Goal: Task Accomplishment & Management: Manage account settings

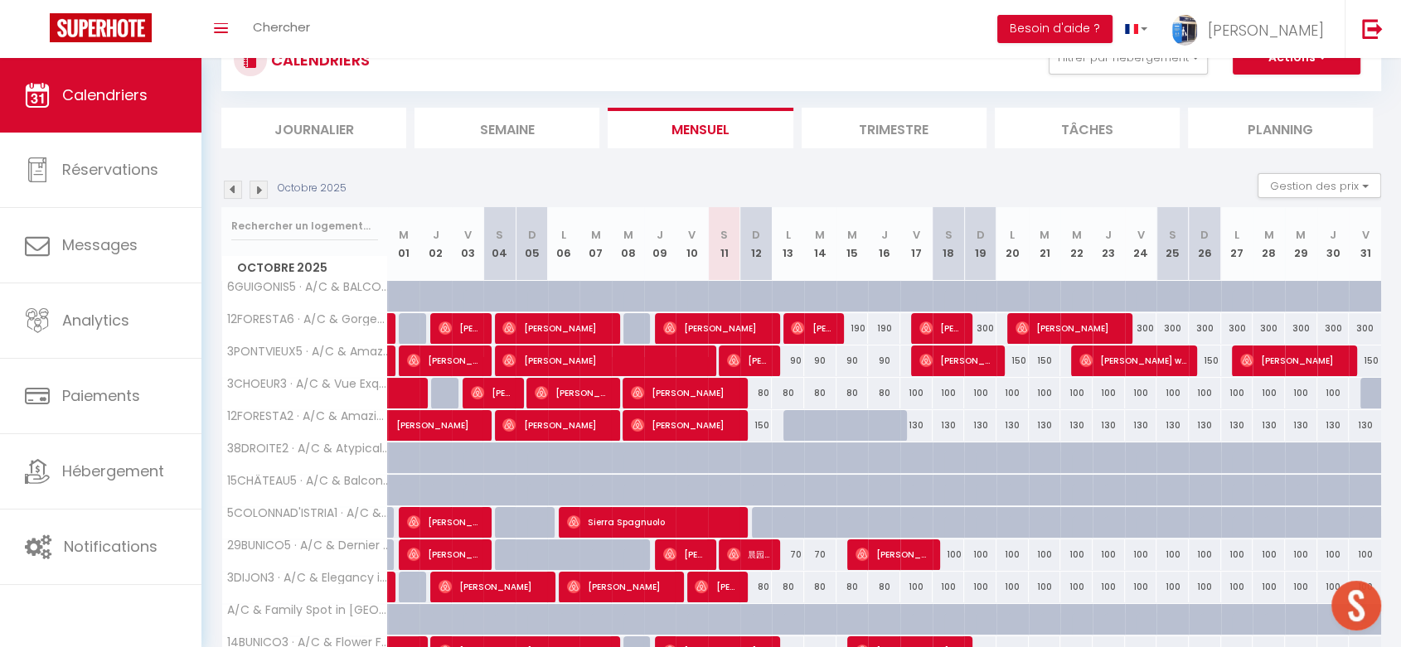
scroll to position [92, 0]
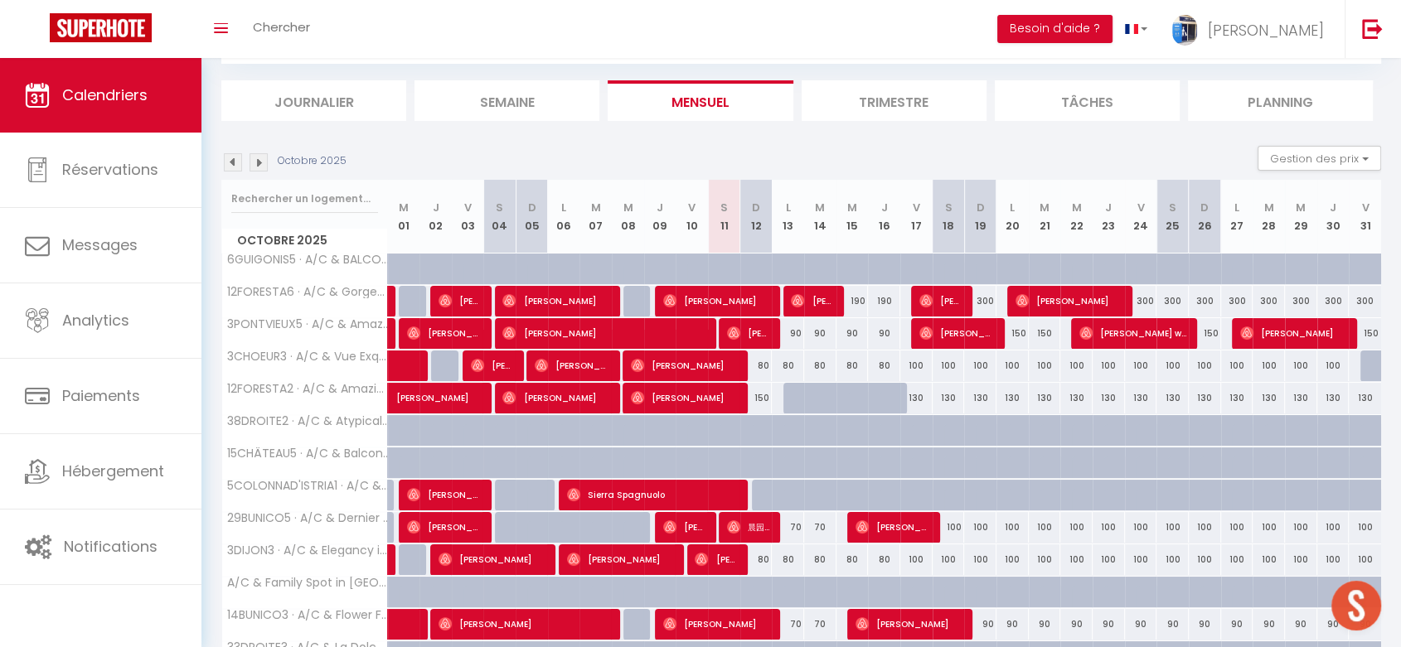
click at [793, 328] on div "90" at bounding box center [788, 333] width 32 height 31
type input "90"
type input "Lun 13 Octobre 2025"
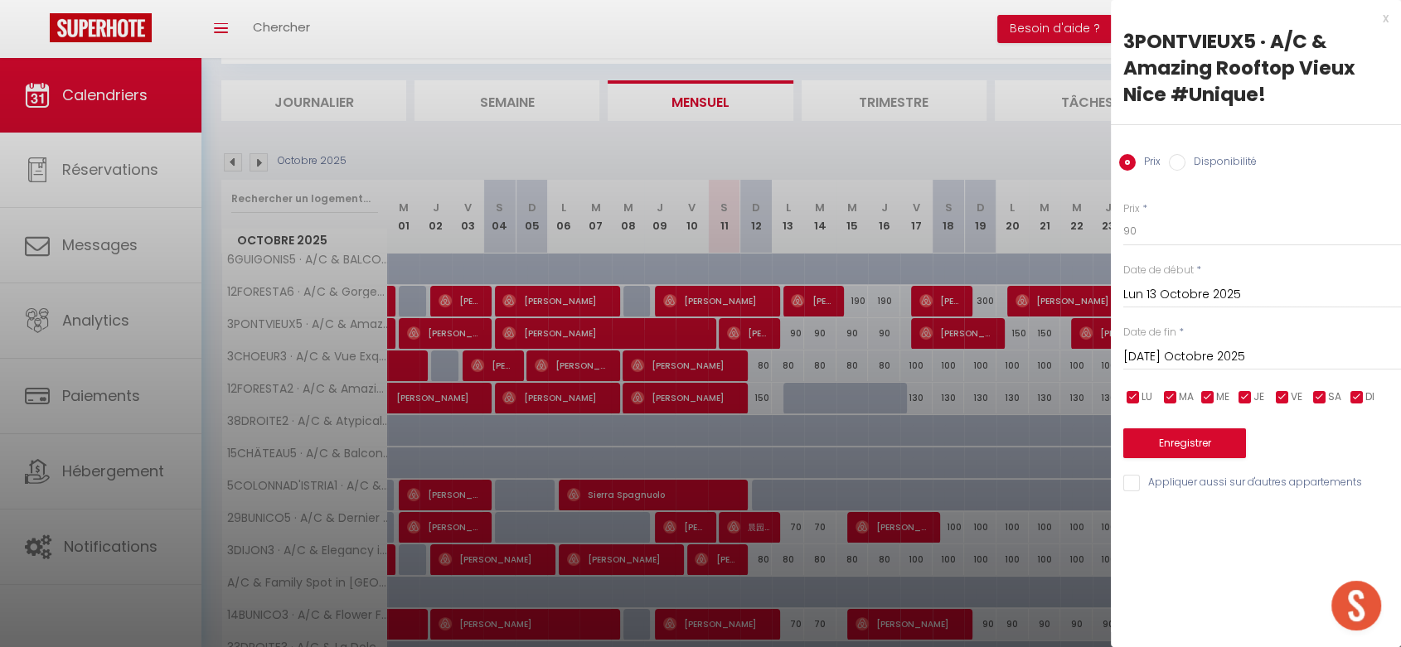
click at [1157, 358] on input "[DATE] Octobre 2025" at bounding box center [1262, 358] width 278 height 22
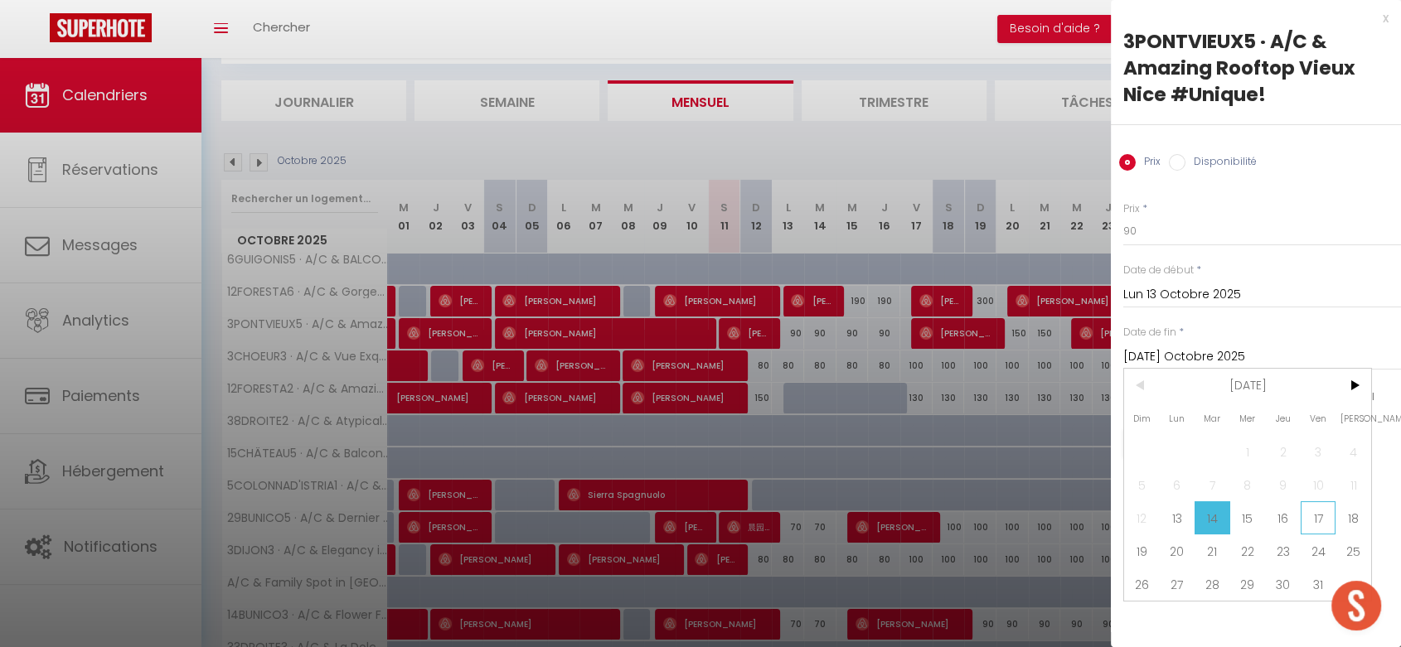
click at [1306, 521] on span "17" at bounding box center [1319, 518] width 36 height 33
type input "Ven 17 Octobre 2025"
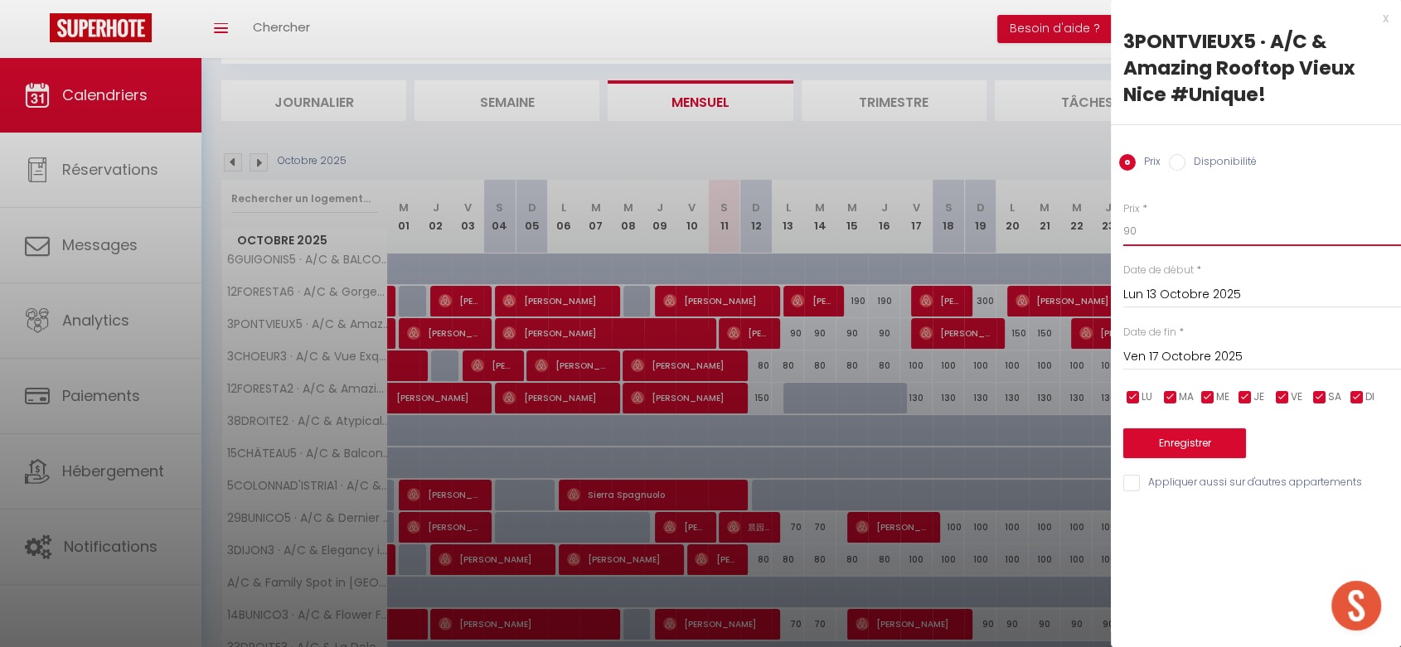
click at [1119, 227] on div "Prix * 90 Statut * Disponible Indisponible Date de début * Lun 13 Octobre 2025 …" at bounding box center [1256, 337] width 290 height 313
type input "80"
click at [1213, 451] on button "Enregistrer" at bounding box center [1184, 444] width 123 height 30
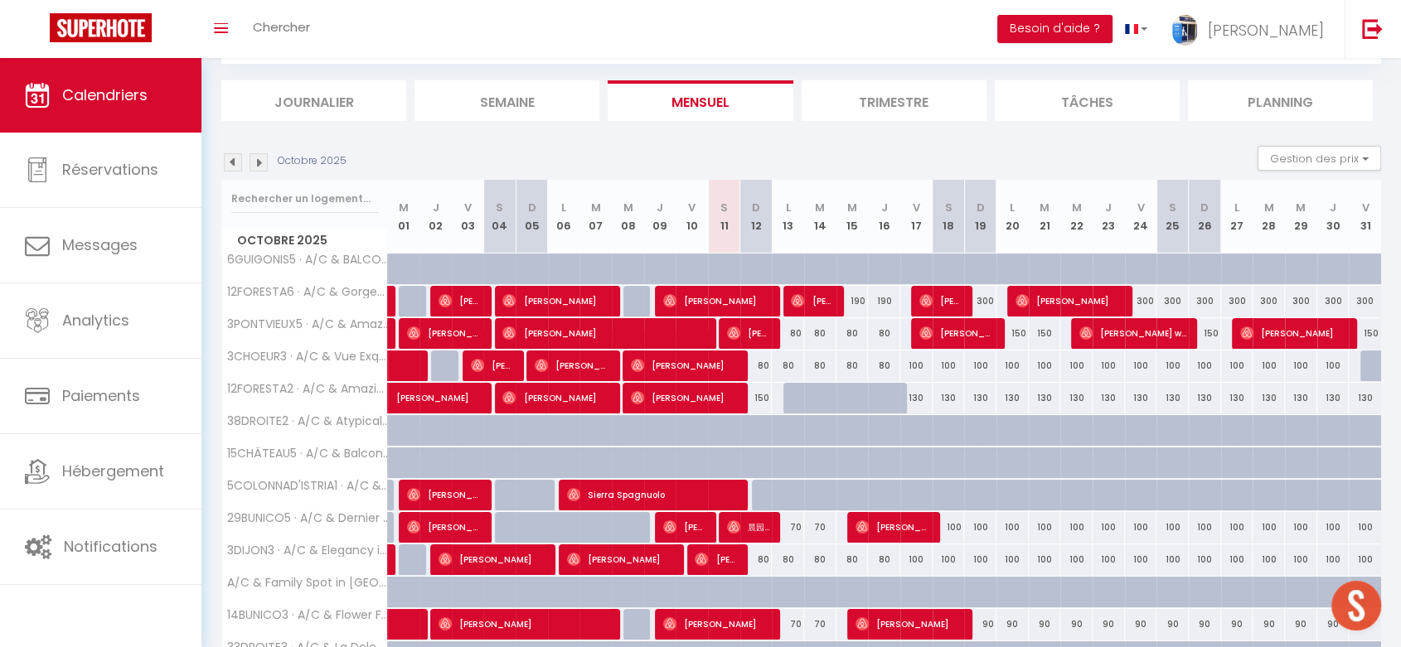
click at [762, 362] on div "80" at bounding box center [756, 366] width 32 height 31
type input "80"
type input "Dim 12 Octobre 2025"
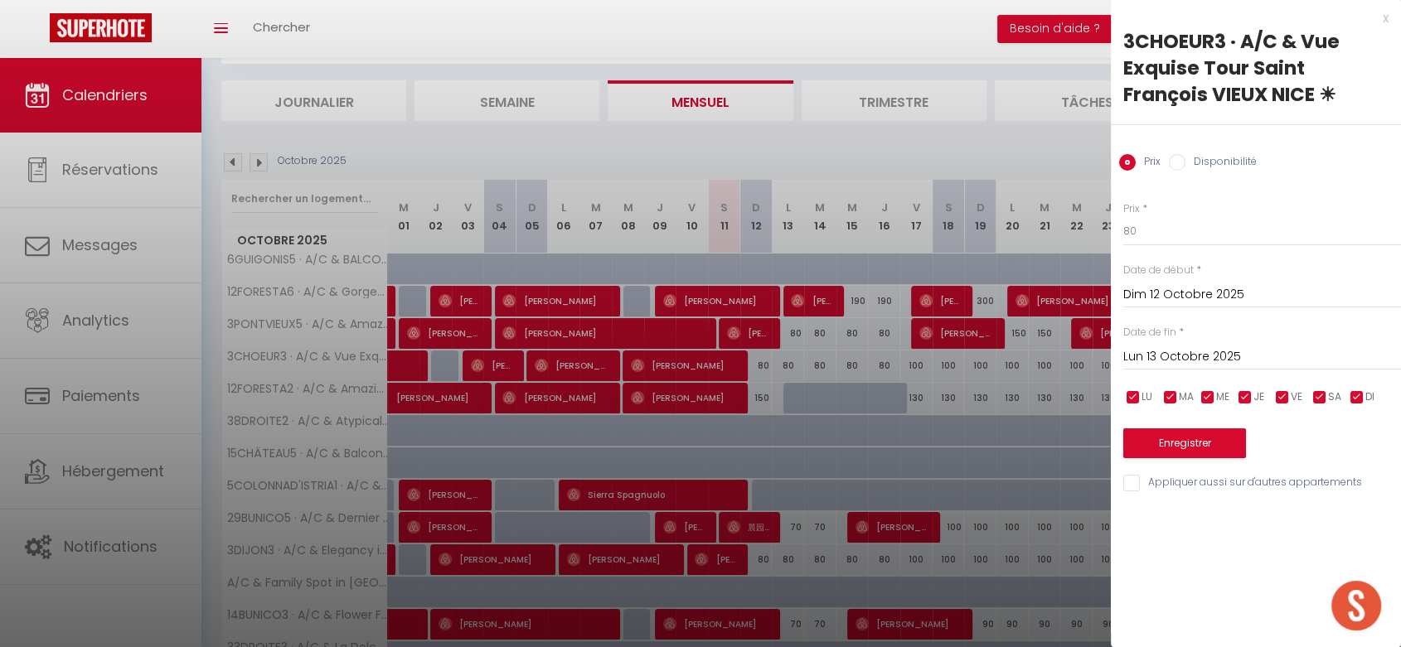
drag, startPoint x: 1159, startPoint y: 355, endPoint x: 1166, endPoint y: 361, distance: 10.0
click at [1161, 355] on input "Lun 13 Octobre 2025" at bounding box center [1262, 358] width 278 height 22
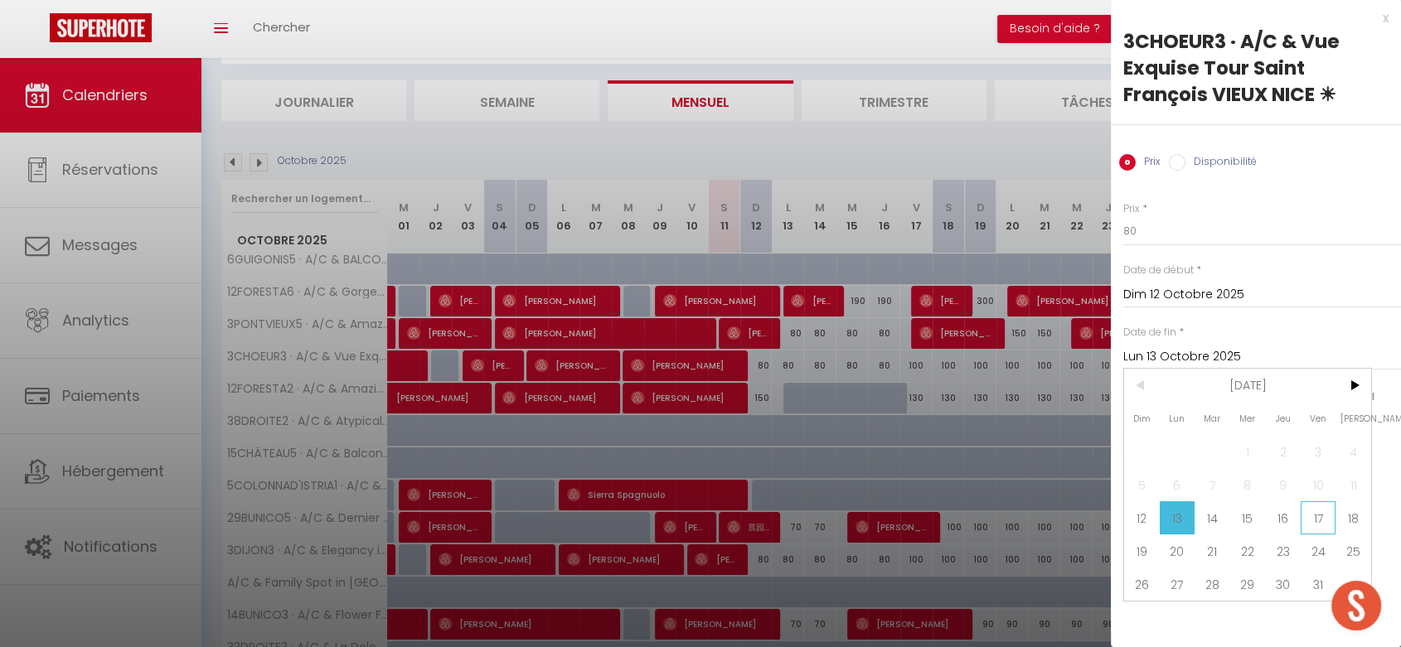
drag, startPoint x: 1312, startPoint y: 510, endPoint x: 1126, endPoint y: 278, distance: 297.8
click at [1309, 507] on span "17" at bounding box center [1319, 518] width 36 height 33
type input "Ven 17 Octobre 2025"
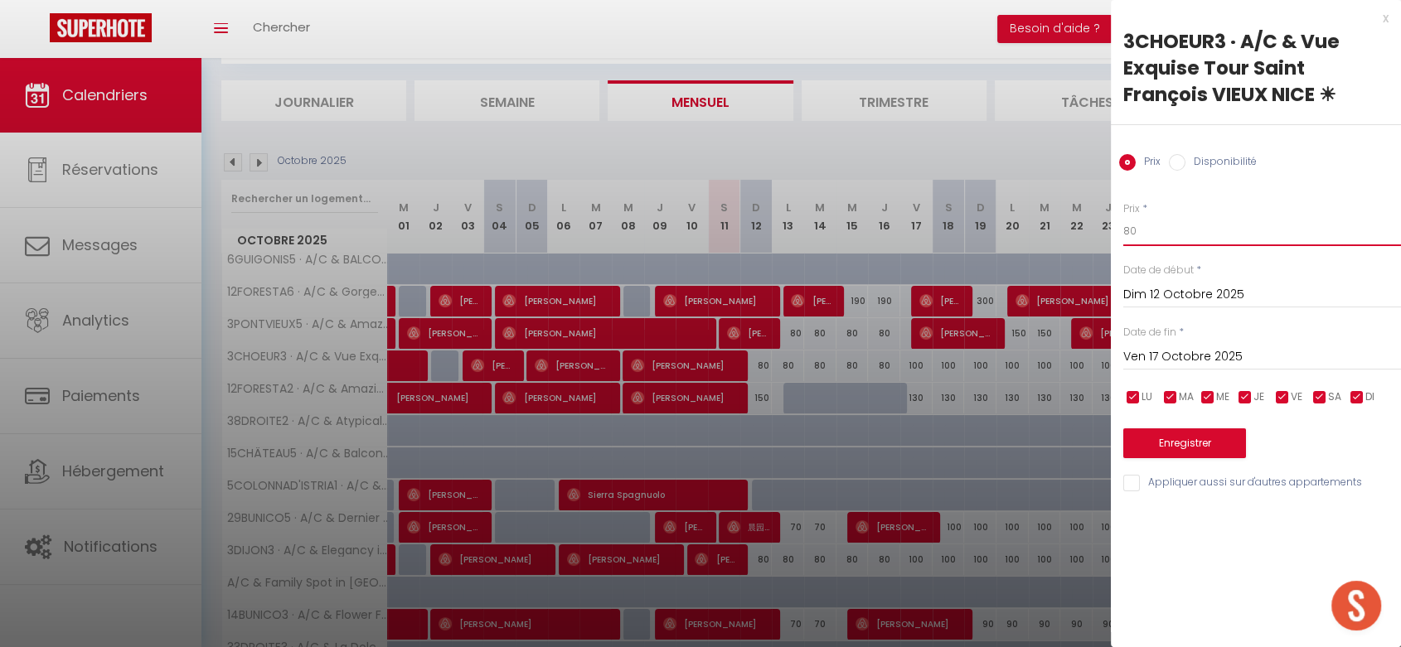
drag, startPoint x: 1127, startPoint y: 230, endPoint x: 1108, endPoint y: 222, distance: 20.8
click at [1112, 224] on div "Prix * 80 Statut * Disponible Indisponible Date de début * Dim 12 Octobre 2025 …" at bounding box center [1256, 337] width 290 height 313
type input "70"
click at [1198, 446] on button "Enregistrer" at bounding box center [1184, 444] width 123 height 30
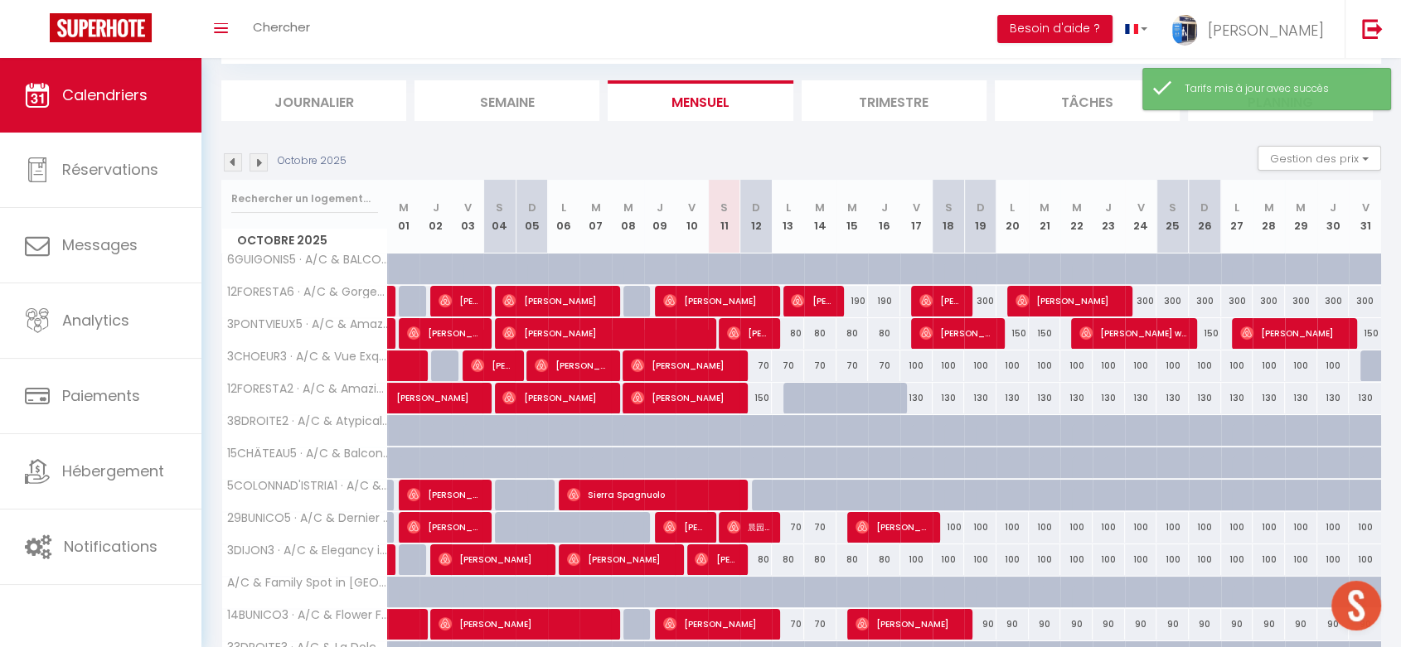
click at [915, 364] on div "100" at bounding box center [916, 366] width 32 height 31
type input "100"
type input "Ven 17 Octobre 2025"
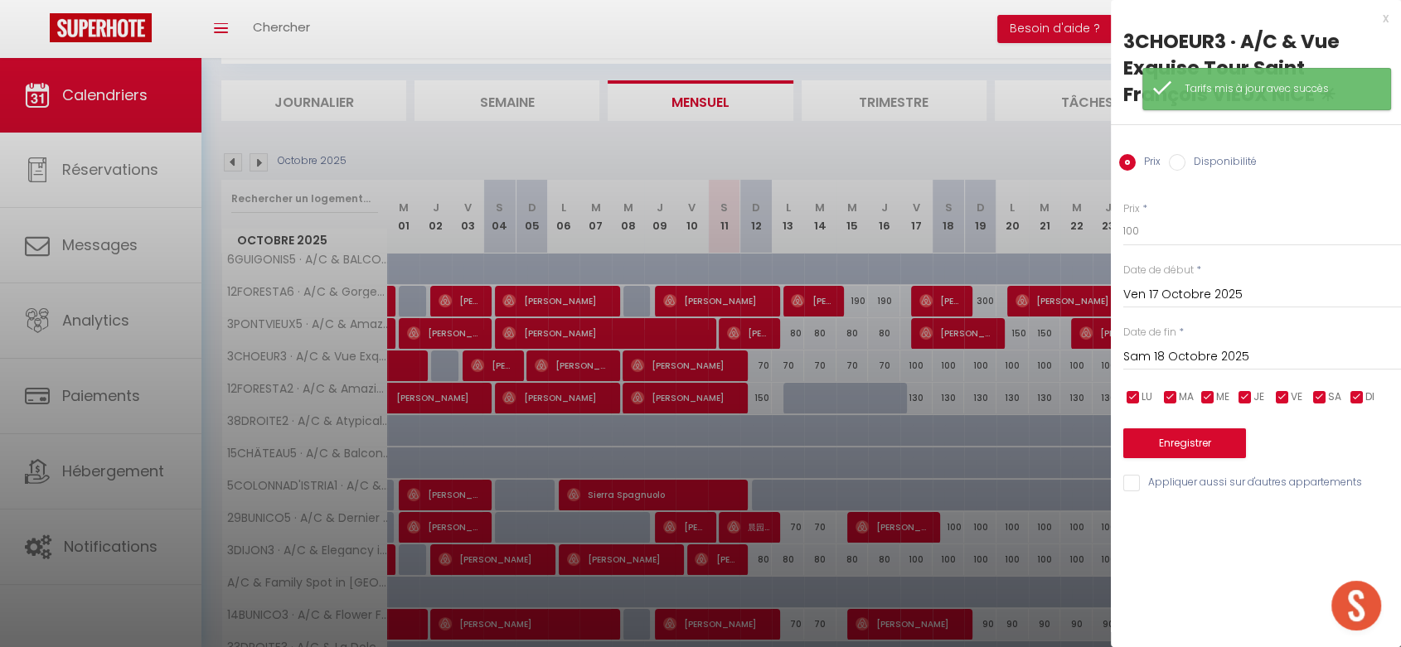
click at [1253, 344] on div "[PERSON_NAME] 18 Octobre 2025 < [DATE] > Dim Lun Mar Mer Jeu Ven Sam 1 2 3 4 5 …" at bounding box center [1262, 356] width 278 height 30
click at [1241, 363] on input "Sam 18 Octobre 2025" at bounding box center [1262, 358] width 278 height 22
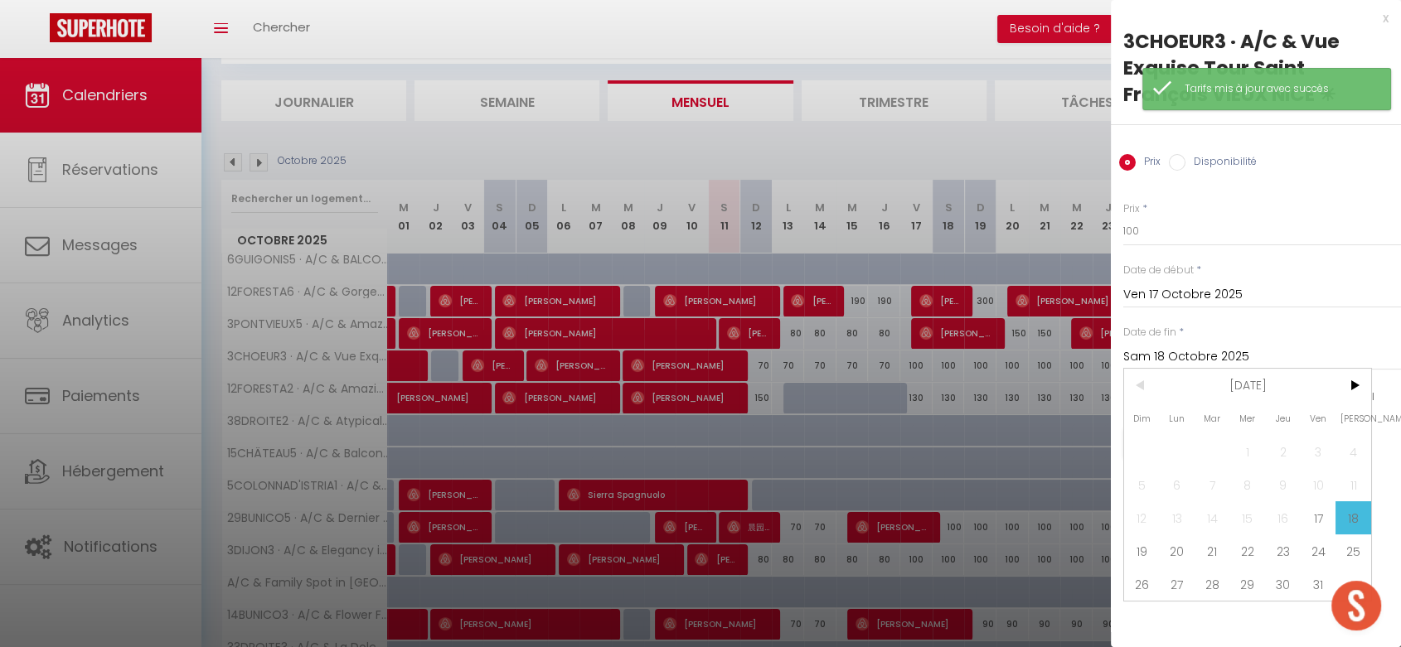
click at [1315, 587] on span "31" at bounding box center [1319, 584] width 36 height 33
click at [1315, 587] on div "x 3CHOEUR3 · A/C & Vue Exquise Tour Saint [PERSON_NAME] NICE ☀ Prix Disponibili…" at bounding box center [1256, 323] width 290 height 647
type input "Ven 31 Octobre 2025"
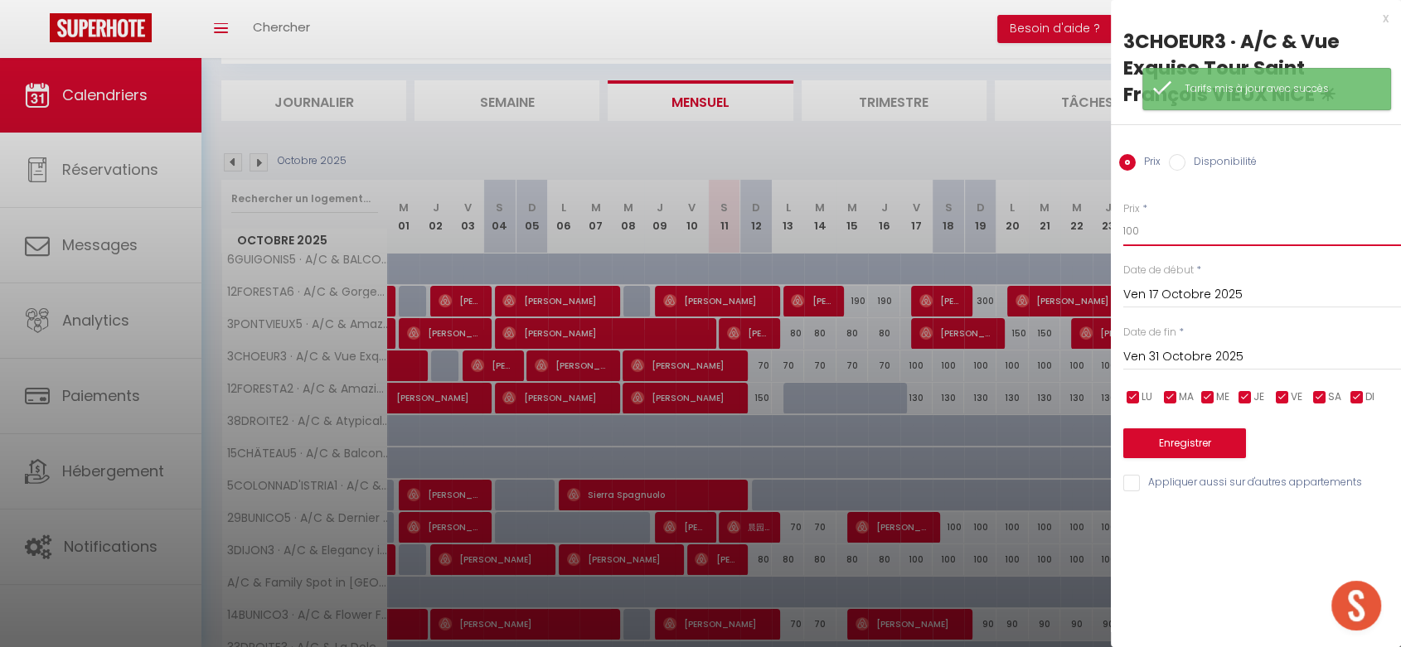
drag, startPoint x: 1126, startPoint y: 230, endPoint x: 1050, endPoint y: 211, distance: 78.0
click at [1048, 213] on body "🟢 Des questions ou besoin d'assistance pour la migration AirBnB? Prenez rdv >>>…" at bounding box center [700, 488] width 1401 height 1044
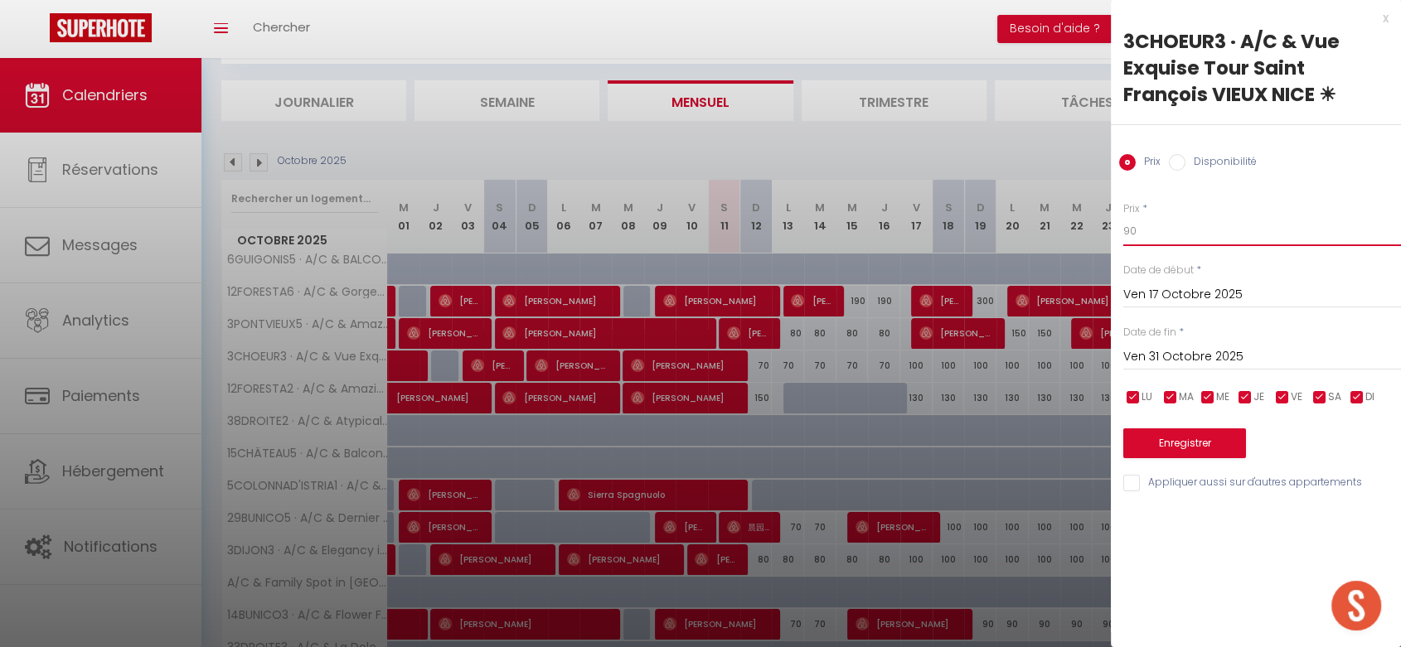
type input "90"
click at [1184, 435] on button "Enregistrer" at bounding box center [1184, 444] width 123 height 30
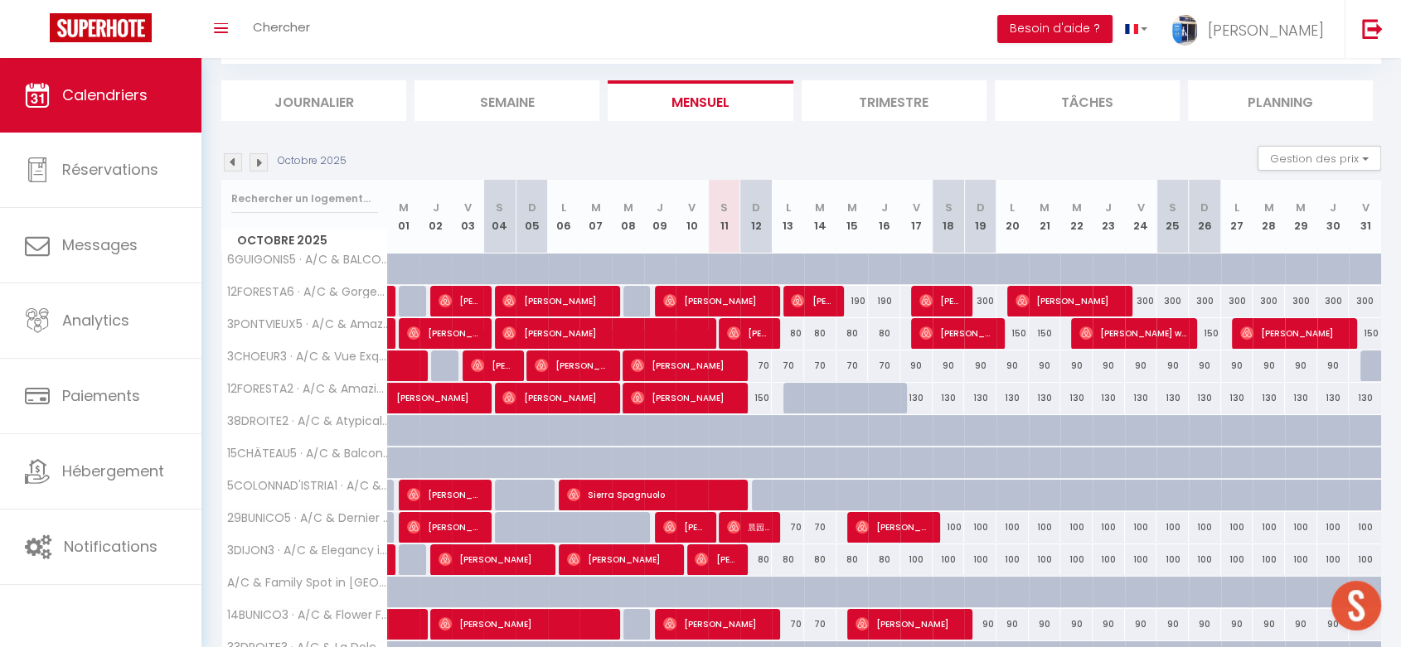
click at [919, 390] on div "130" at bounding box center [916, 398] width 32 height 31
type input "130"
type input "Ven 17 Octobre 2025"
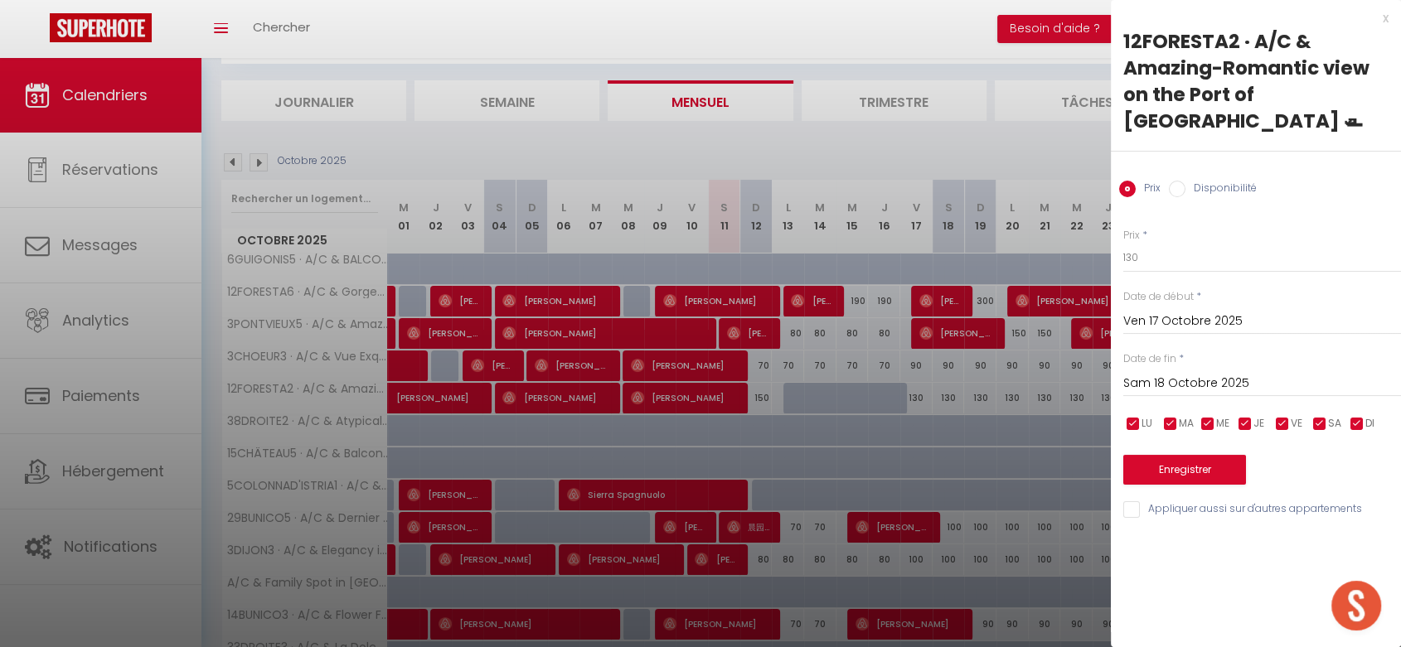
click at [1193, 373] on input "Sam 18 Octobre 2025" at bounding box center [1262, 384] width 278 height 22
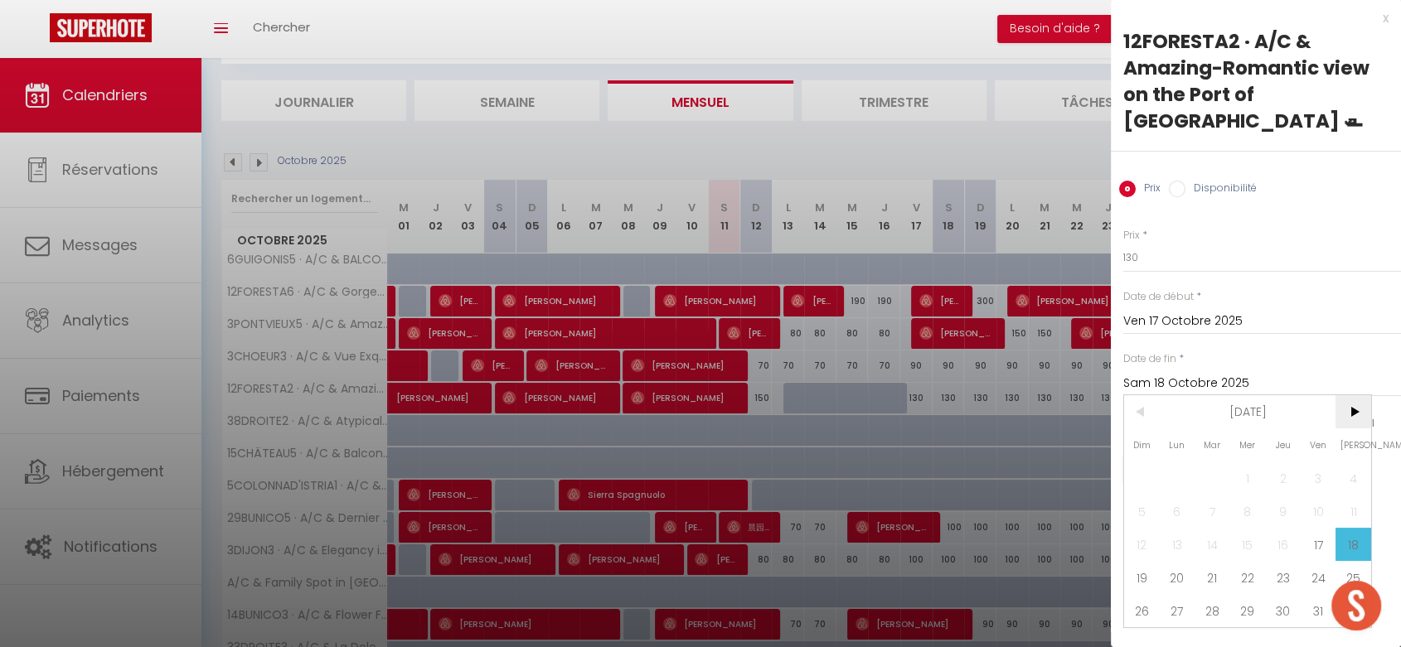
click at [1350, 395] on span ">" at bounding box center [1353, 411] width 36 height 33
drag, startPoint x: 1153, startPoint y: 493, endPoint x: 1132, endPoint y: 314, distance: 180.4
click at [1153, 495] on span "2" at bounding box center [1142, 511] width 36 height 33
type input "Dim 02 Novembre 2025"
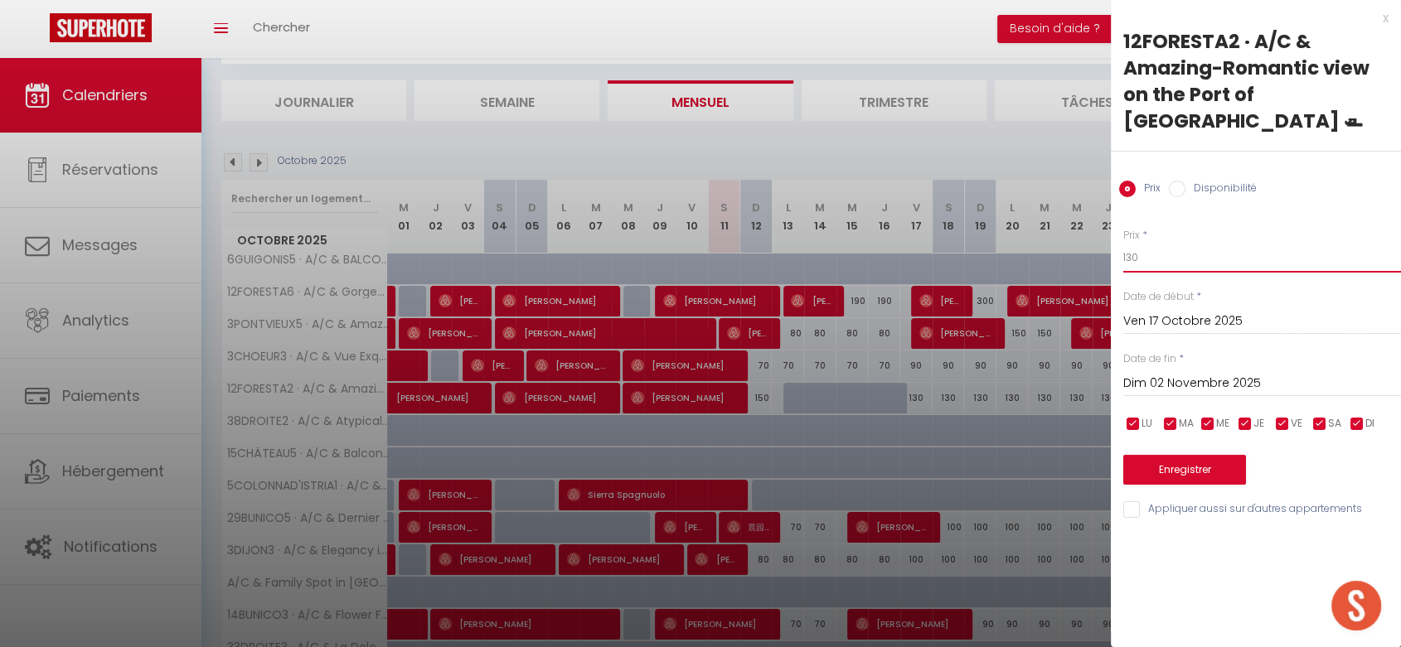
click at [1127, 243] on input "130" at bounding box center [1262, 258] width 278 height 30
type input "120"
click at [1195, 455] on button "Enregistrer" at bounding box center [1184, 470] width 123 height 30
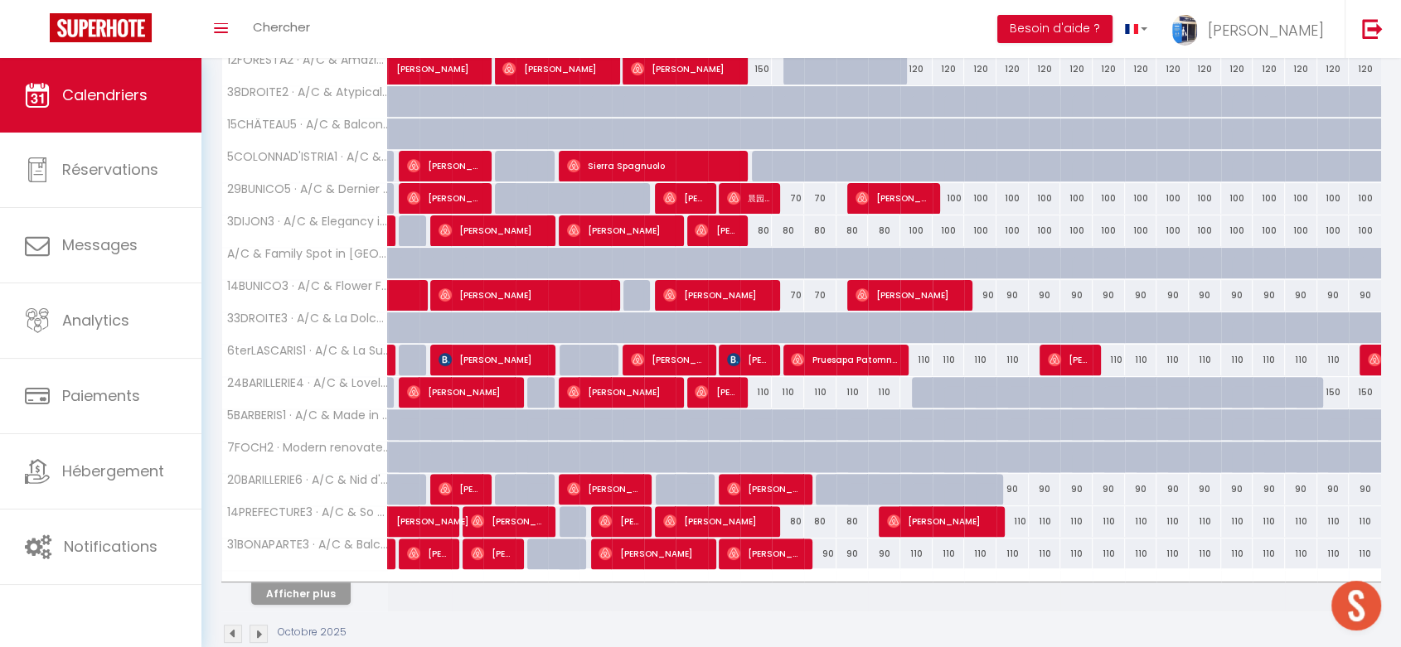
scroll to position [451, 0]
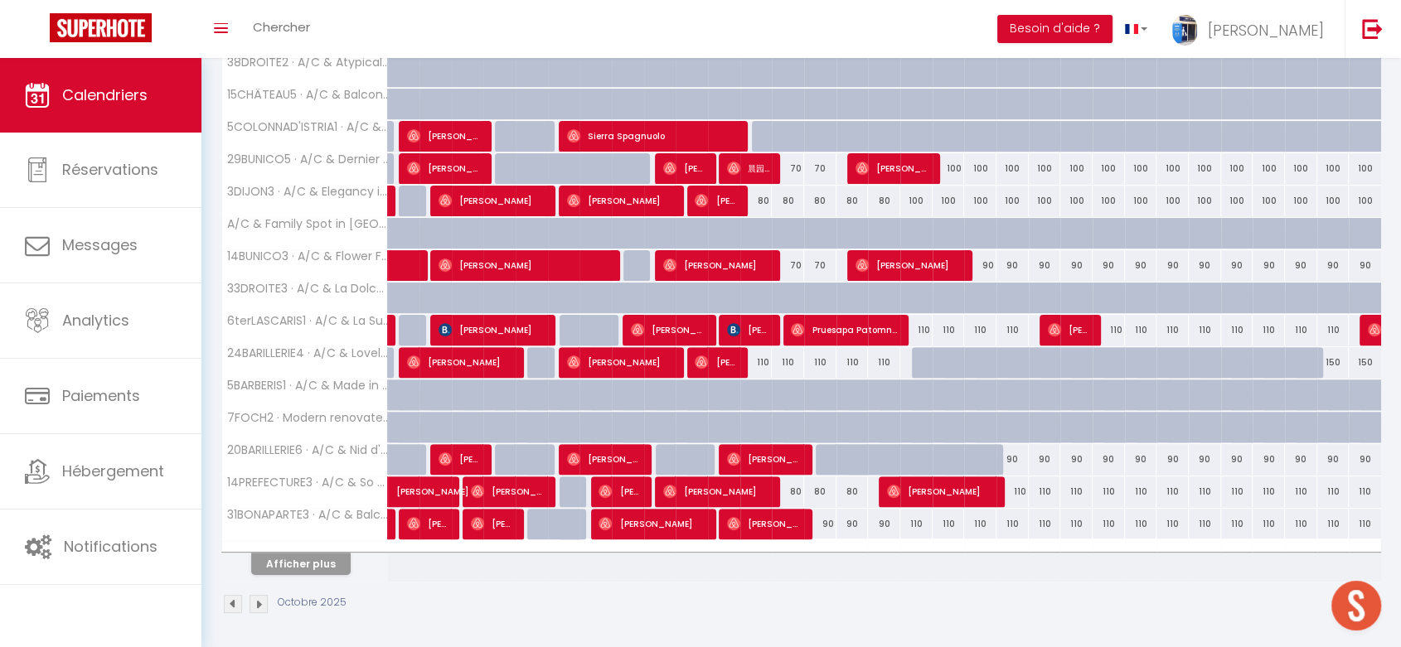
click at [305, 574] on th "Afficher plus" at bounding box center [305, 560] width 166 height 41
click at [332, 555] on button "Afficher plus" at bounding box center [300, 564] width 99 height 22
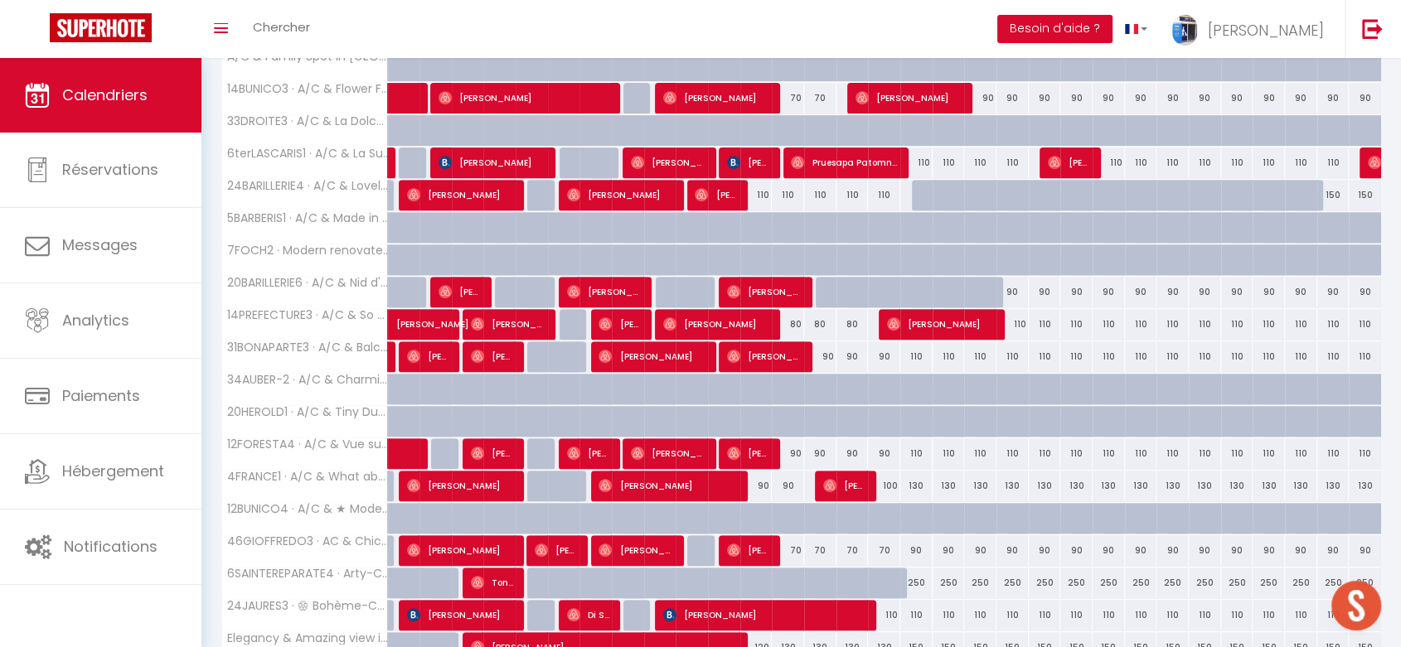
scroll to position [764, 0]
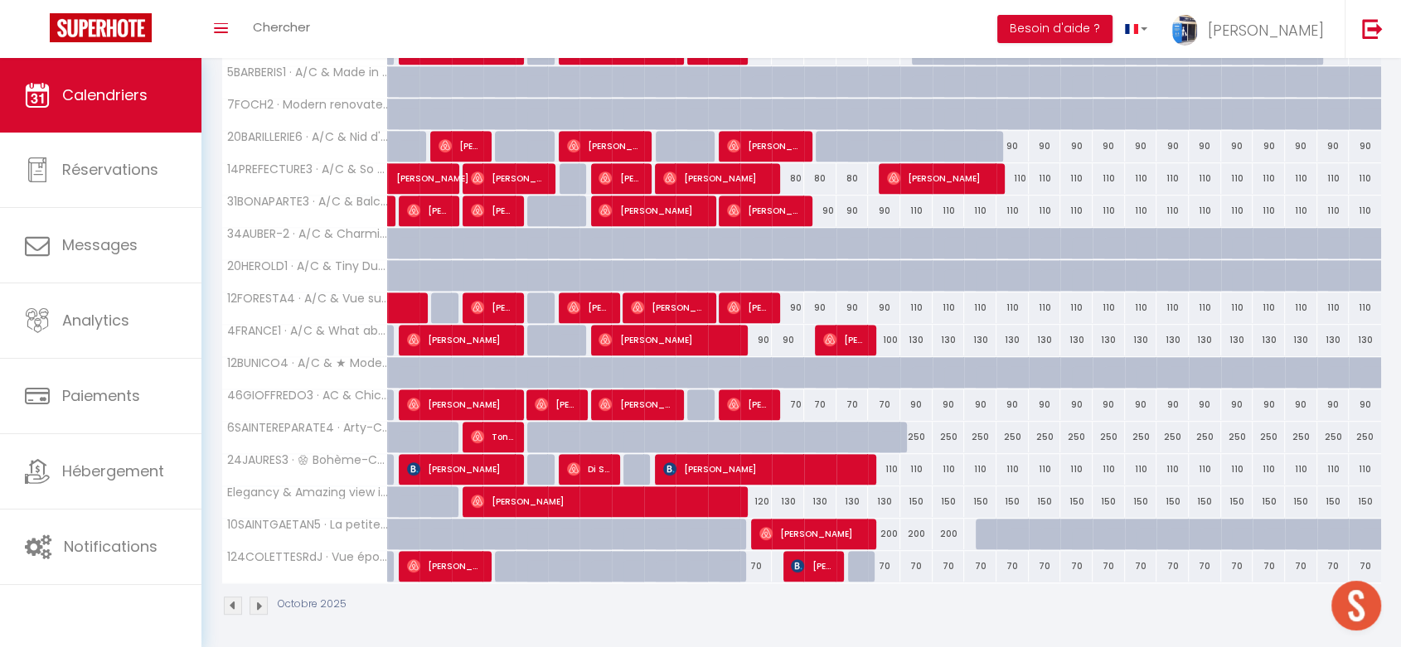
click at [908, 337] on div "130" at bounding box center [916, 340] width 32 height 31
type input "130"
type input "Ven 17 Octobre 2025"
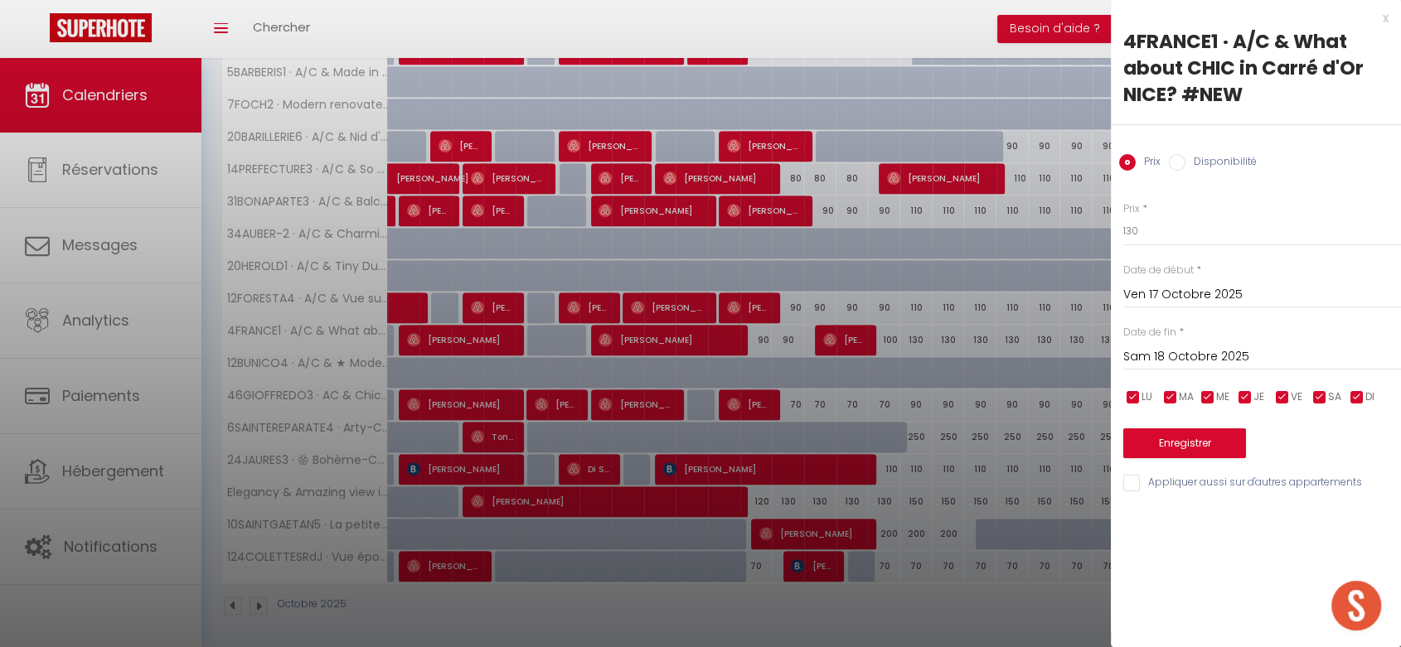
click at [1159, 358] on input "Sam 18 Octobre 2025" at bounding box center [1262, 358] width 278 height 22
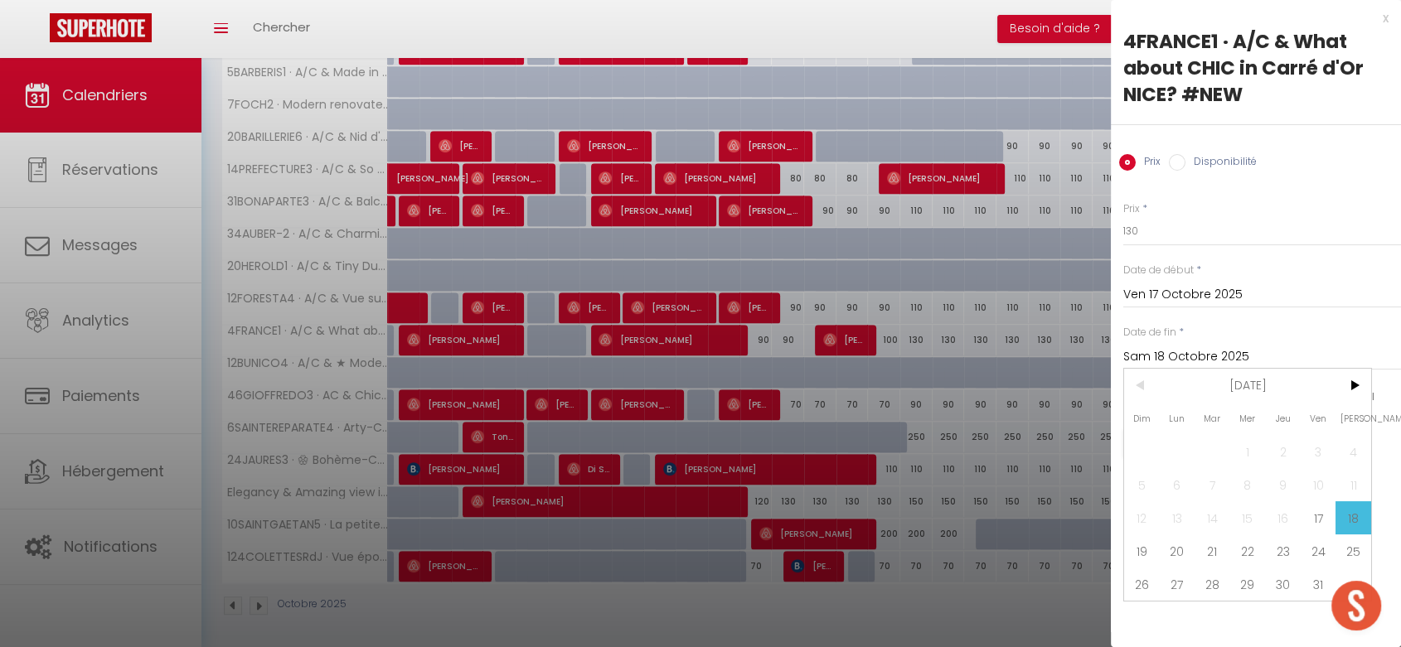
click at [1371, 384] on div "< [DATE] > Dim Lun Mar Mer Jeu Ven Sam 1 2 3 4 5 6 7 8 9 10 11 12 13 14 15 16 1…" at bounding box center [1247, 485] width 249 height 234
click at [1364, 381] on span ">" at bounding box center [1353, 385] width 36 height 33
click at [1138, 482] on span "2" at bounding box center [1142, 484] width 36 height 33
type input "Dim 02 Novembre 2025"
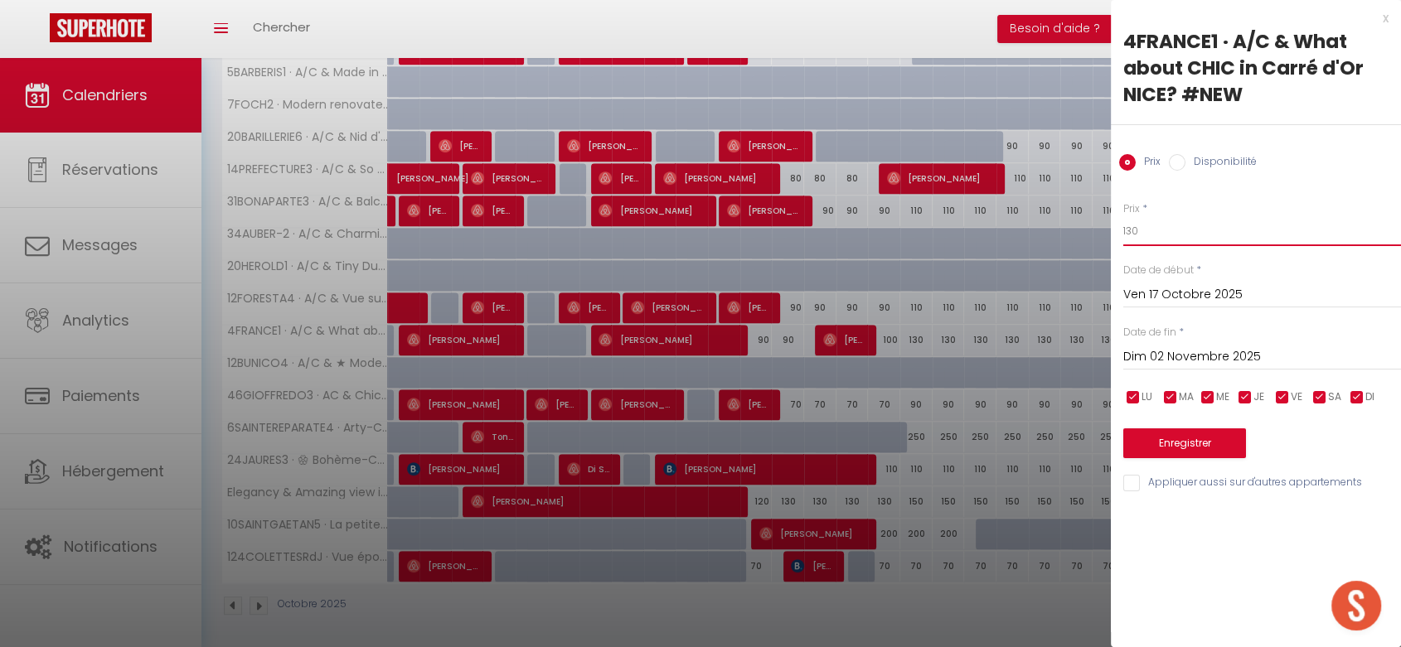
click at [1125, 235] on input "130" at bounding box center [1262, 231] width 278 height 30
type input "110"
click at [1192, 439] on button "Enregistrer" at bounding box center [1184, 444] width 123 height 30
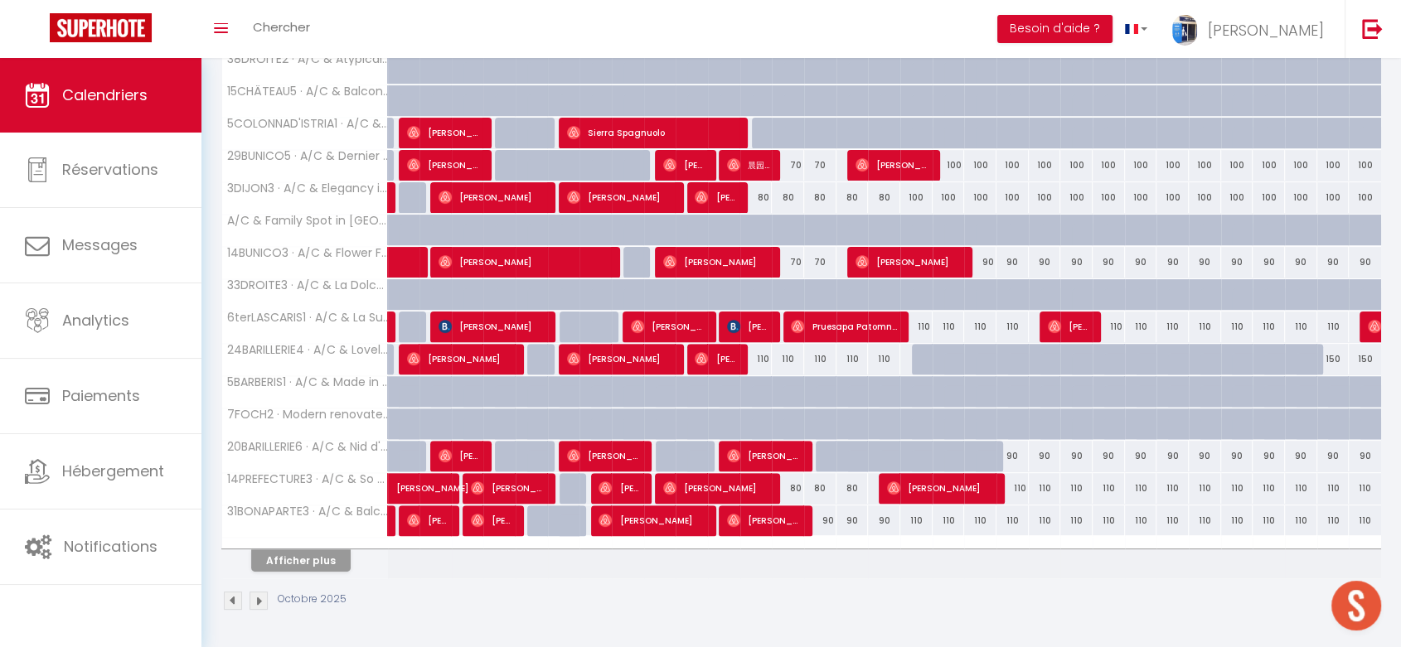
scroll to position [451, 0]
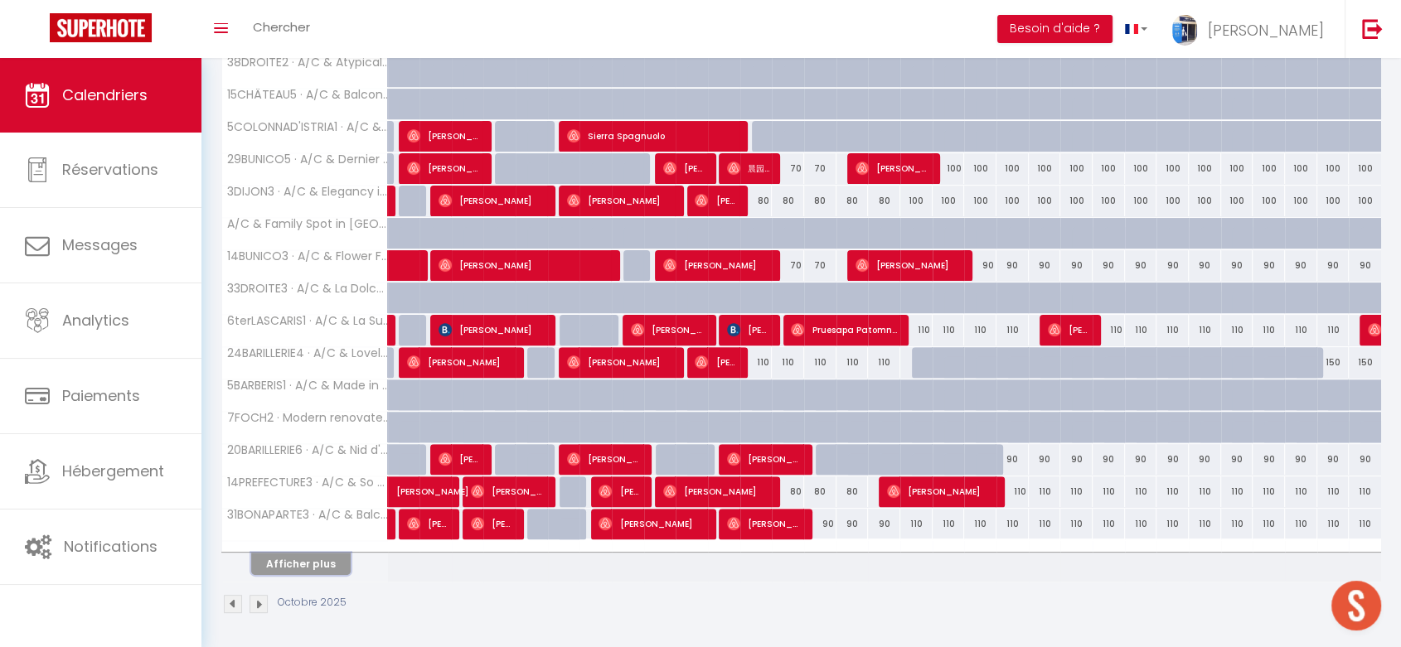
click at [320, 558] on button "Afficher plus" at bounding box center [300, 564] width 99 height 22
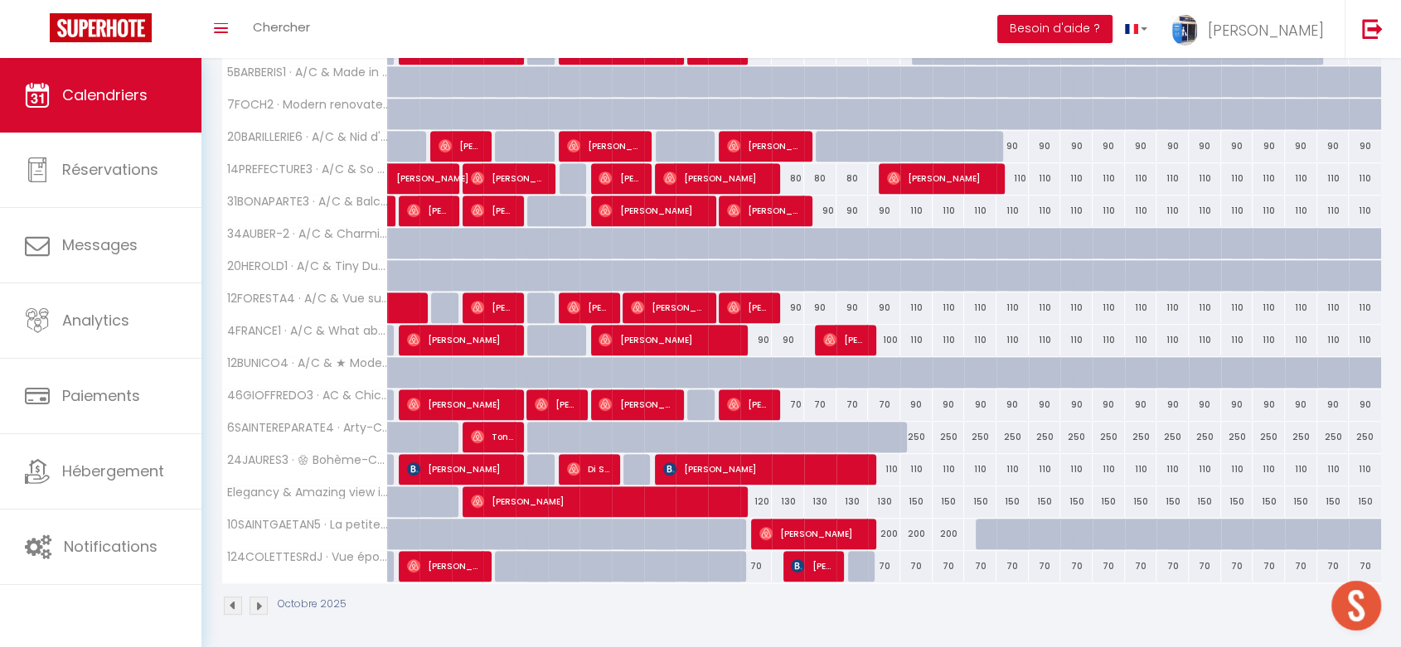
scroll to position [580, 0]
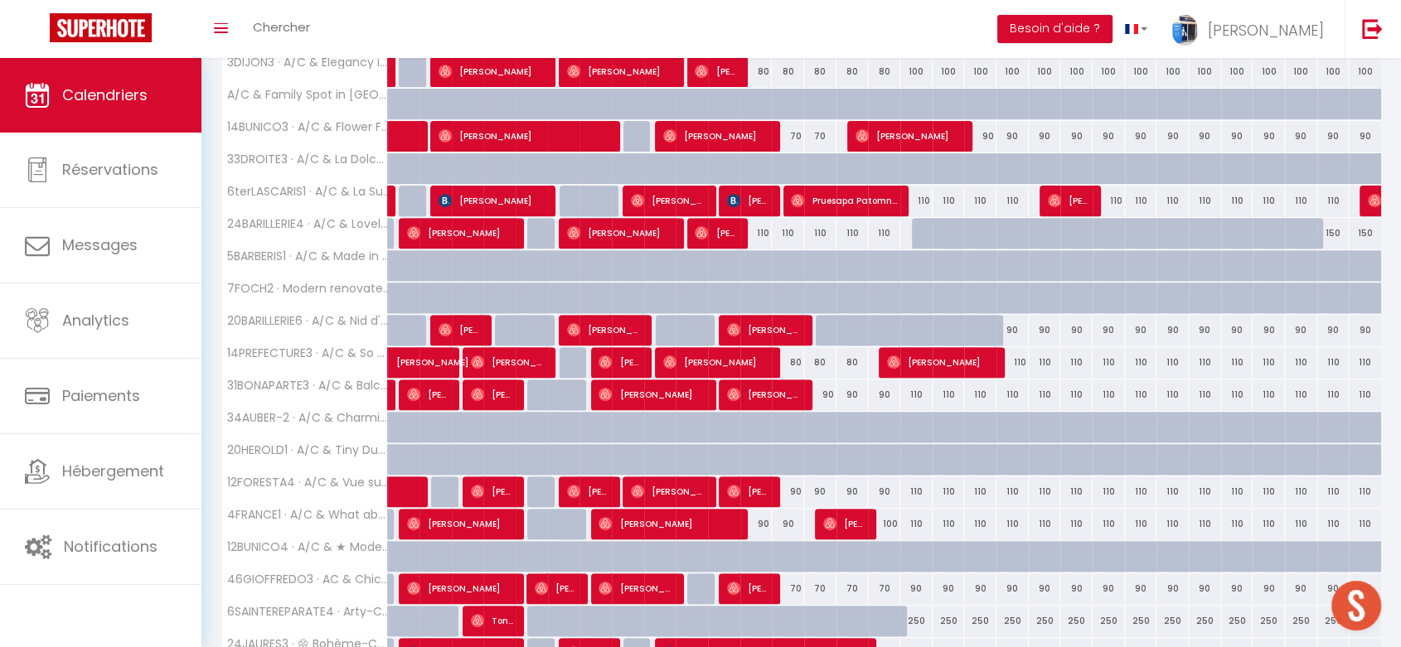
click at [794, 484] on div "90" at bounding box center [788, 492] width 32 height 31
type input "90"
type input "Lun 13 Octobre 2025"
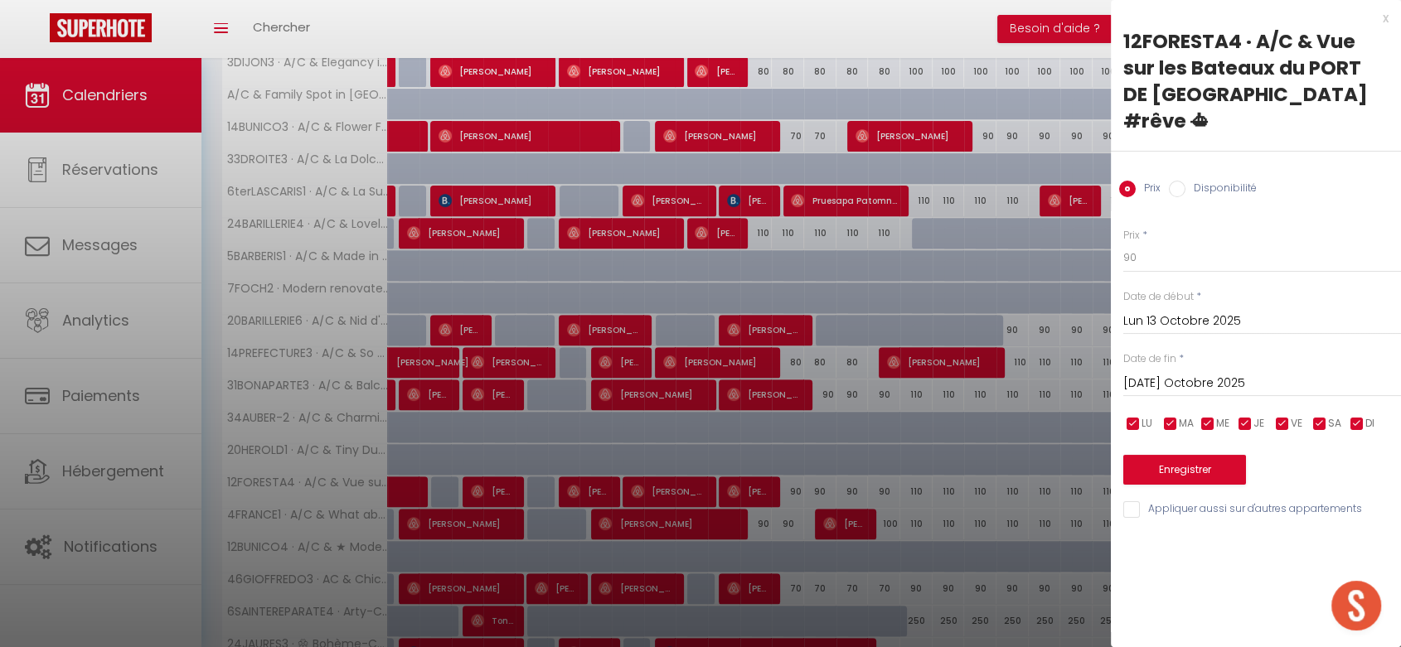
click at [1220, 373] on input "[DATE] Octobre 2025" at bounding box center [1262, 384] width 278 height 22
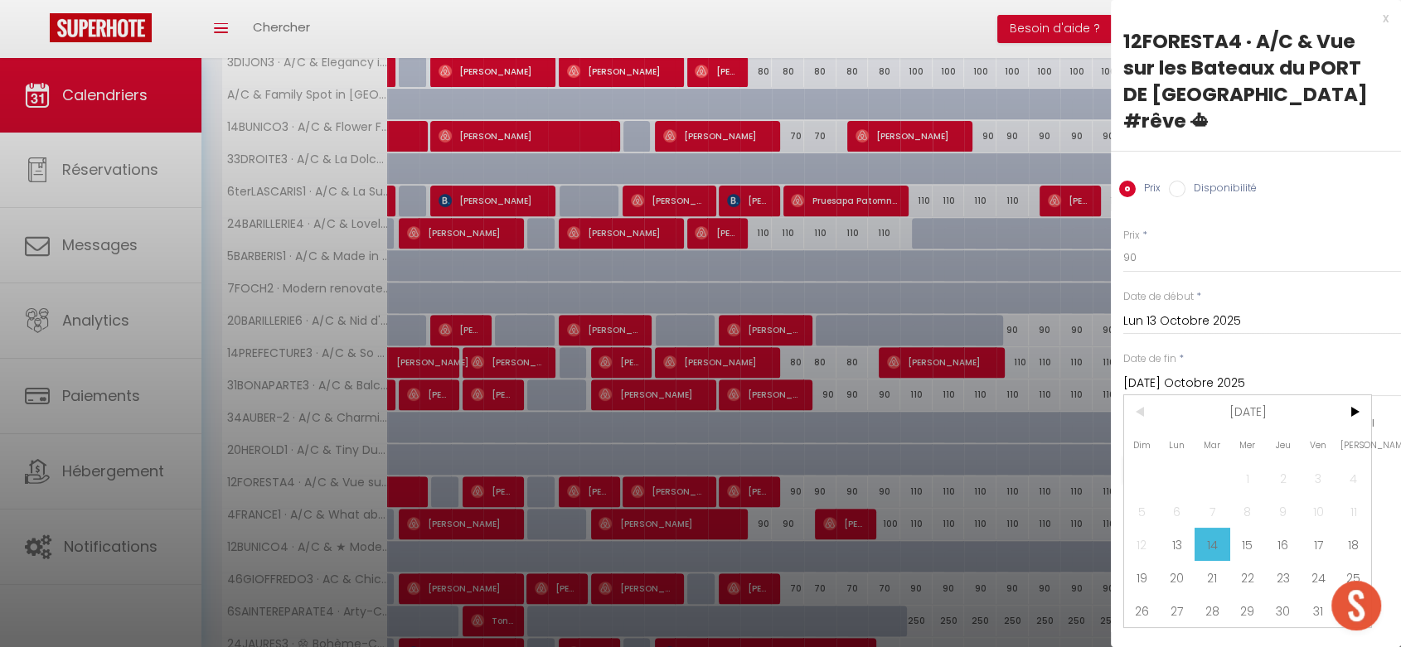
drag, startPoint x: 1316, startPoint y: 515, endPoint x: 1187, endPoint y: 290, distance: 259.2
click at [1314, 528] on span "17" at bounding box center [1319, 544] width 36 height 33
type input "Ven 17 Octobre 2025"
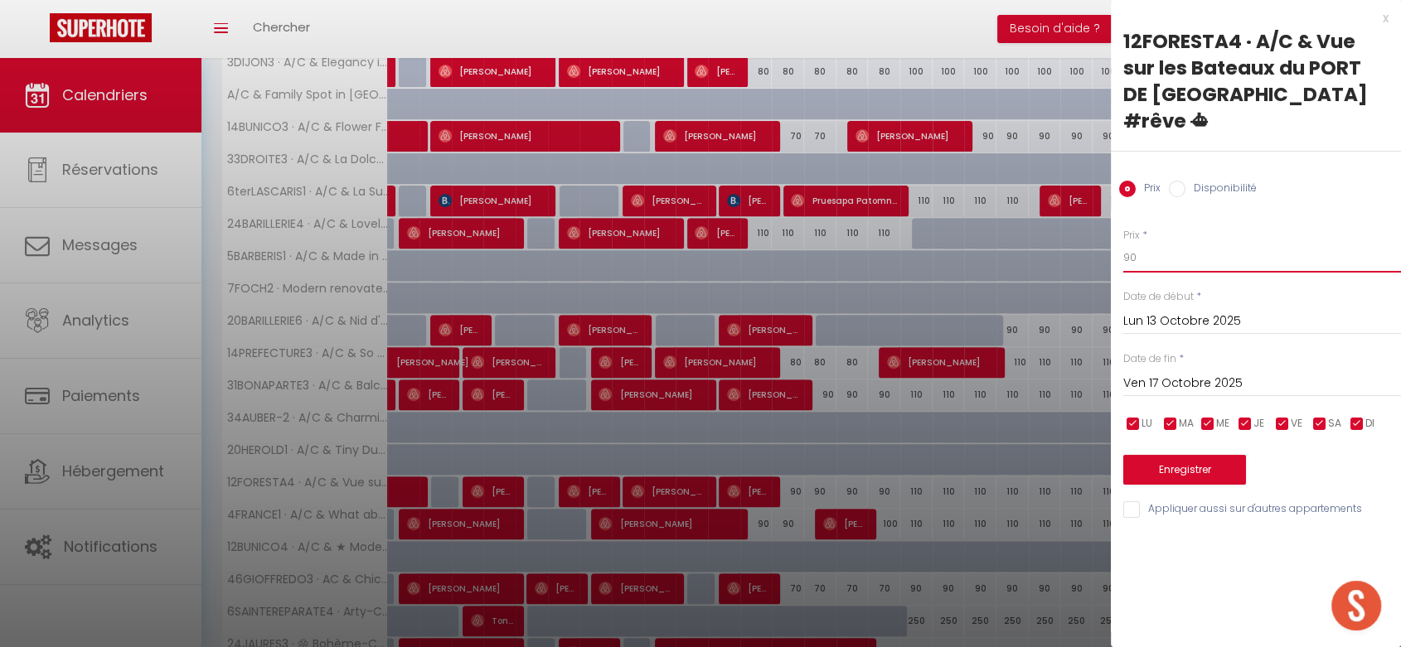
drag, startPoint x: 1131, startPoint y: 221, endPoint x: 1118, endPoint y: 221, distance: 12.4
click at [1118, 221] on div "Prix * 90 Statut * Disponible Indisponible Date de début * Lun 13 Octobre 2025 …" at bounding box center [1256, 363] width 290 height 313
type input "80"
click at [1171, 455] on button "Enregistrer" at bounding box center [1184, 470] width 123 height 30
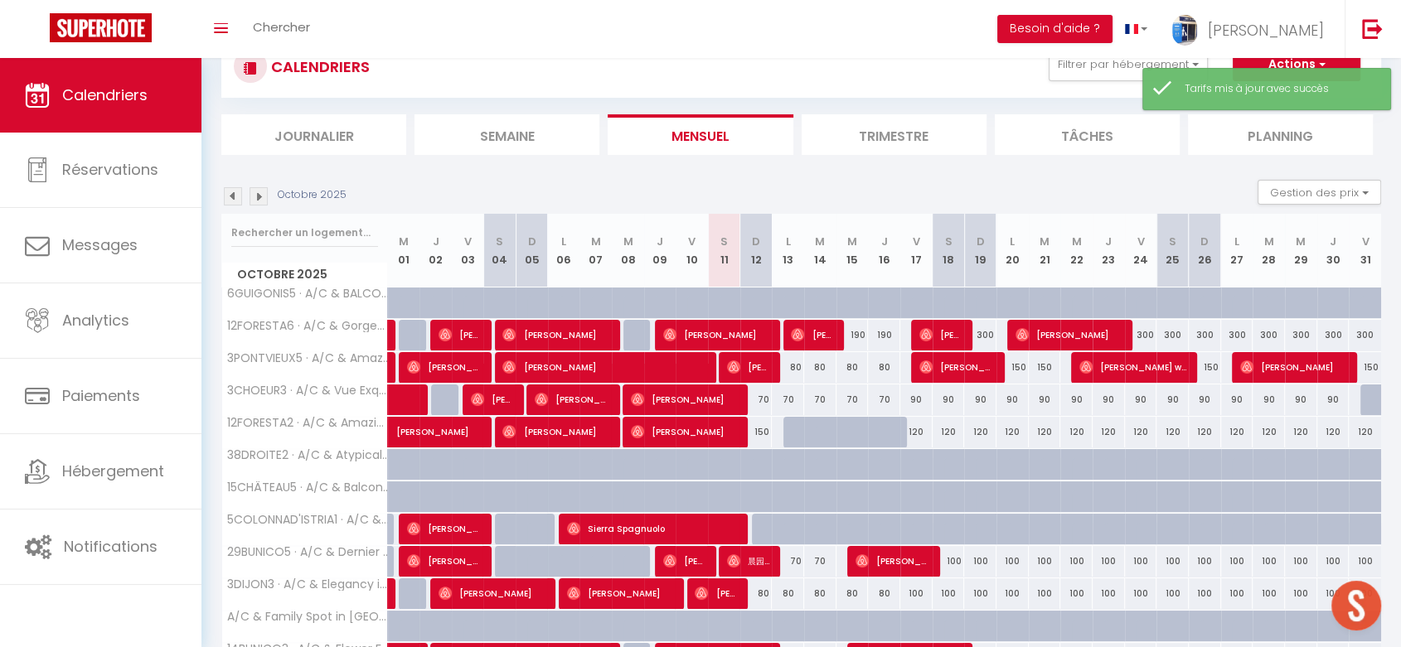
scroll to position [451, 0]
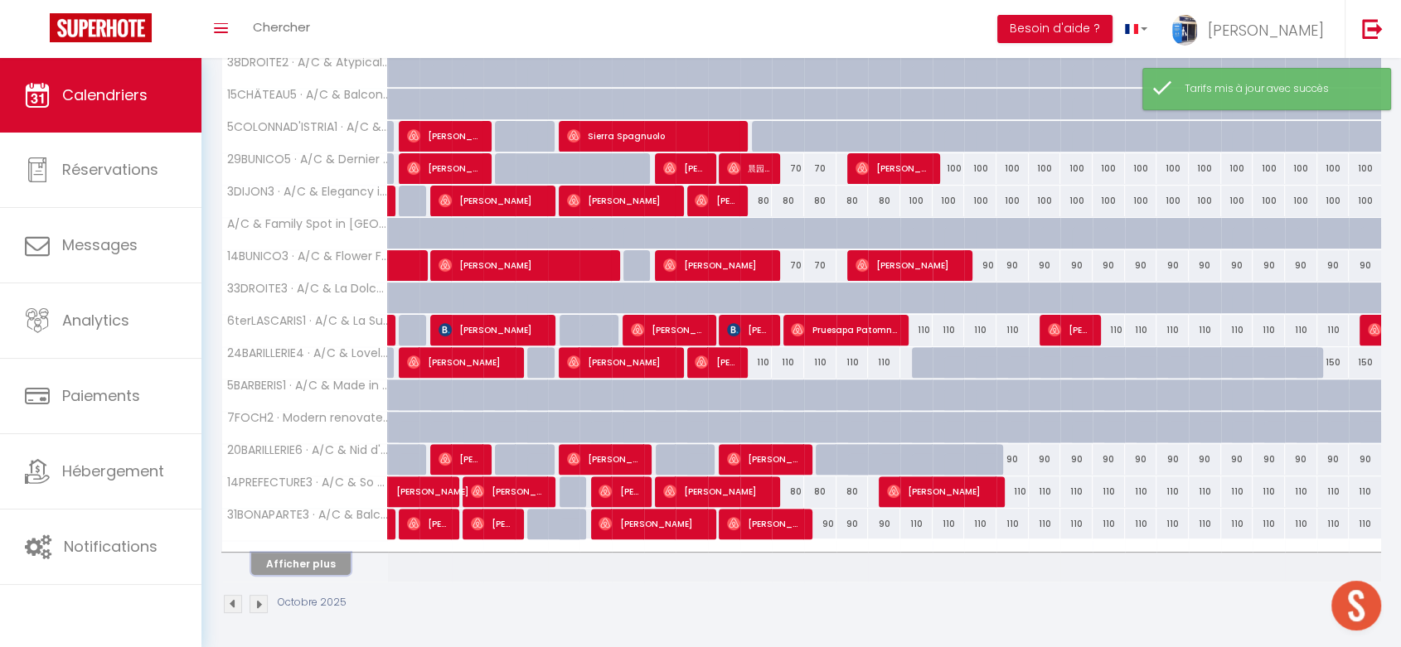
click at [293, 560] on button "Afficher plus" at bounding box center [300, 564] width 99 height 22
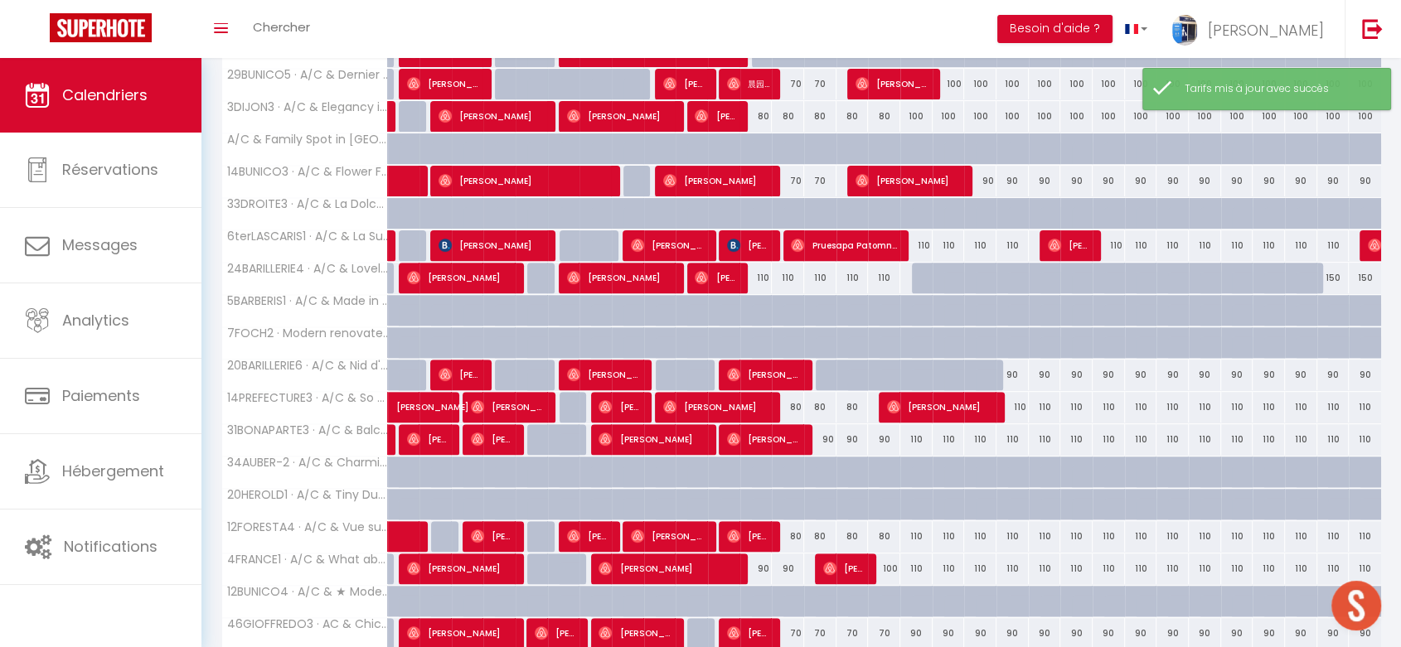
scroll to position [727, 0]
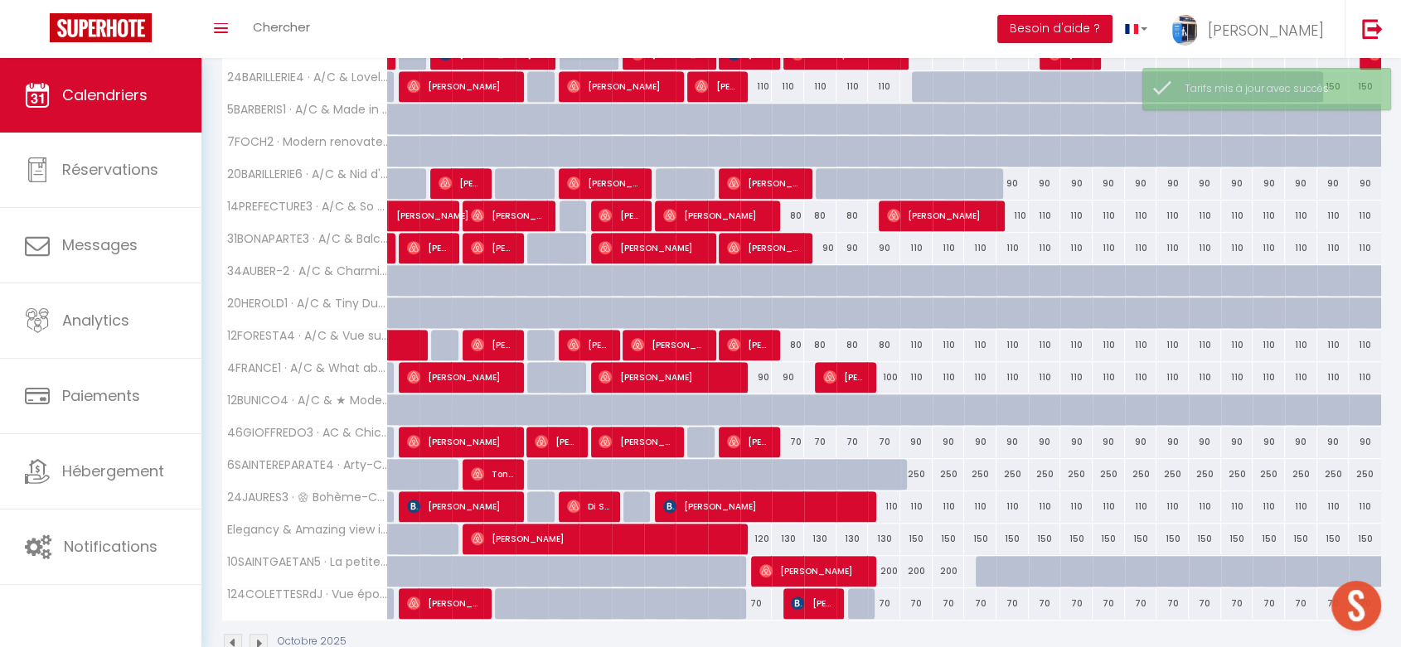
click at [908, 337] on div "110" at bounding box center [916, 345] width 32 height 31
type input "110"
type input "Ven 17 Octobre 2025"
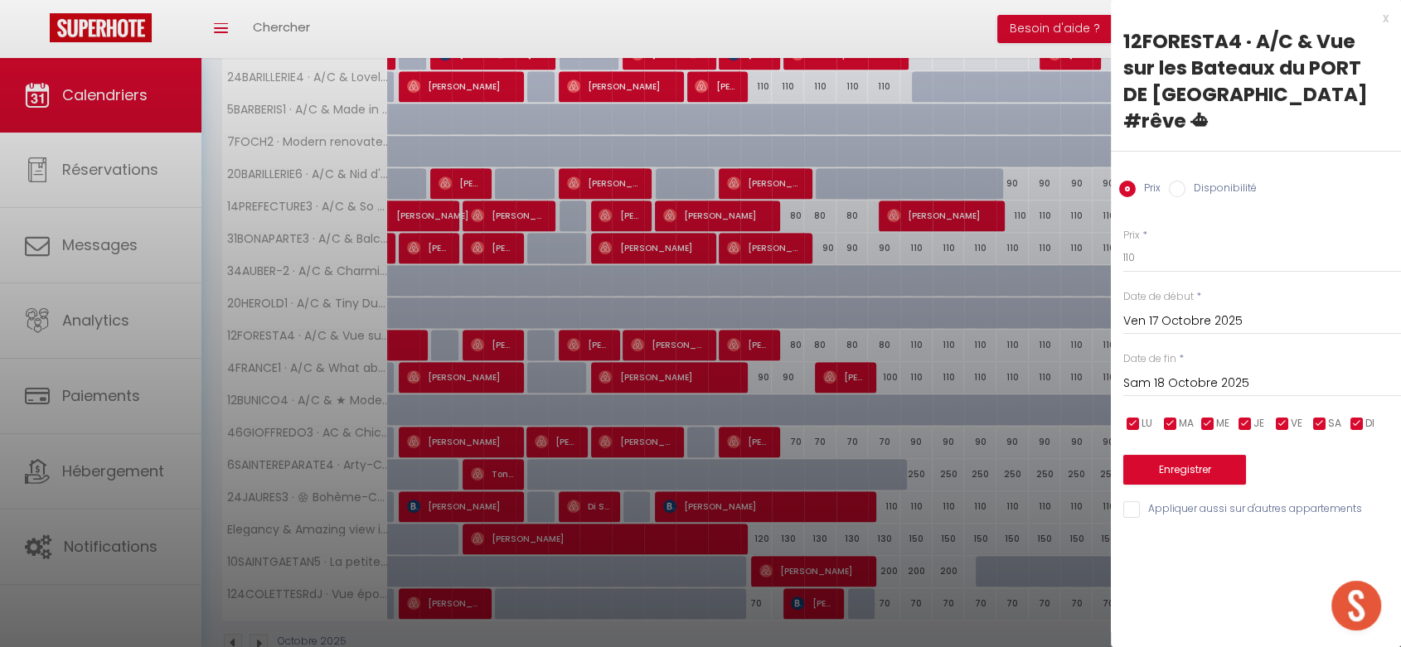
click at [1129, 373] on input "Sam 18 Octobre 2025" at bounding box center [1262, 384] width 278 height 22
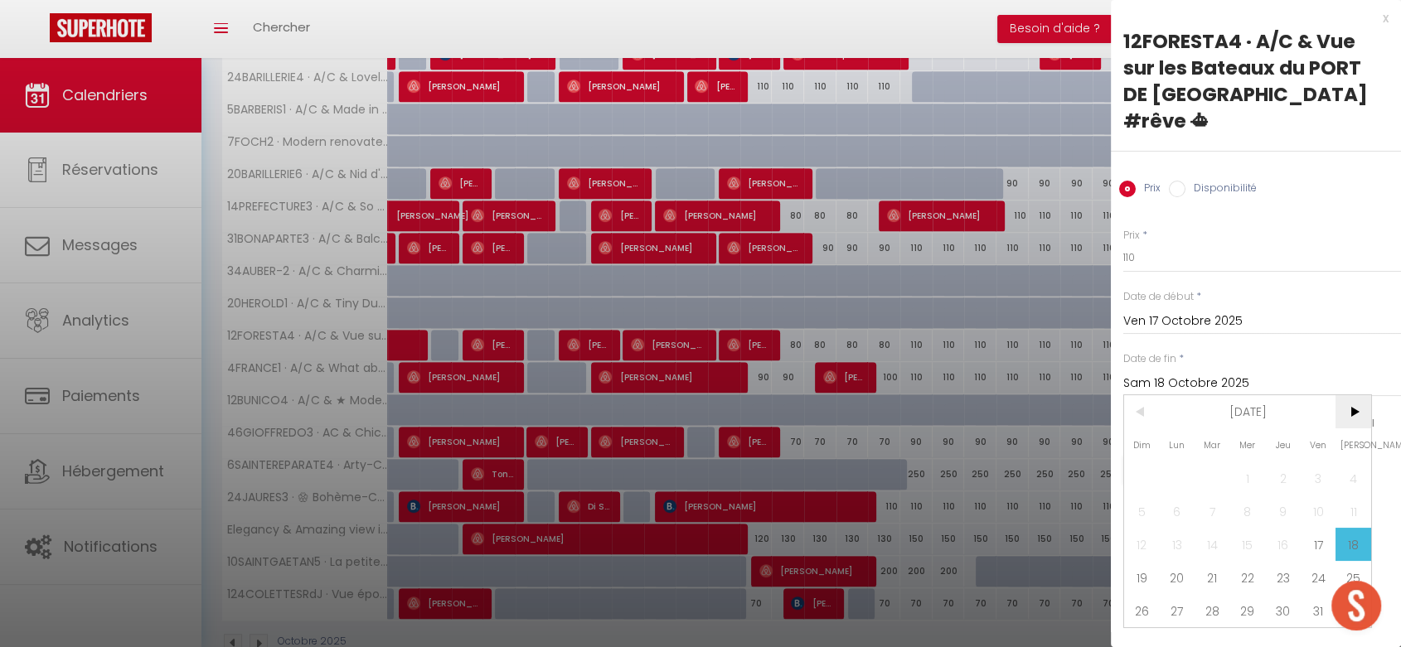
click at [1351, 395] on span ">" at bounding box center [1353, 411] width 36 height 33
click at [1350, 462] on span "1" at bounding box center [1353, 478] width 36 height 33
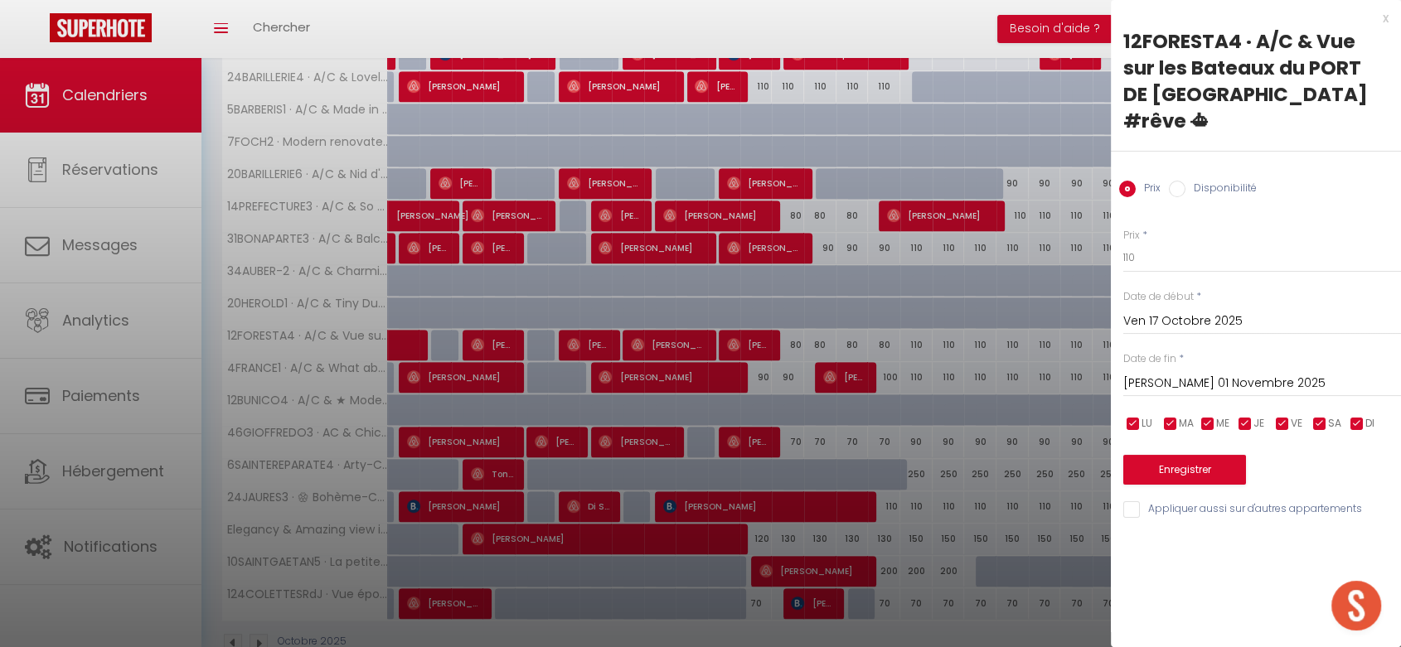
click at [1240, 373] on input "[PERSON_NAME] 01 Novembre 2025" at bounding box center [1262, 384] width 278 height 22
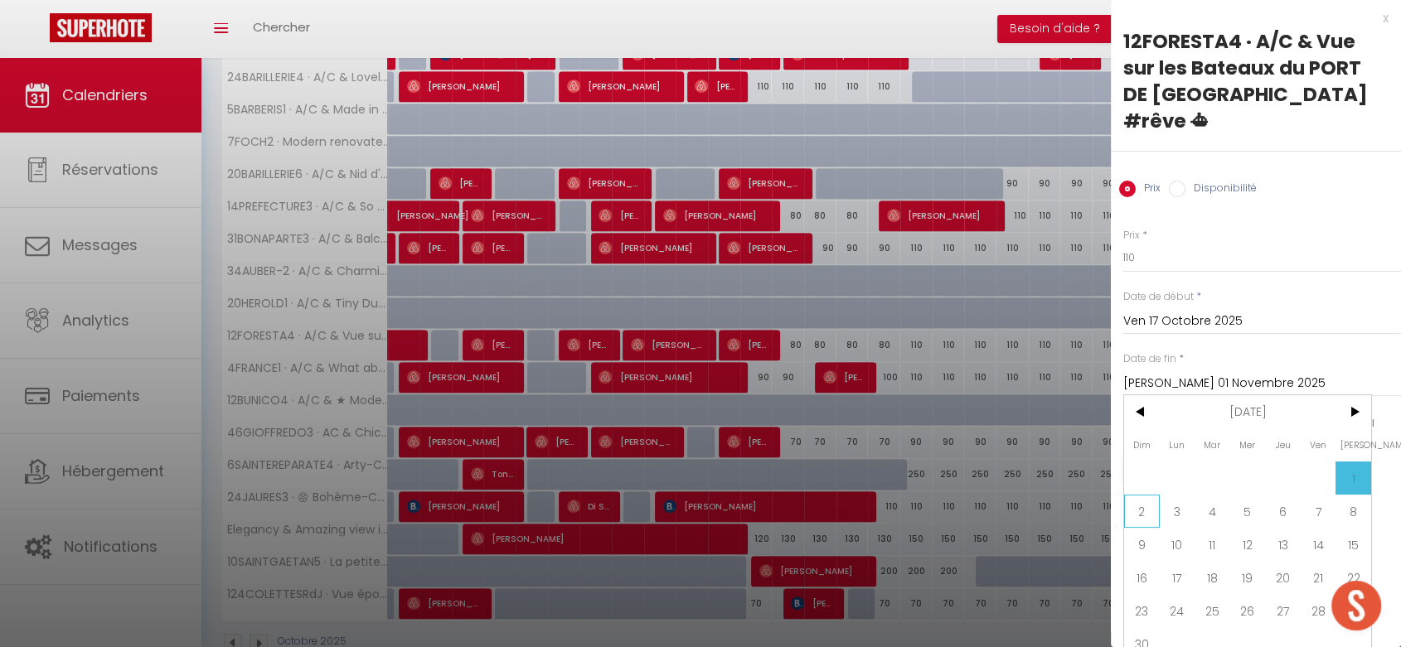
drag, startPoint x: 1148, startPoint y: 482, endPoint x: 1132, endPoint y: 307, distance: 176.5
click at [1148, 495] on span "2" at bounding box center [1142, 511] width 36 height 33
type input "Dim 02 Novembre 2025"
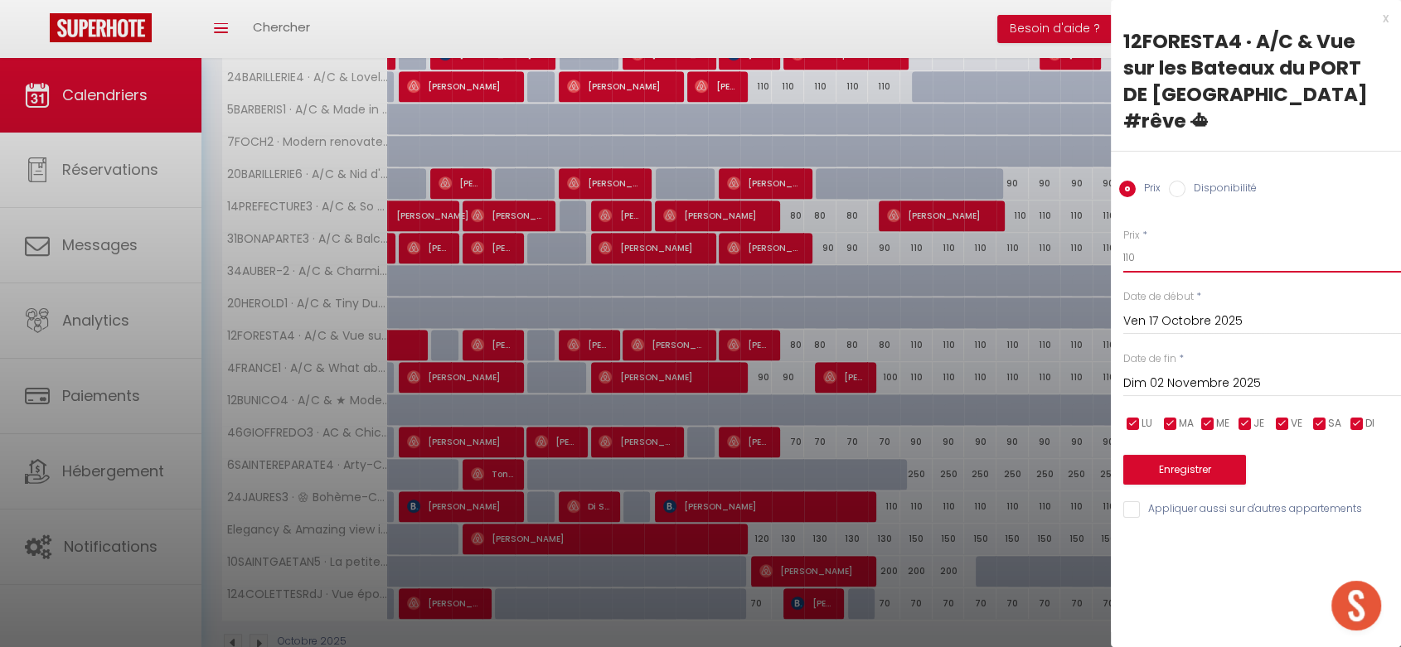
click at [1124, 243] on input "110" at bounding box center [1262, 258] width 278 height 30
type input "100"
click at [1159, 455] on button "Enregistrer" at bounding box center [1184, 470] width 123 height 30
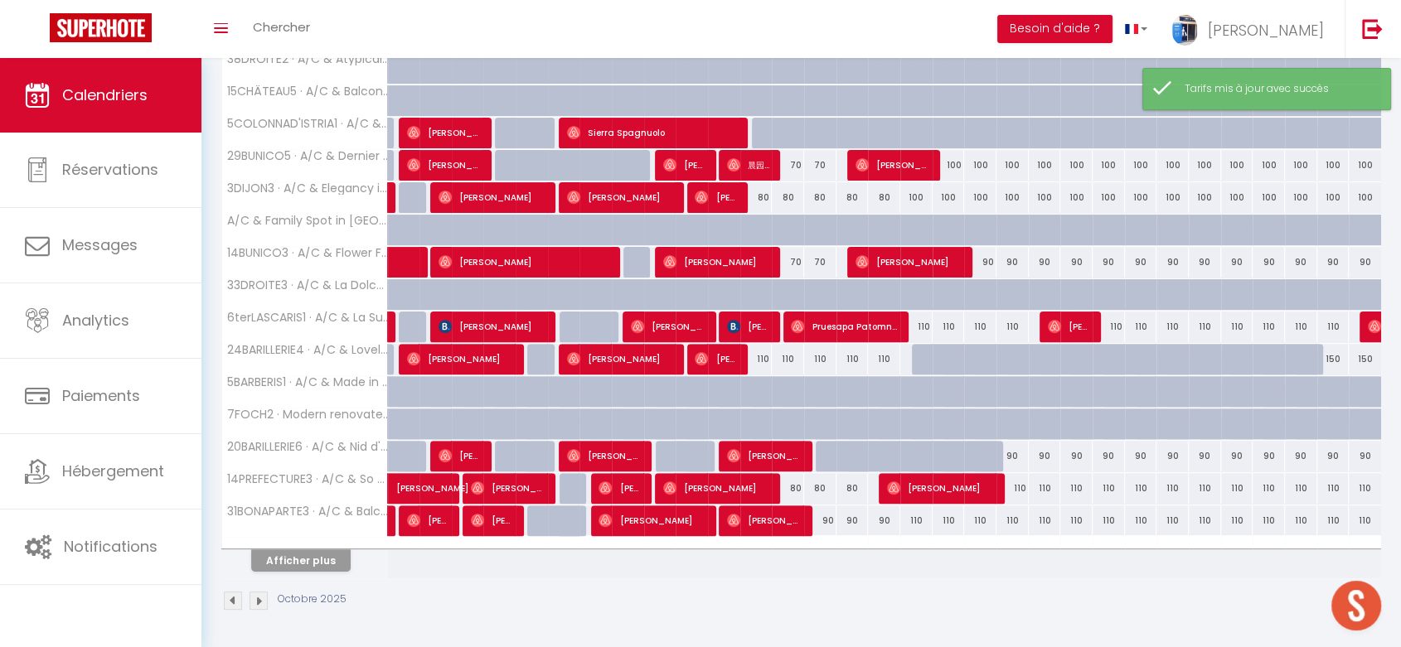
scroll to position [451, 0]
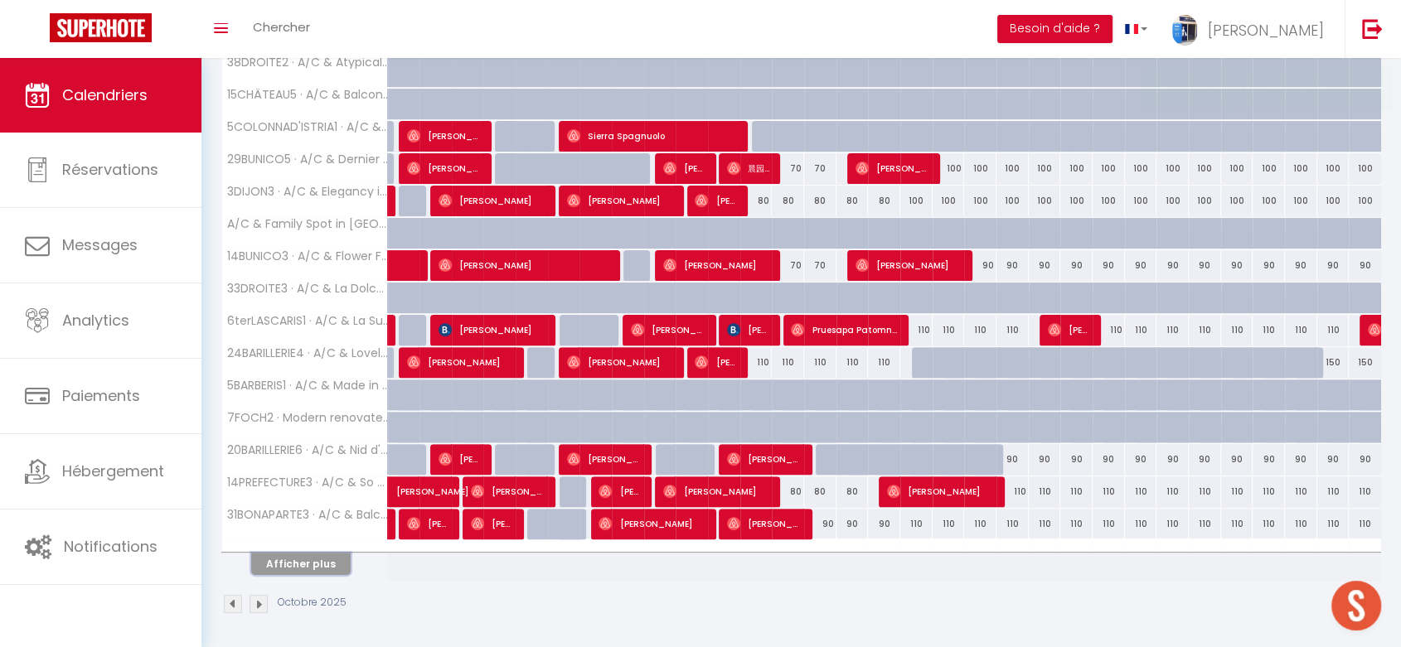
click at [312, 558] on button "Afficher plus" at bounding box center [300, 564] width 99 height 22
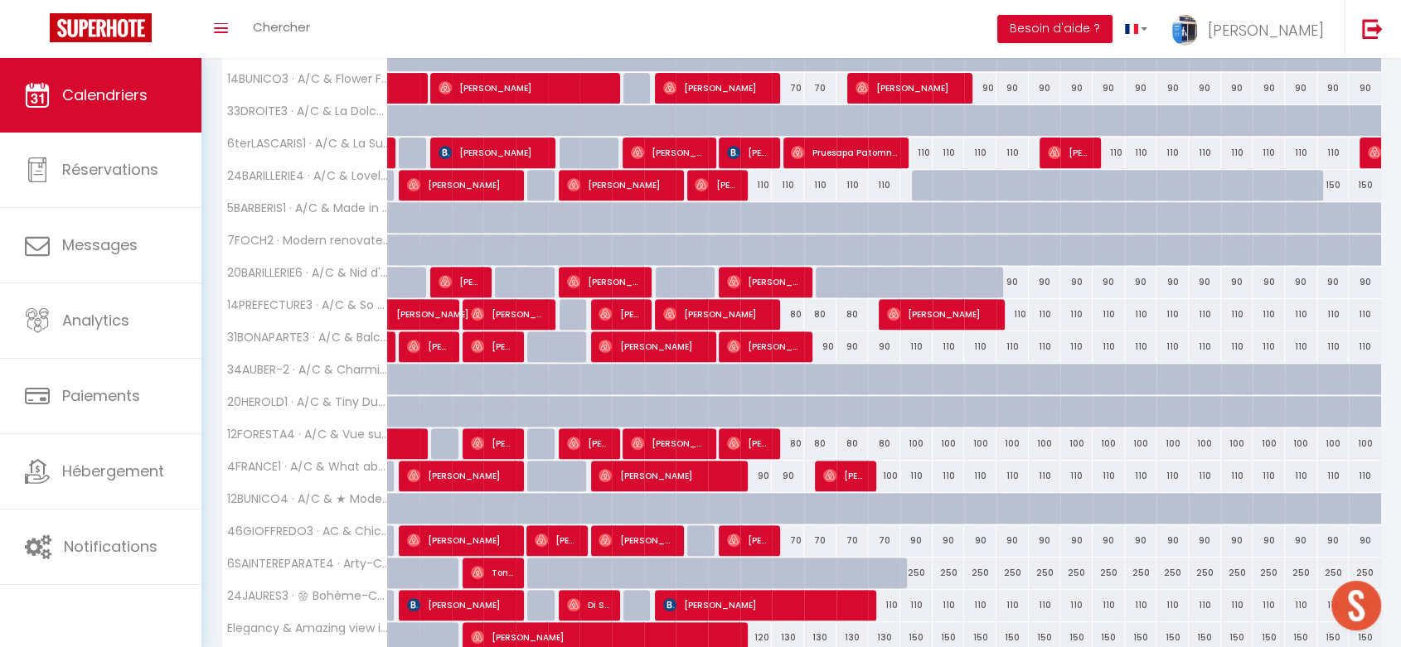
scroll to position [764, 0]
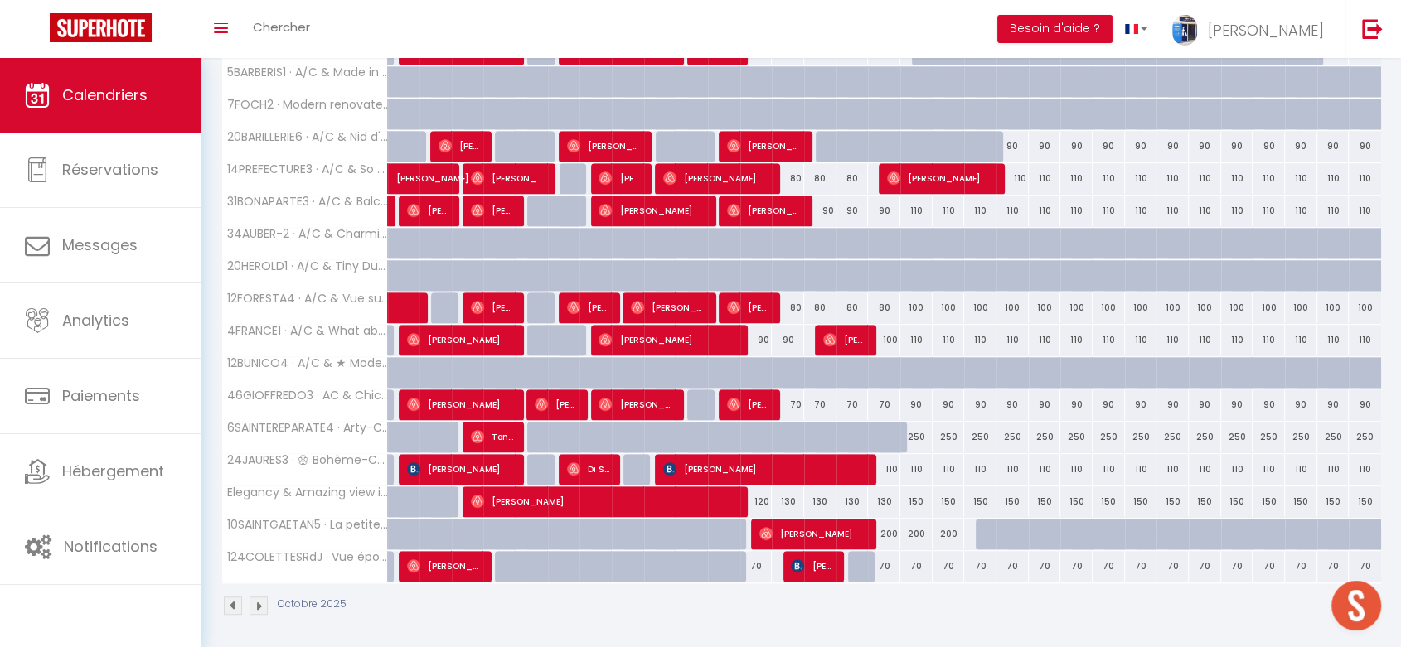
click at [758, 500] on div "120" at bounding box center [756, 502] width 32 height 31
type input "120"
type input "Dim 12 Octobre 2025"
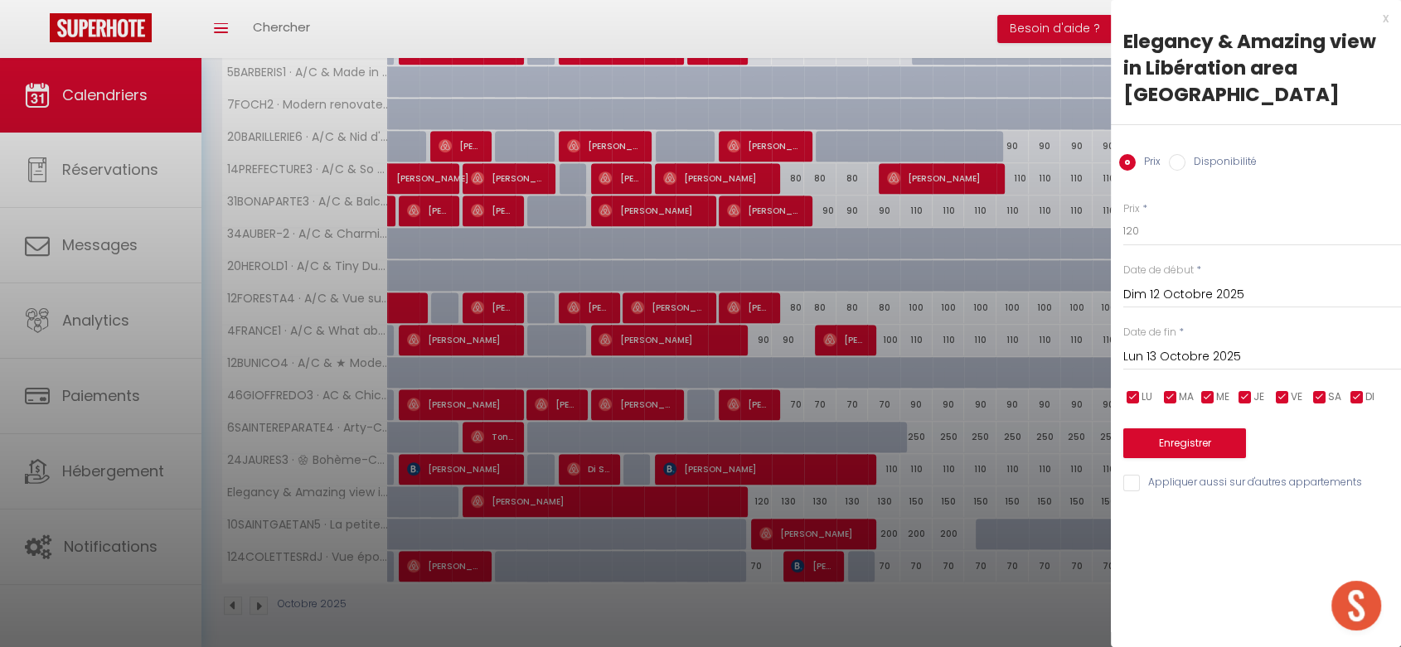
click at [1170, 347] on input "Lun 13 Octobre 2025" at bounding box center [1262, 358] width 278 height 22
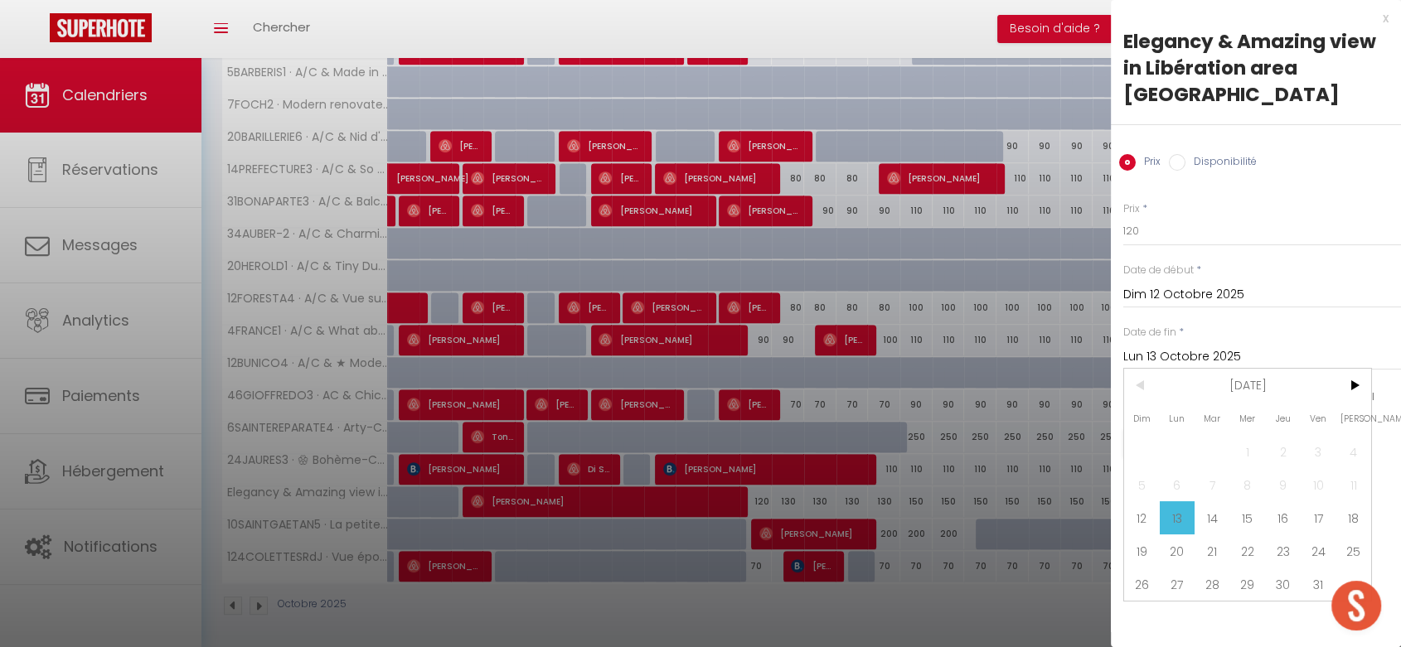
drag, startPoint x: 1316, startPoint y: 494, endPoint x: 1218, endPoint y: 259, distance: 255.3
click at [1307, 502] on span "17" at bounding box center [1319, 518] width 36 height 33
type input "Ven 17 Octobre 2025"
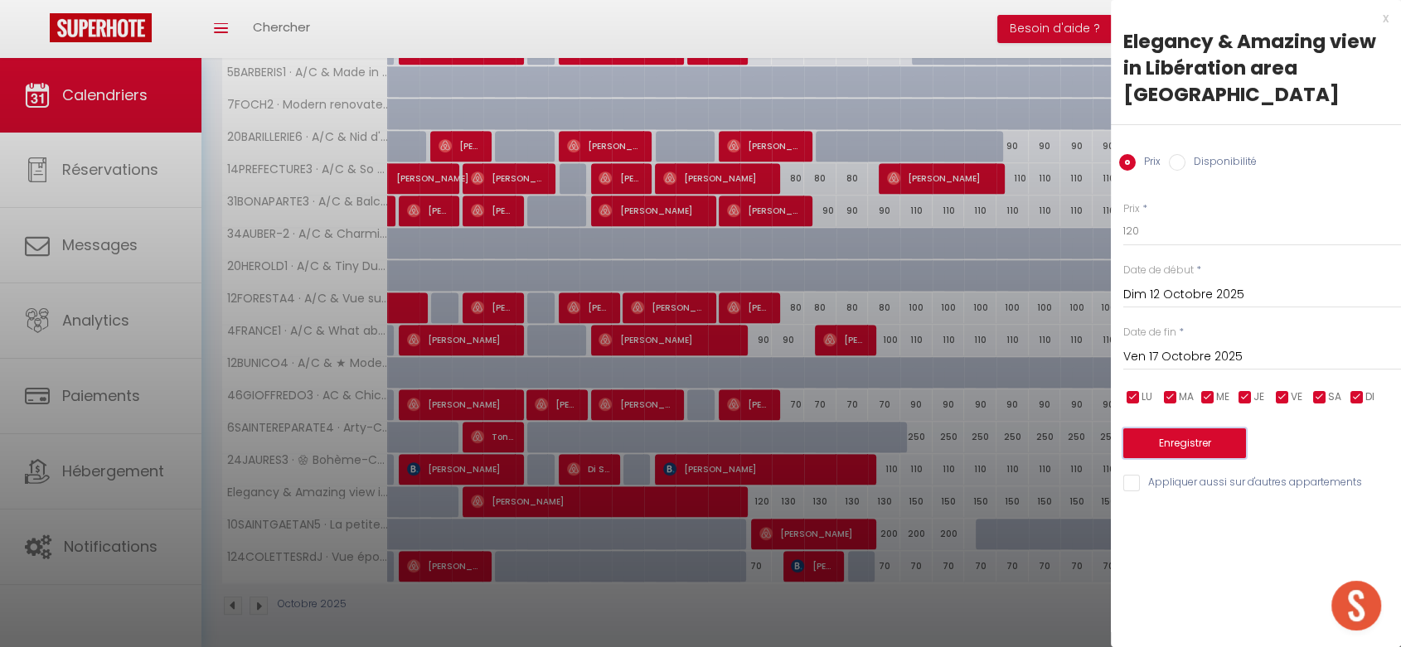
click at [1189, 429] on button "Enregistrer" at bounding box center [1184, 444] width 123 height 30
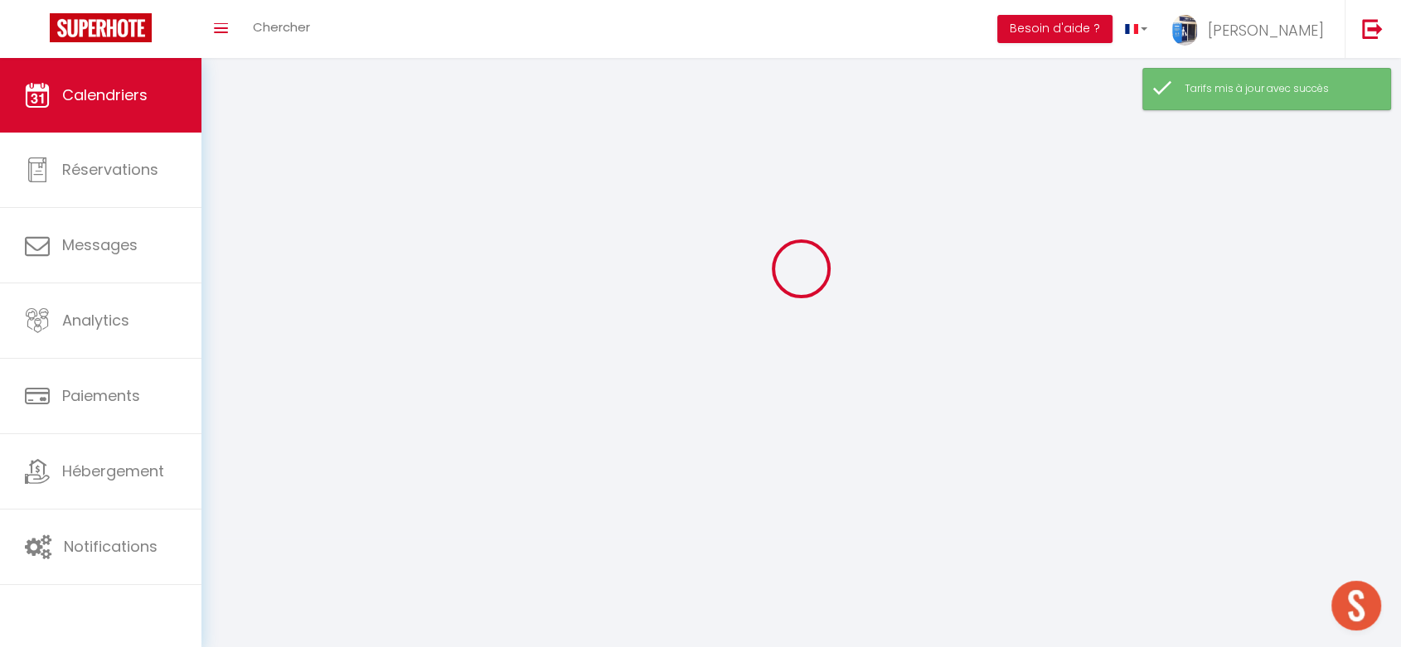
scroll to position [451, 0]
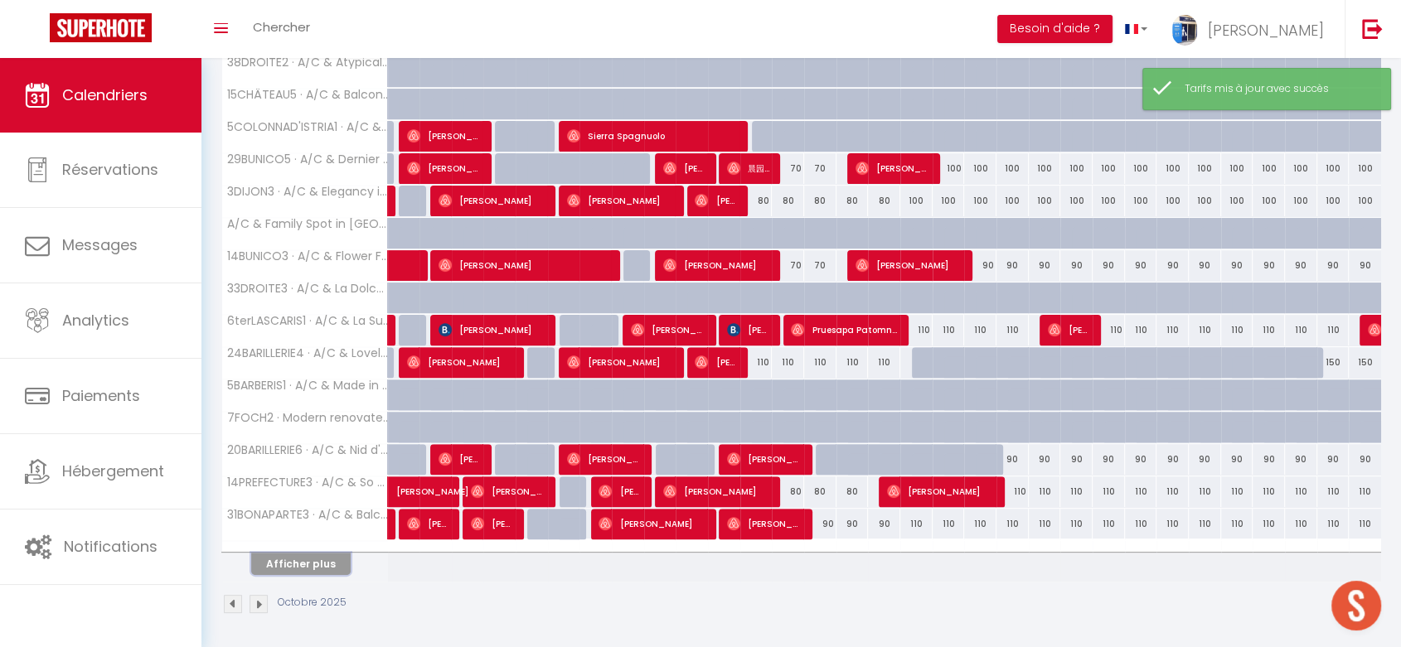
click at [340, 559] on button "Afficher plus" at bounding box center [300, 564] width 99 height 22
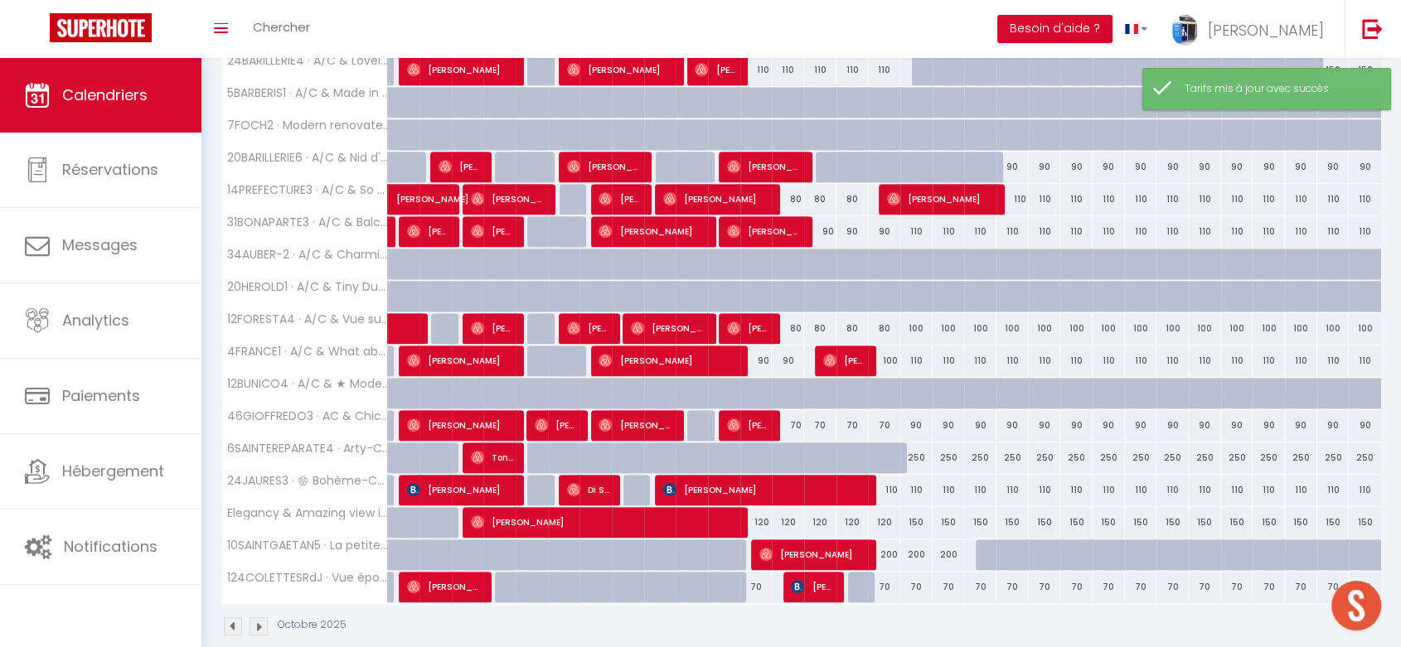
scroll to position [764, 0]
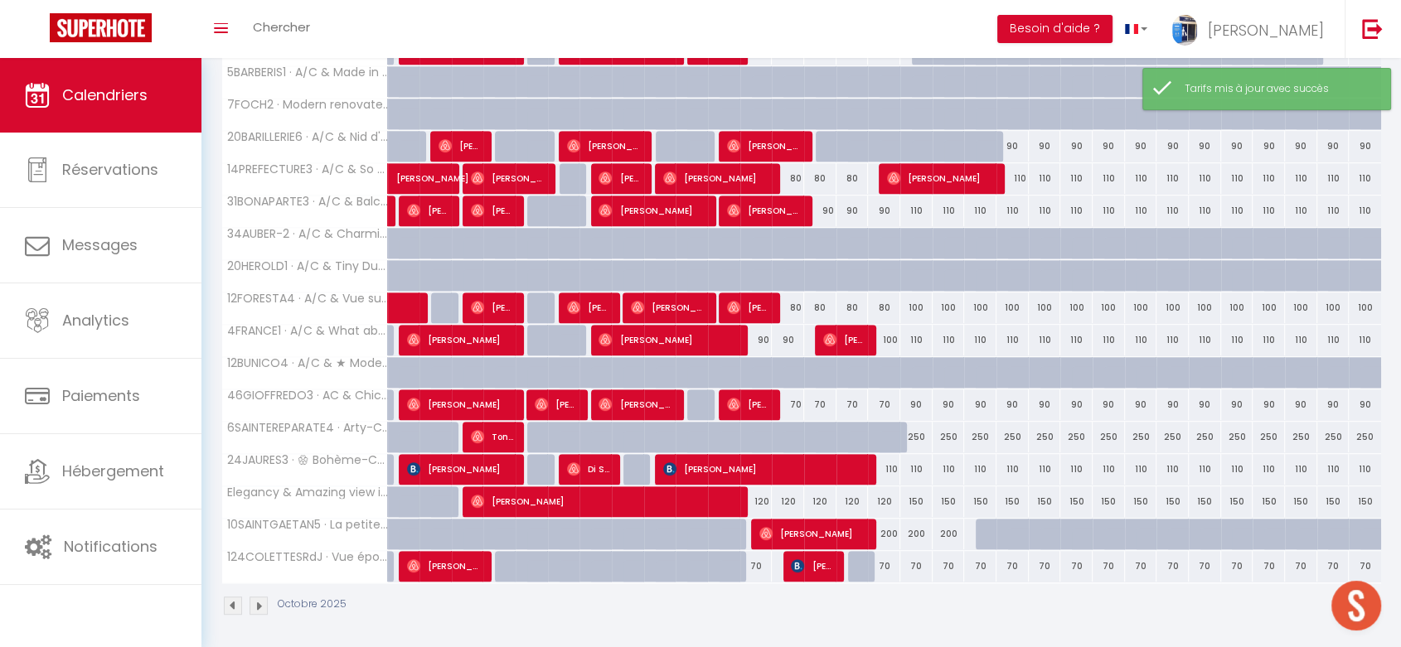
click at [915, 496] on div "150" at bounding box center [916, 502] width 32 height 31
type input "150"
type input "Ven 17 Octobre 2025"
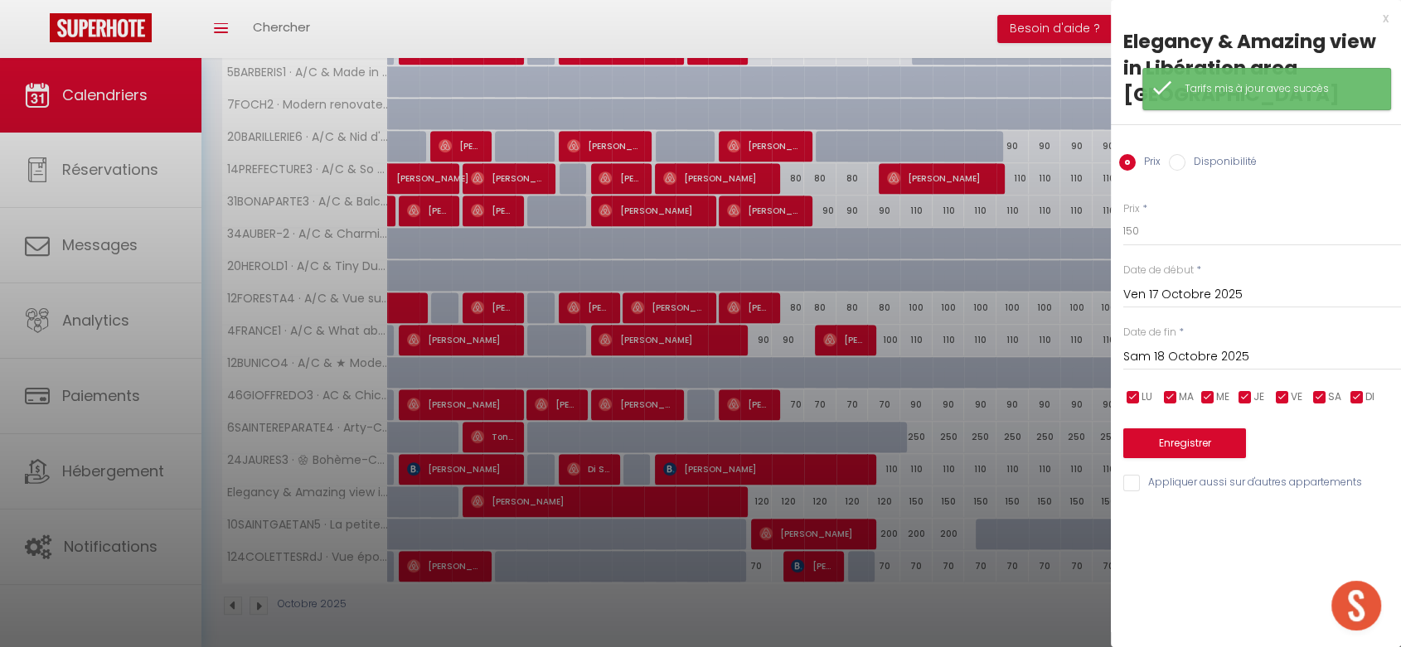
click at [1183, 347] on input "Sam 18 Octobre 2025" at bounding box center [1262, 358] width 278 height 22
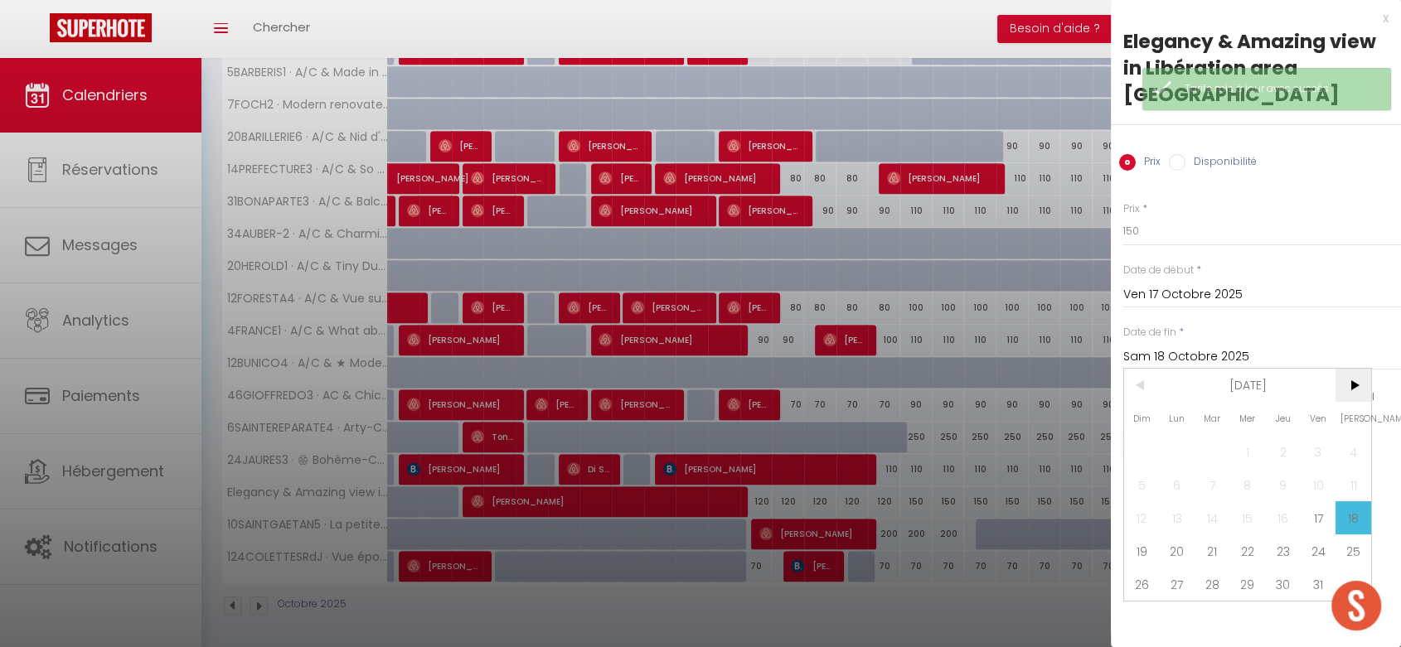
click at [1353, 369] on span ">" at bounding box center [1353, 385] width 36 height 33
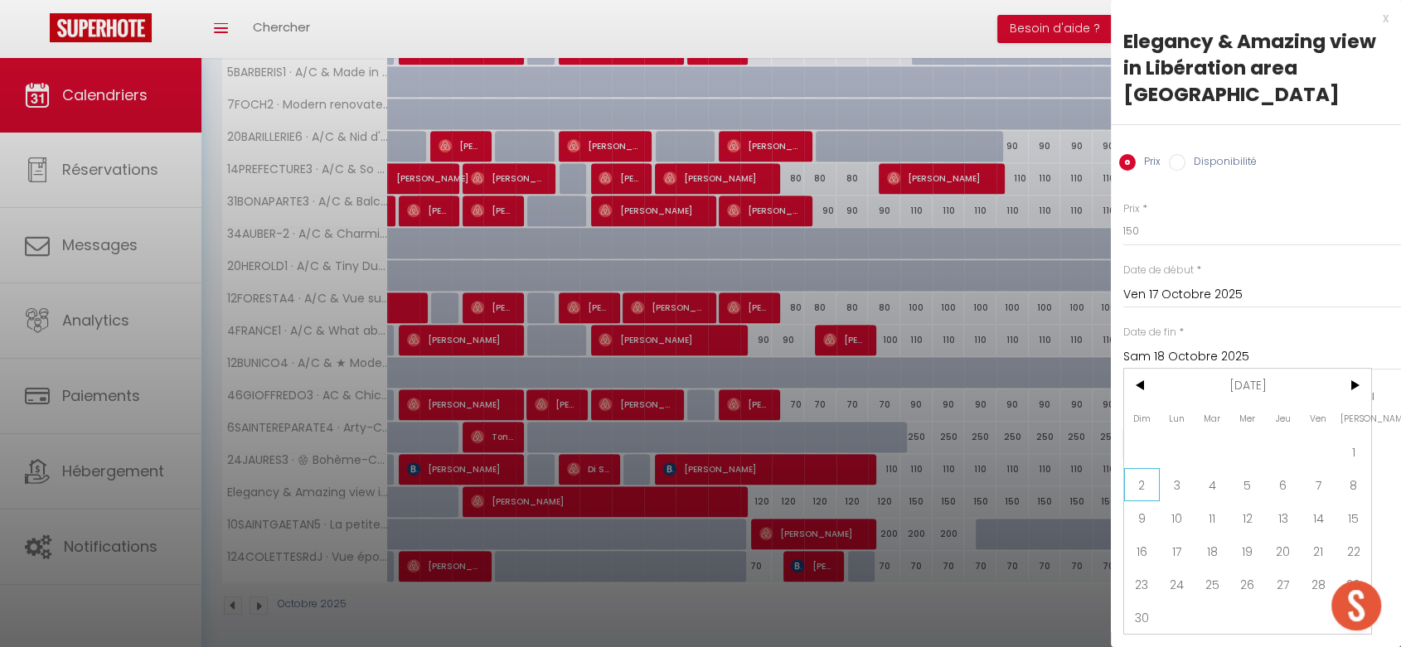
click at [1146, 468] on span "2" at bounding box center [1142, 484] width 36 height 33
type input "Dim 02 Novembre 2025"
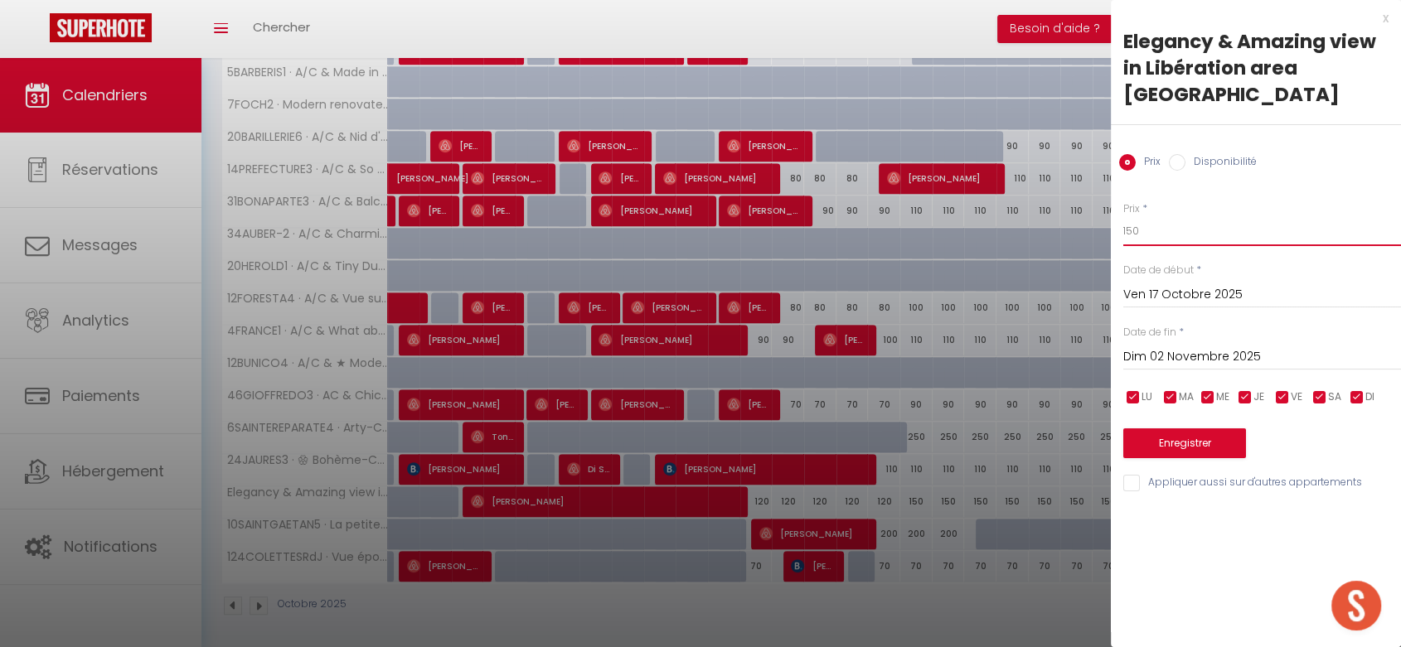
click at [1127, 216] on input "150" at bounding box center [1262, 231] width 278 height 30
type input "130"
click at [1170, 429] on button "Enregistrer" at bounding box center [1184, 444] width 123 height 30
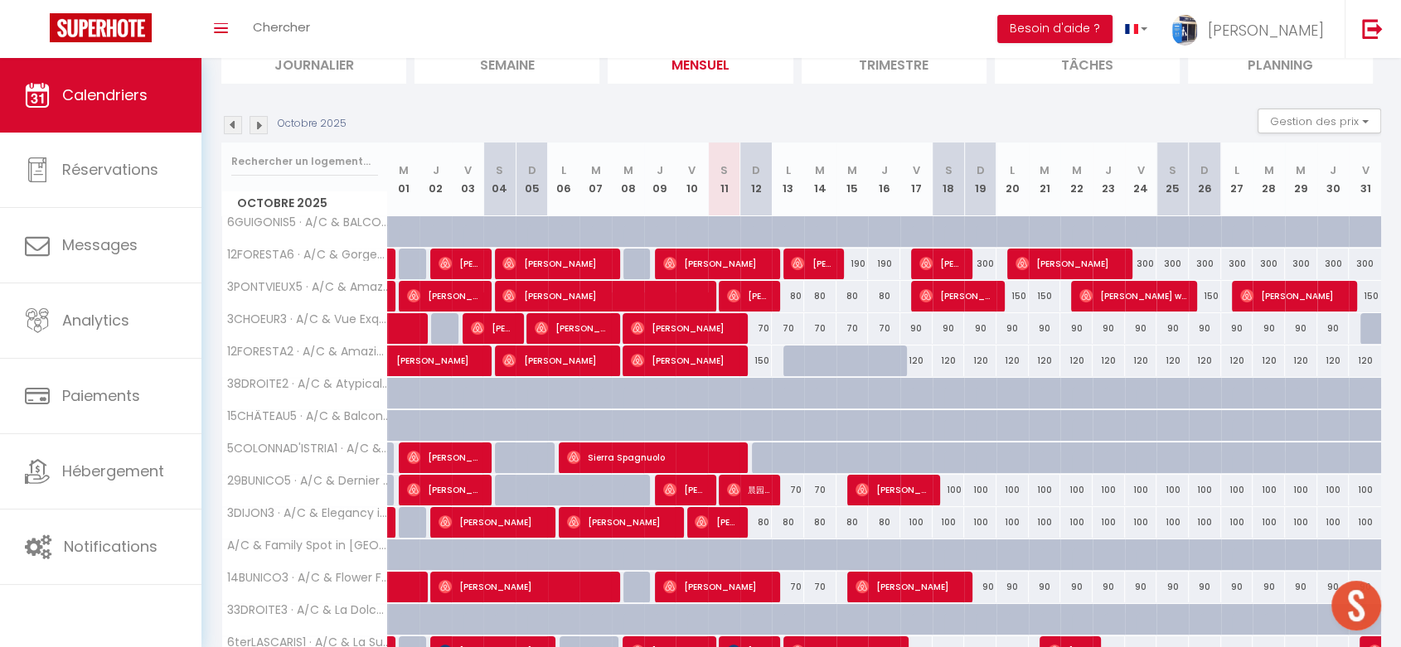
scroll to position [0, 0]
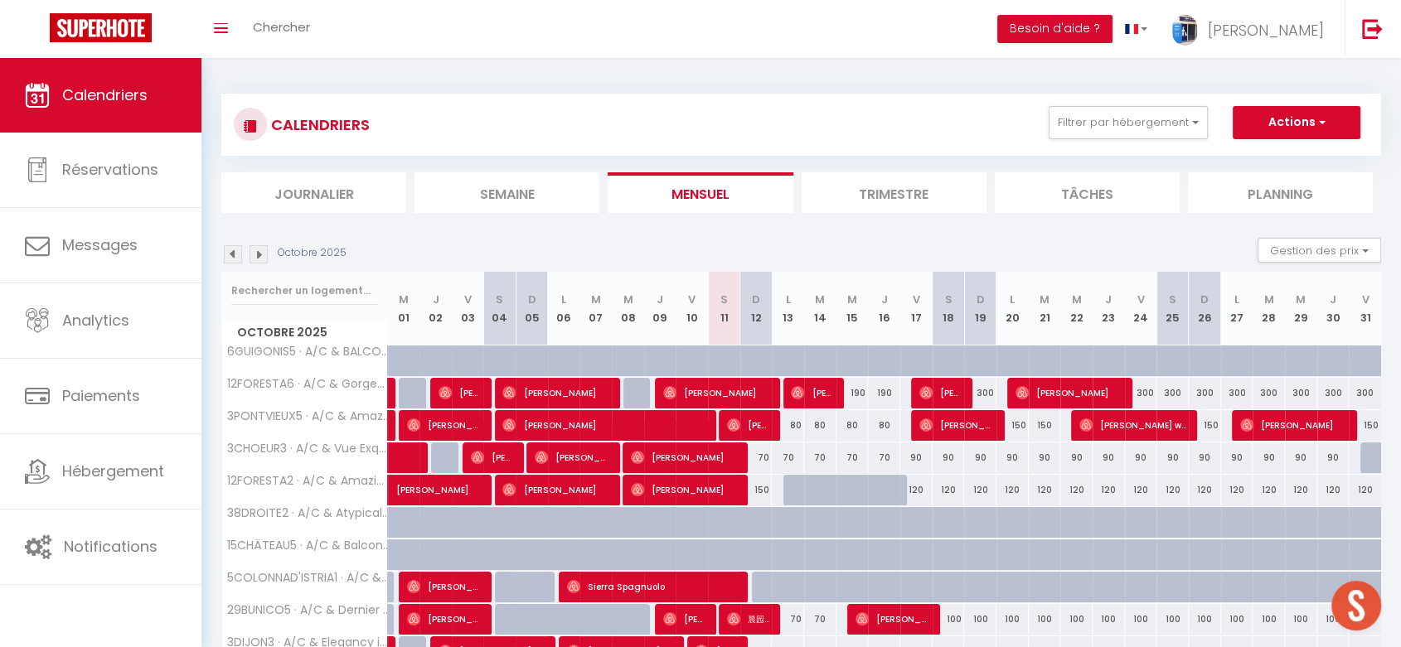
click at [1020, 424] on div "150" at bounding box center [1012, 425] width 32 height 31
type input "150"
type input "Lun 20 Octobre 2025"
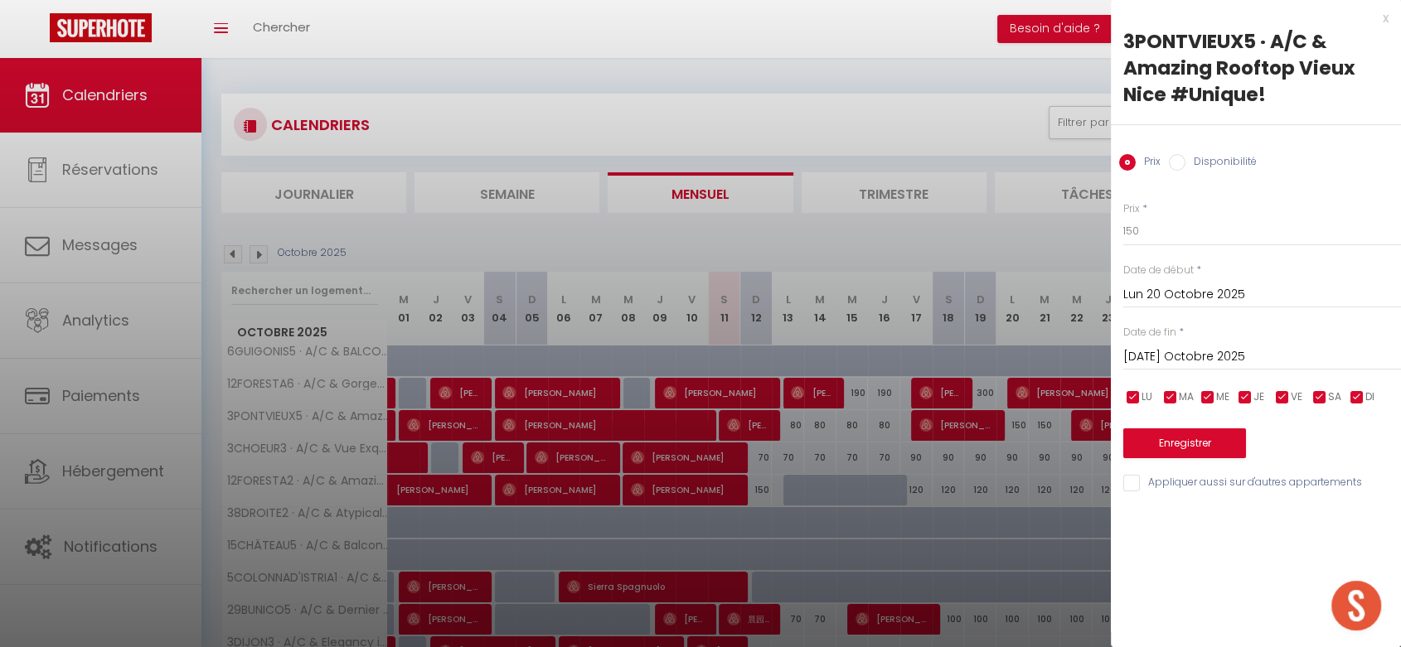
click at [1185, 362] on input "[DATE] Octobre 2025" at bounding box center [1262, 358] width 278 height 22
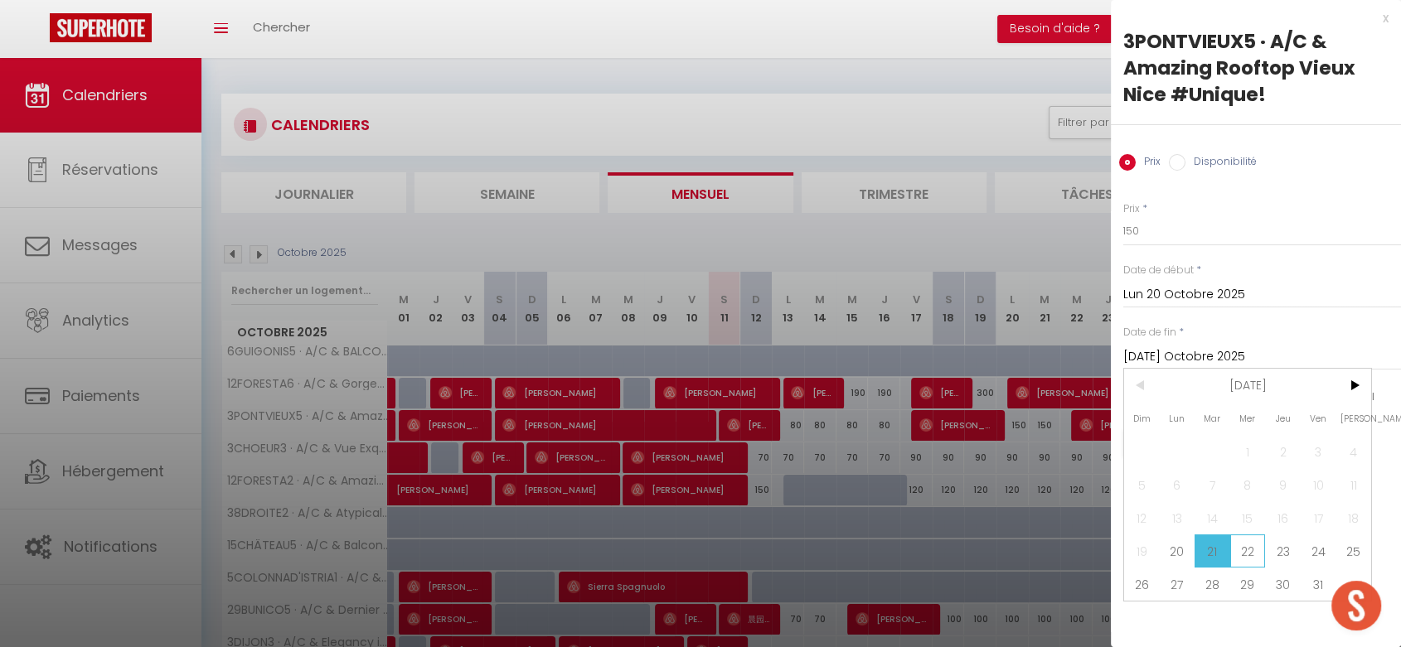
click at [1252, 548] on span "22" at bounding box center [1248, 551] width 36 height 33
type input "Mer 22 Octobre 2025"
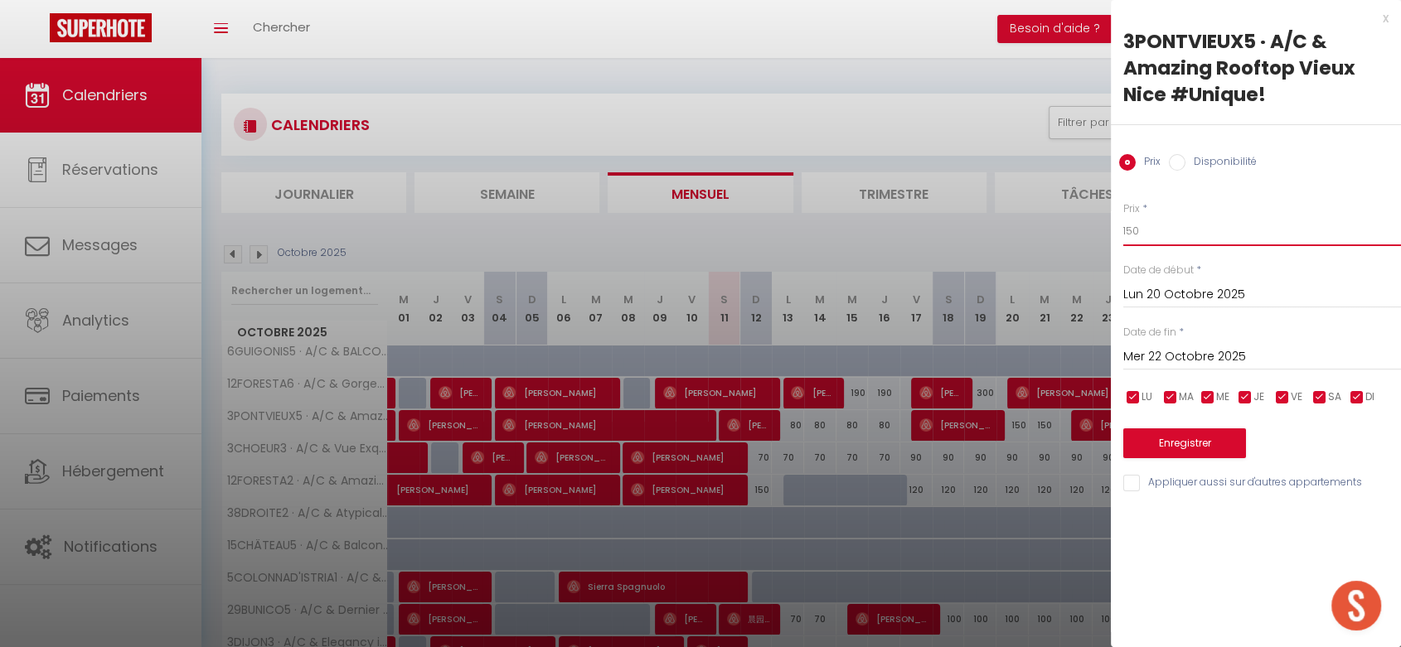
click at [1127, 230] on input "150" at bounding box center [1262, 231] width 278 height 30
type input "130"
click at [1205, 434] on button "Enregistrer" at bounding box center [1184, 444] width 123 height 30
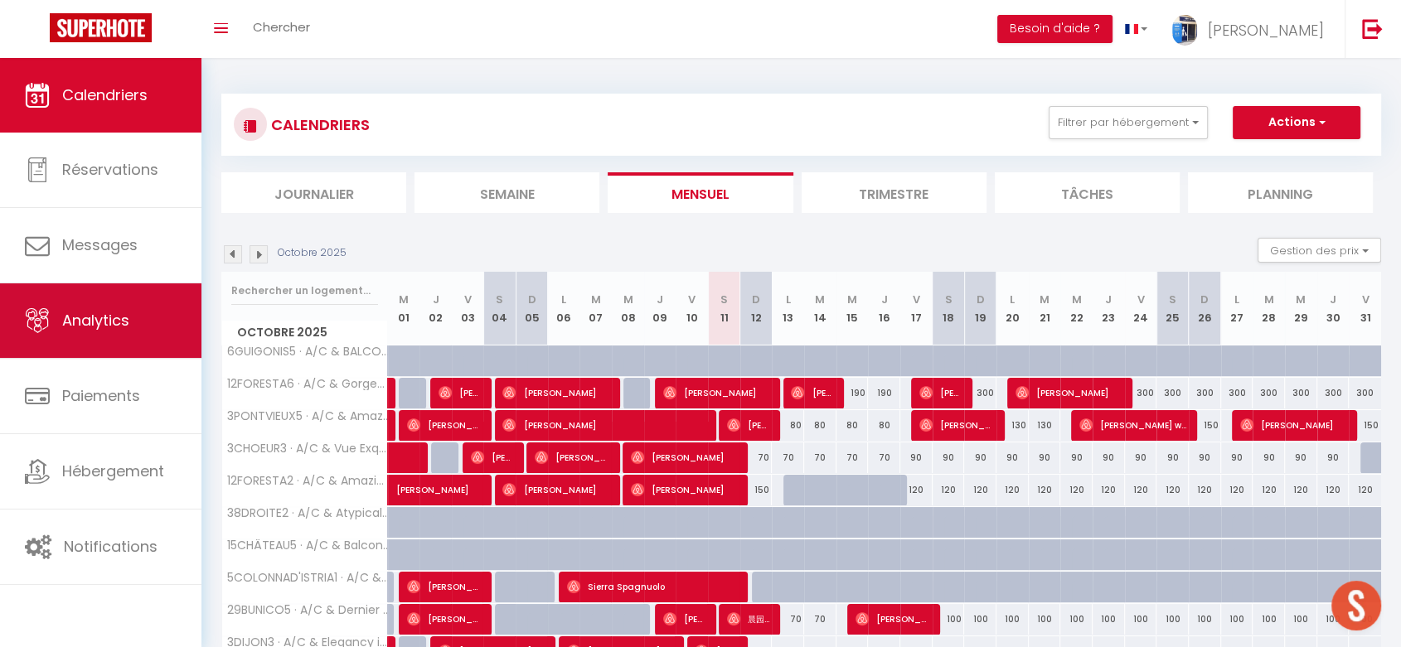
click at [130, 322] on link "Analytics" at bounding box center [100, 321] width 201 height 75
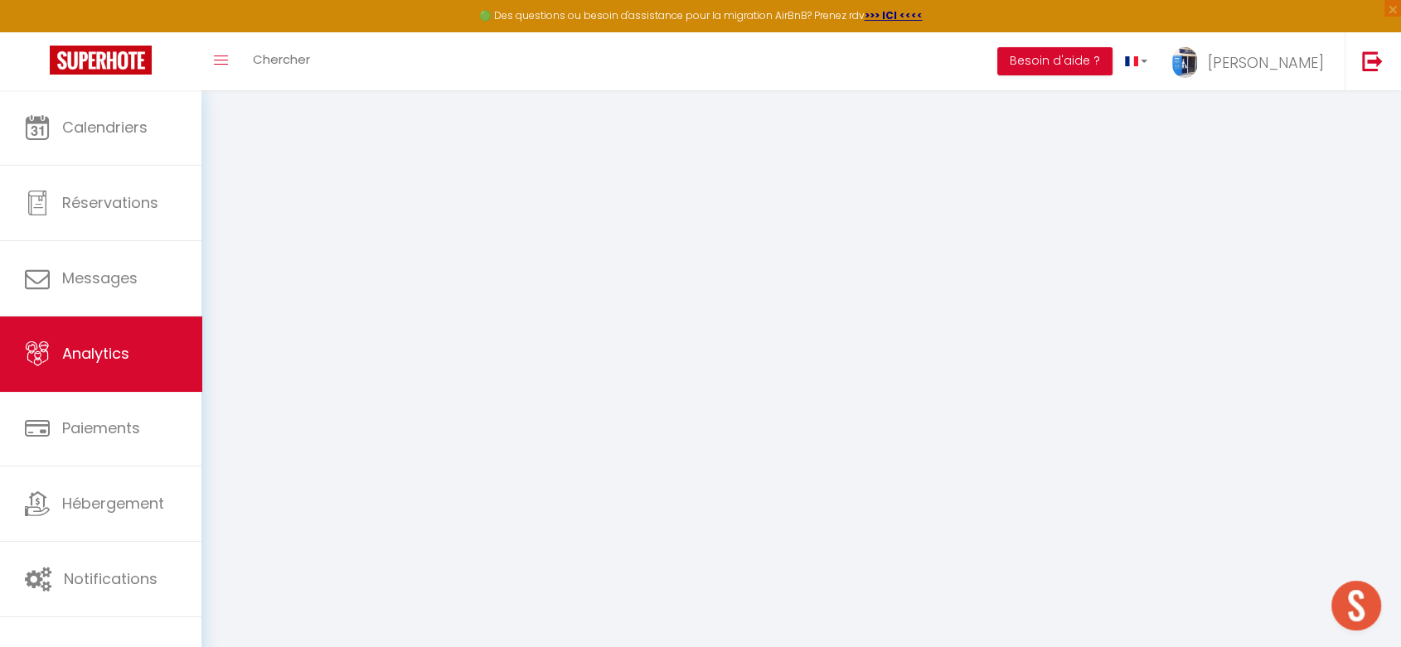
select select "2025"
select select "10"
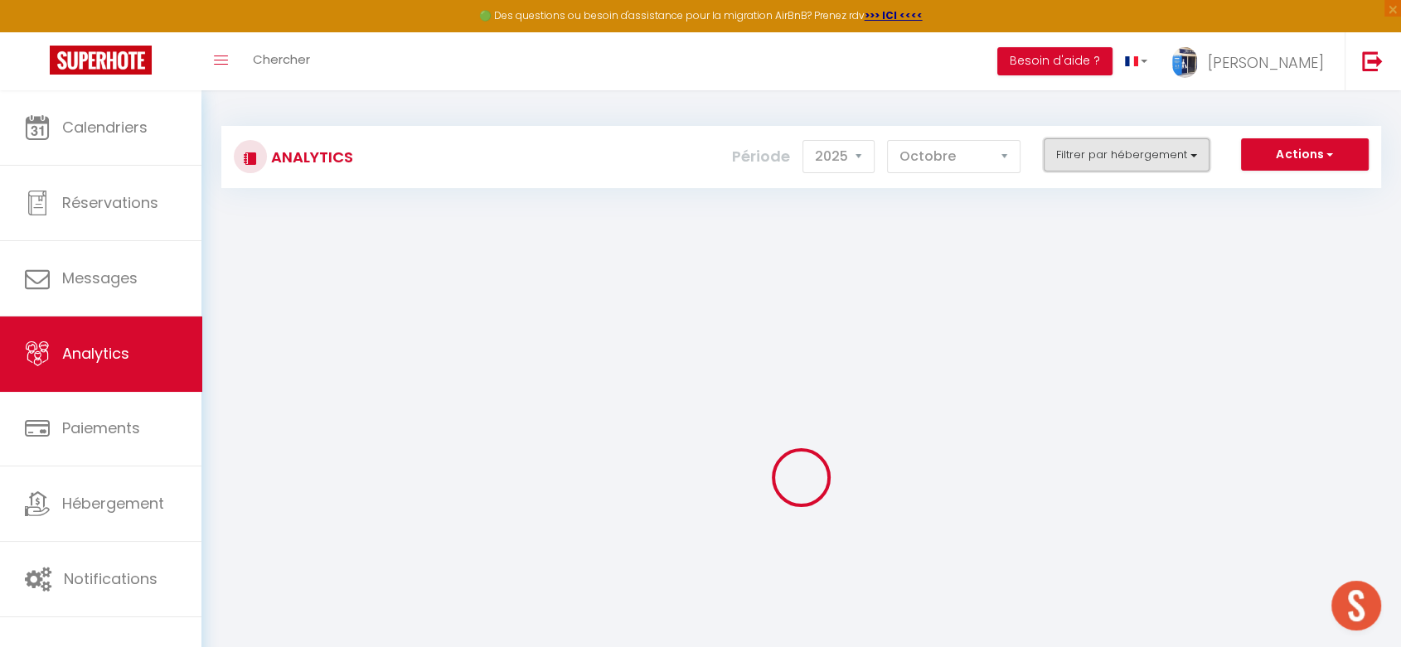
click at [1079, 163] on button "Filtrer par hébergement" at bounding box center [1127, 154] width 166 height 33
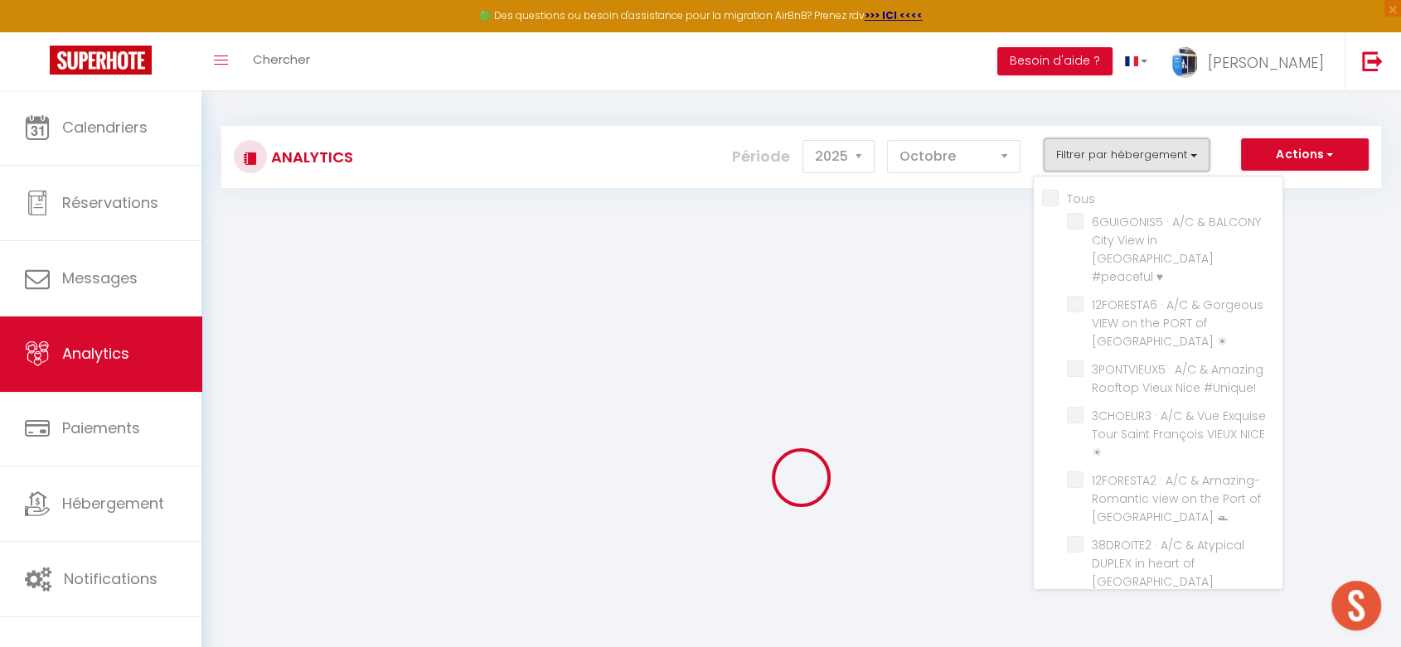
checkbox input "false"
checkbox ♥ "false"
checkbox ☀ "false"
checkbox \ "false"
checkbox ☀ "false"
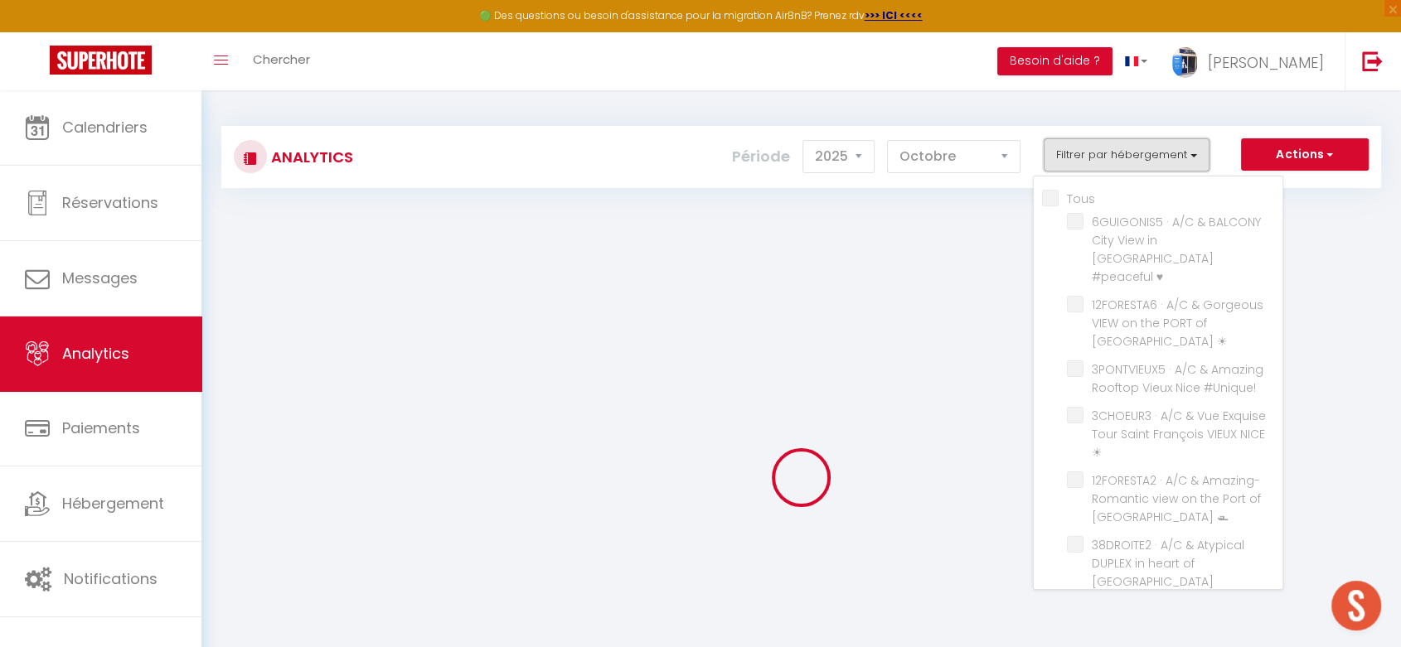
checkbox 🛥 "false"
checkbox NICE "false"
checkbox \ "false"
checkbox ☀ "false"
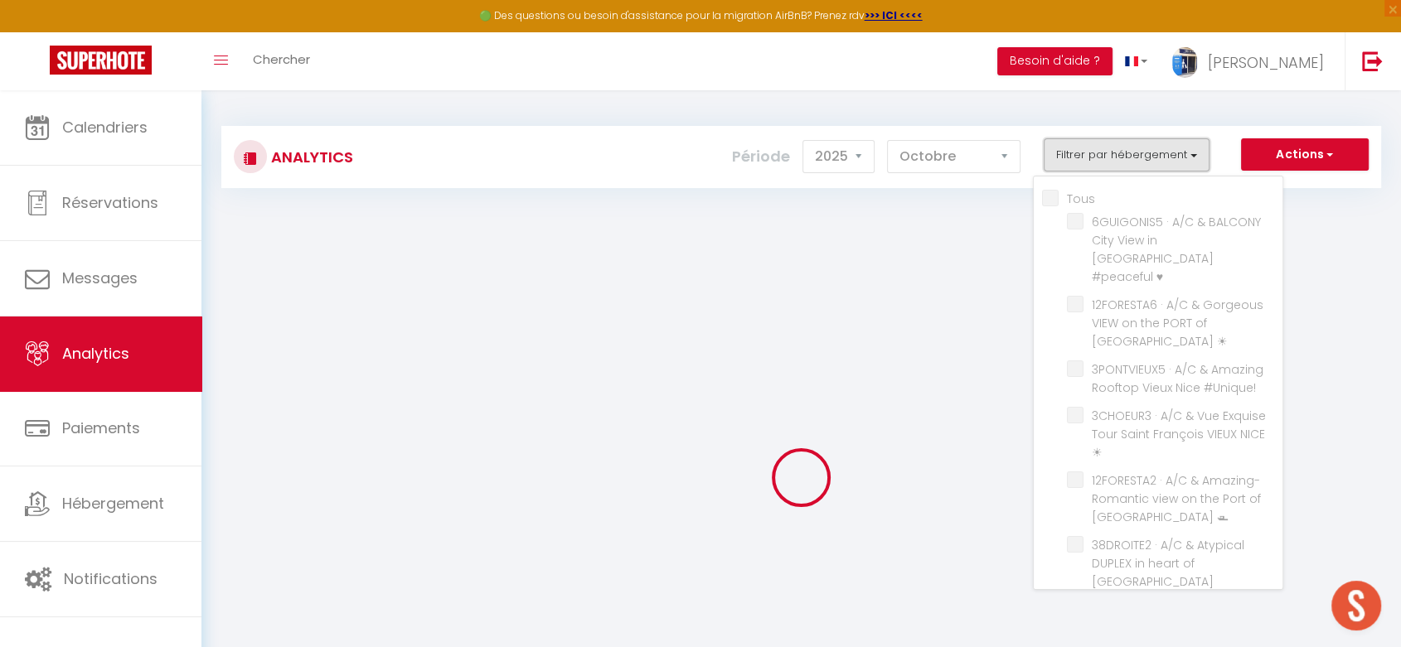
checkbox NICE "false"
checkbox \ "false"
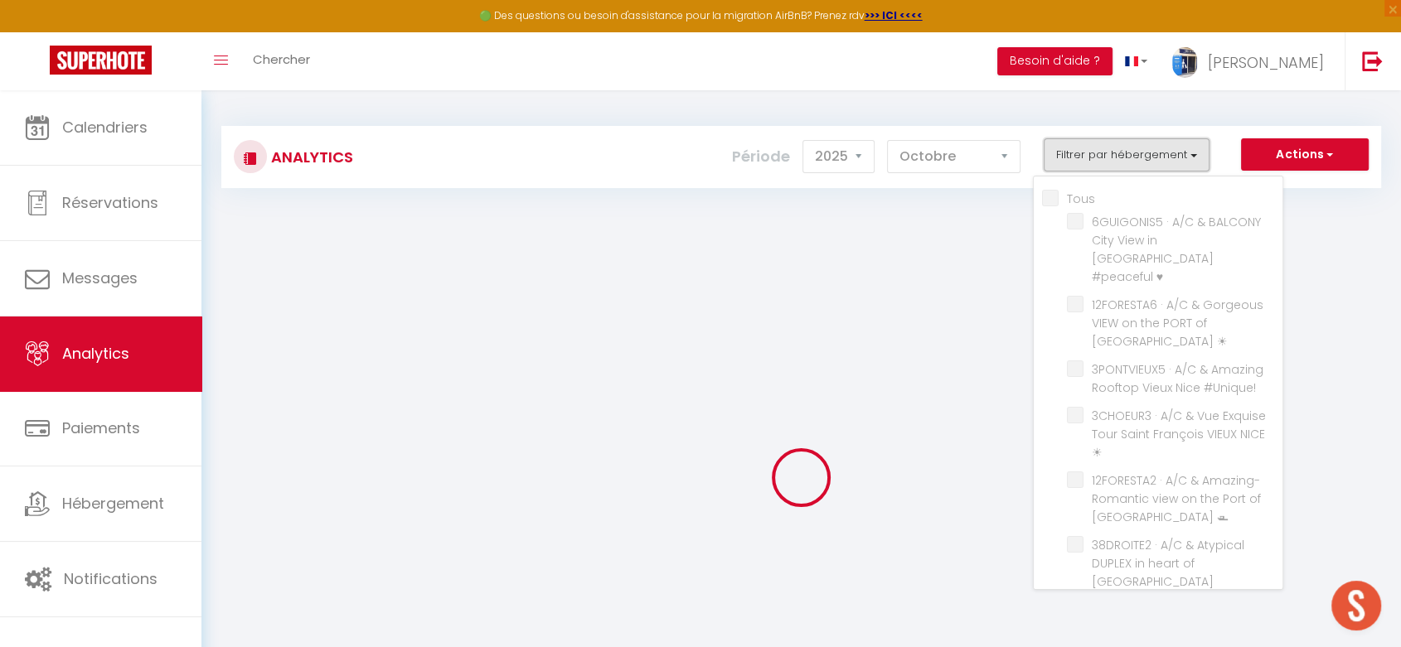
checkbox \ "false"
checkbox NICE "false"
checkbox 🌊 "false"
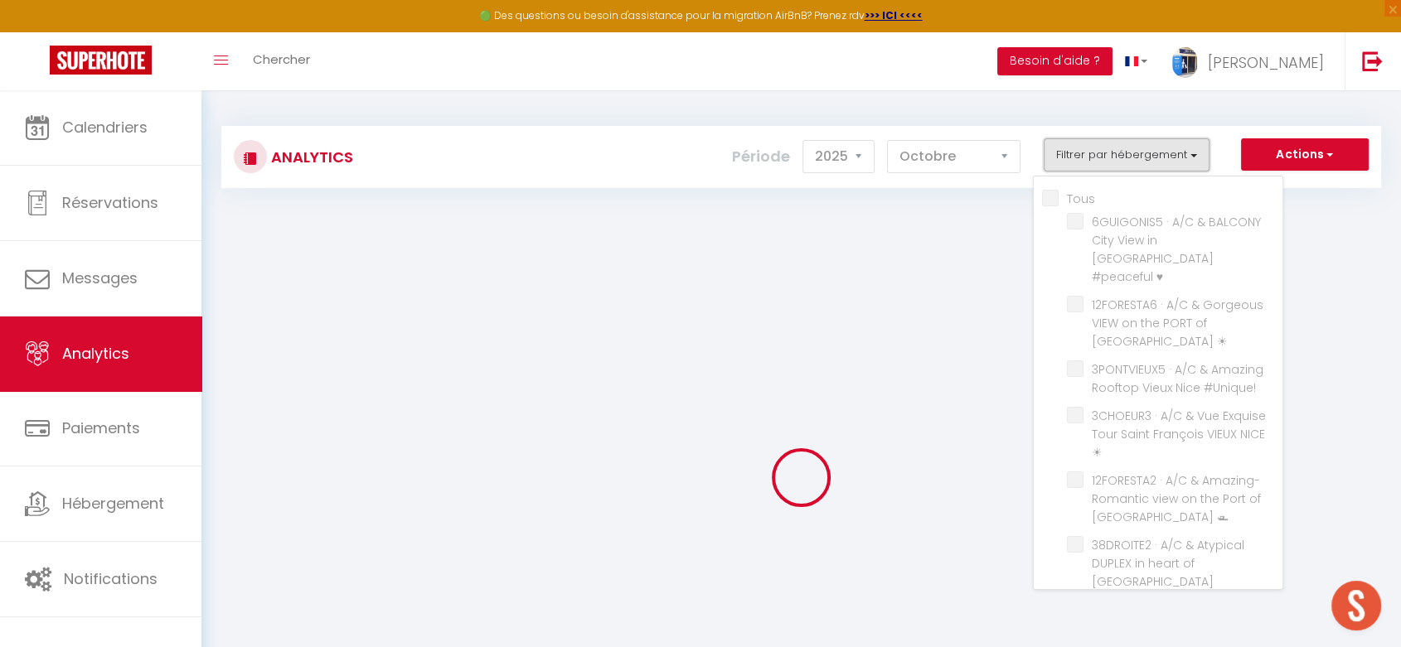
checkbox \ "false"
checkbox ⛴ "false"
checkbox \ "false"
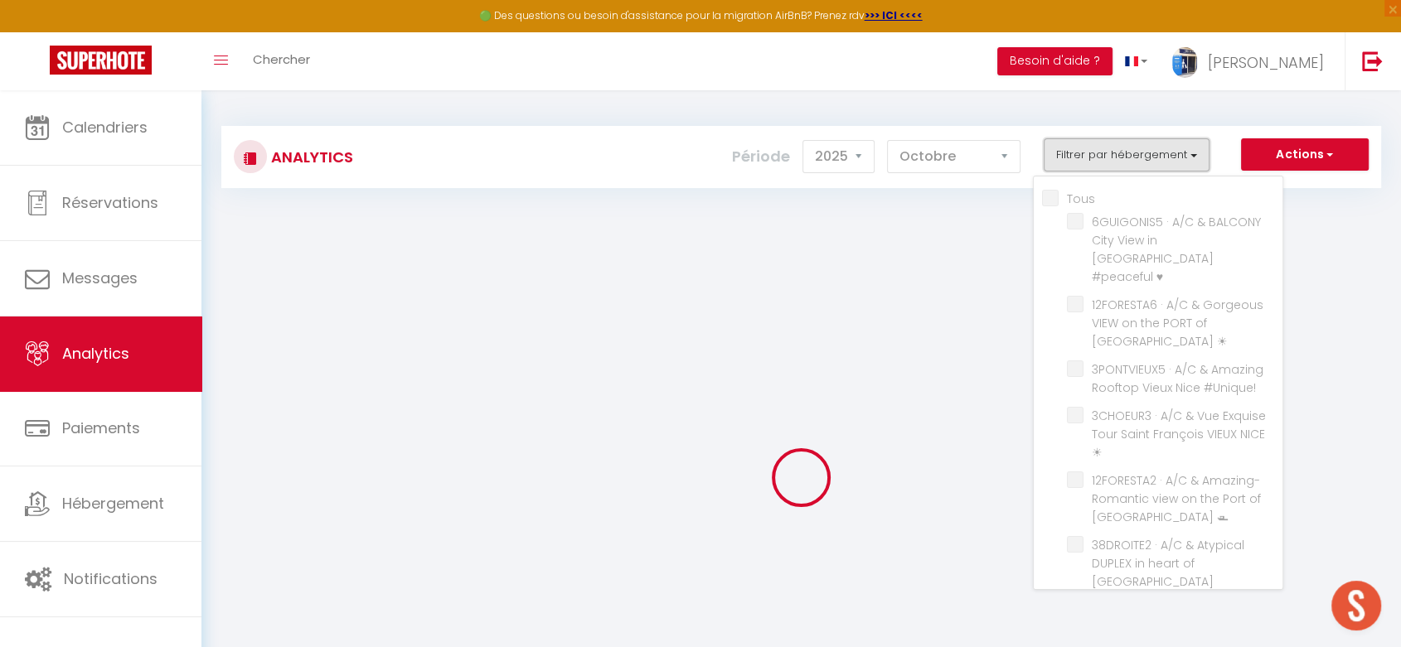
checkbox NICE "false"
checkbox \ "false"
checkbox NICE "false"
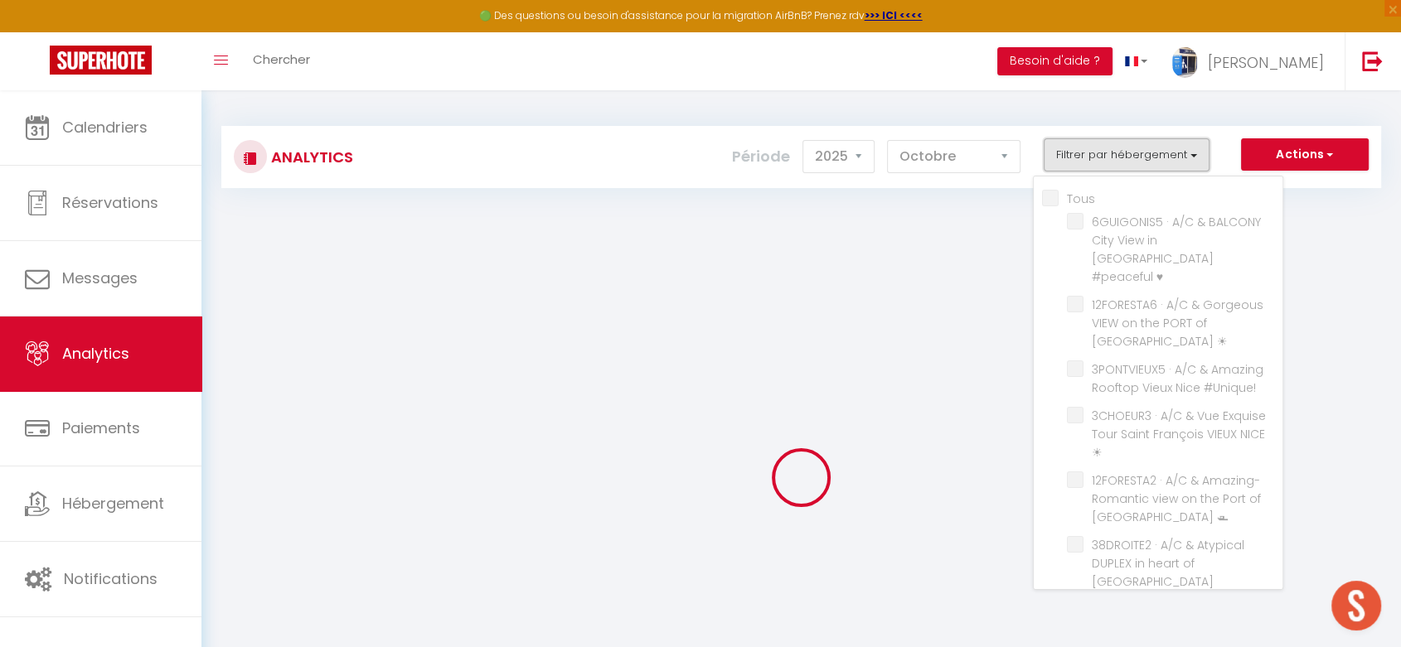
checkbox NICE "false"
checkbox Saint-Martin-Vésubie "false"
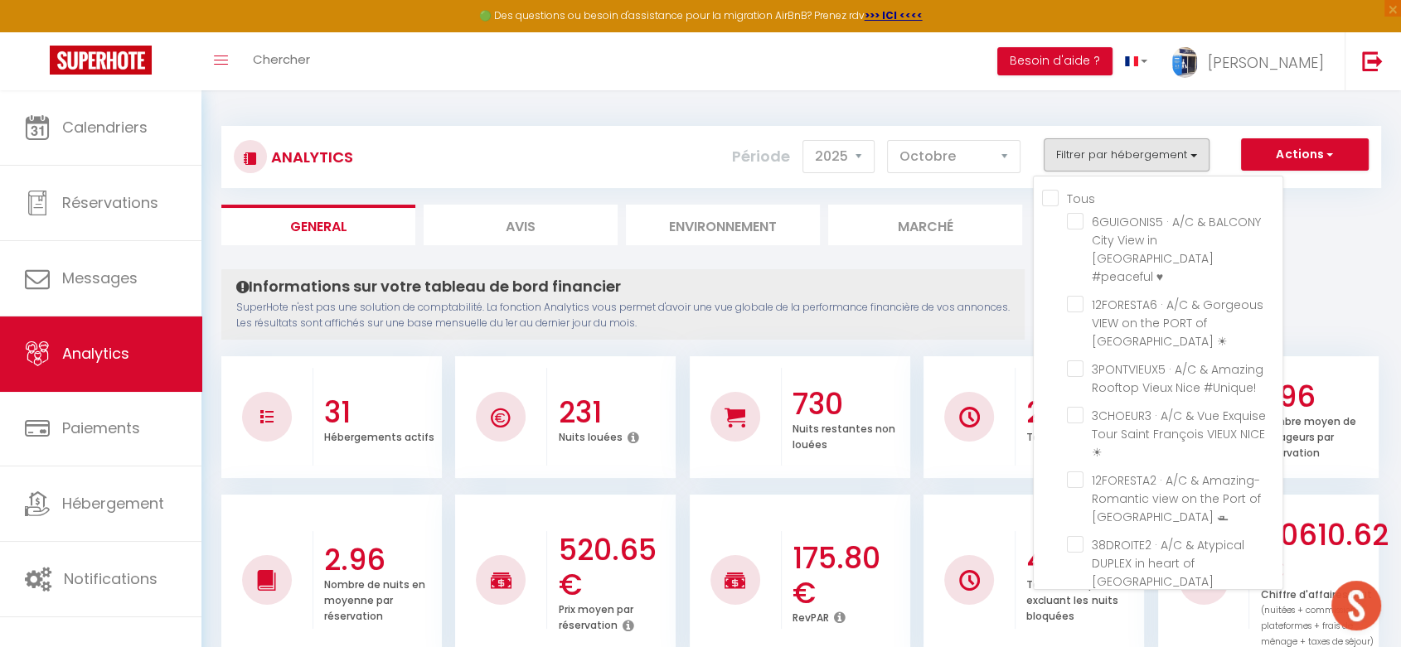
click at [1054, 197] on input "Tous" at bounding box center [1162, 197] width 240 height 17
checkbox input "true"
checkbox ♥ "true"
checkbox ☀ "true"
checkbox \ "true"
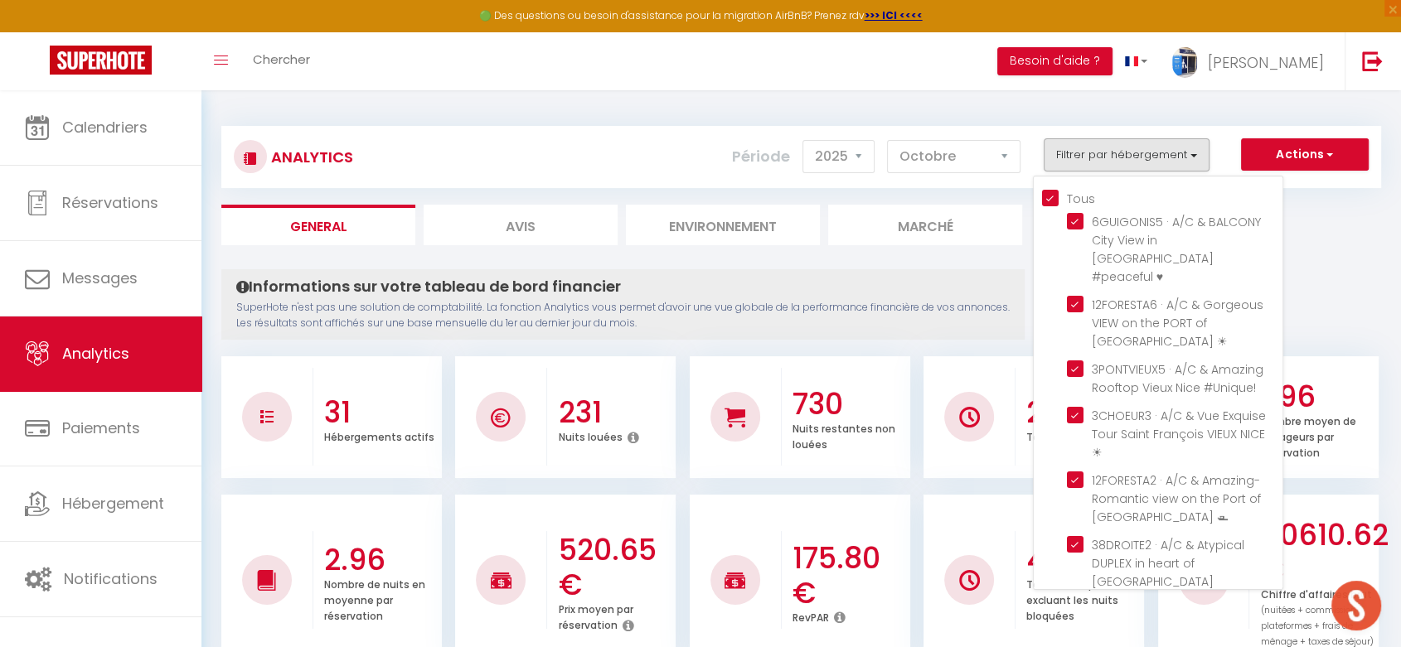
checkbox ☀ "true"
checkbox 🛥 "true"
checkbox NICE "true"
checkbox \ "true"
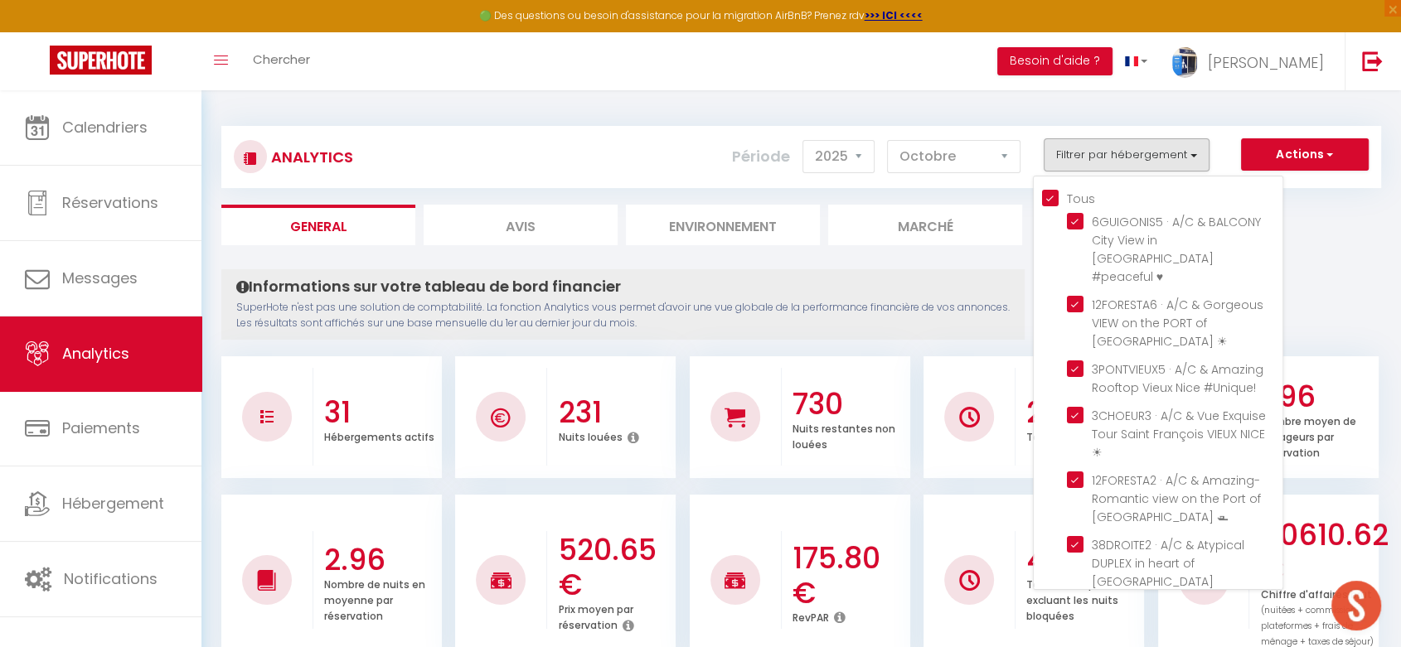
checkbox ☀ "true"
checkbox NICE "true"
checkbox \ "true"
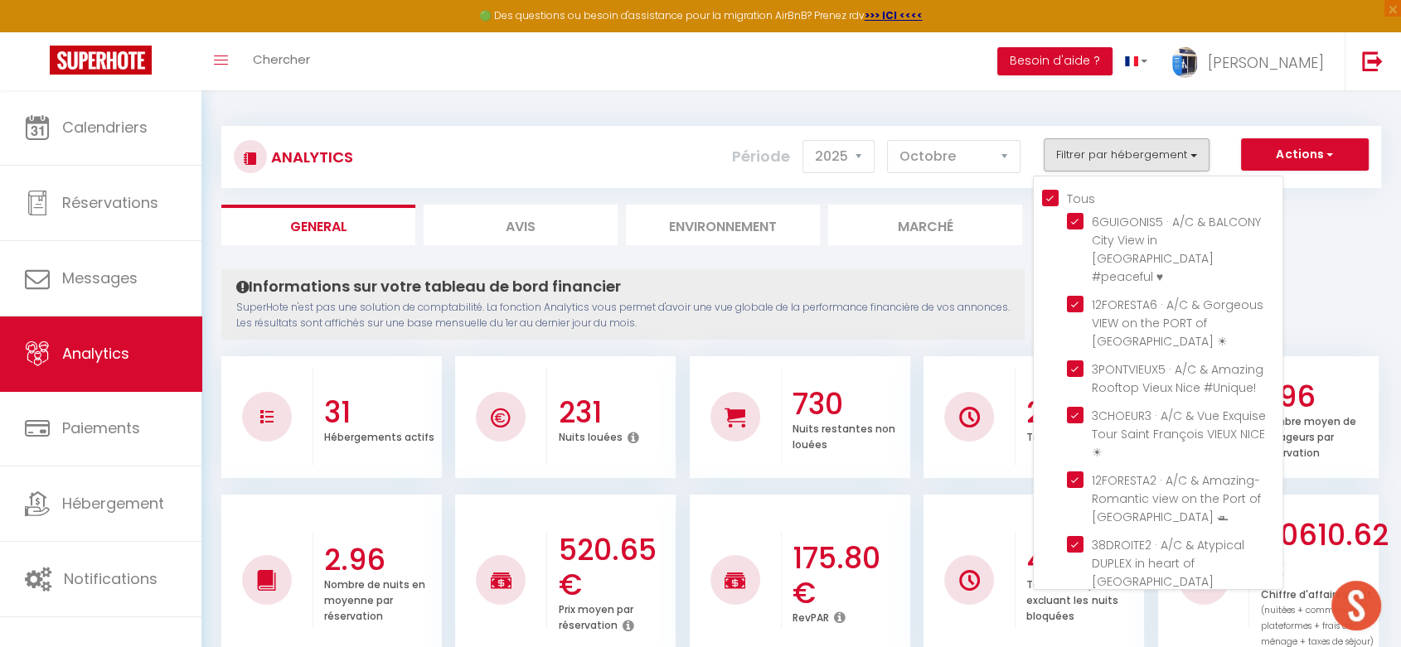
checkbox \ "true"
checkbox NICE "true"
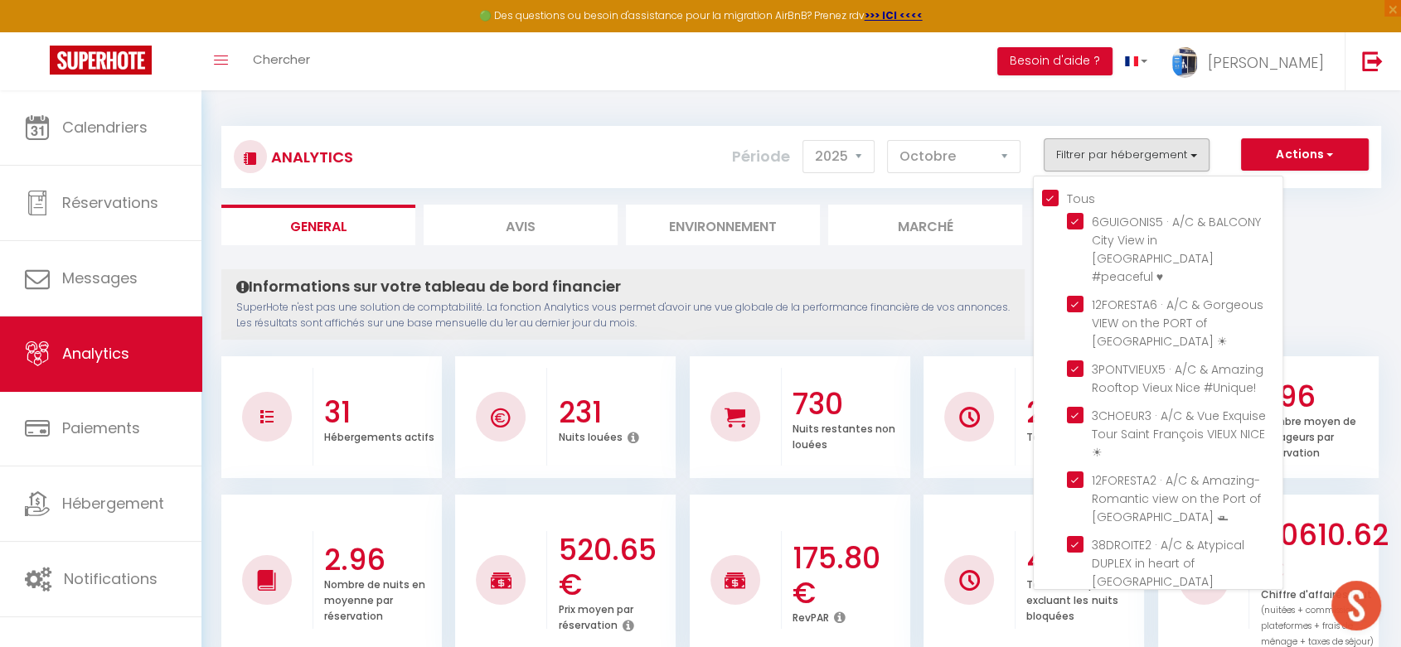
checkbox 🌊 "true"
checkbox \ "true"
checkbox ⛴ "true"
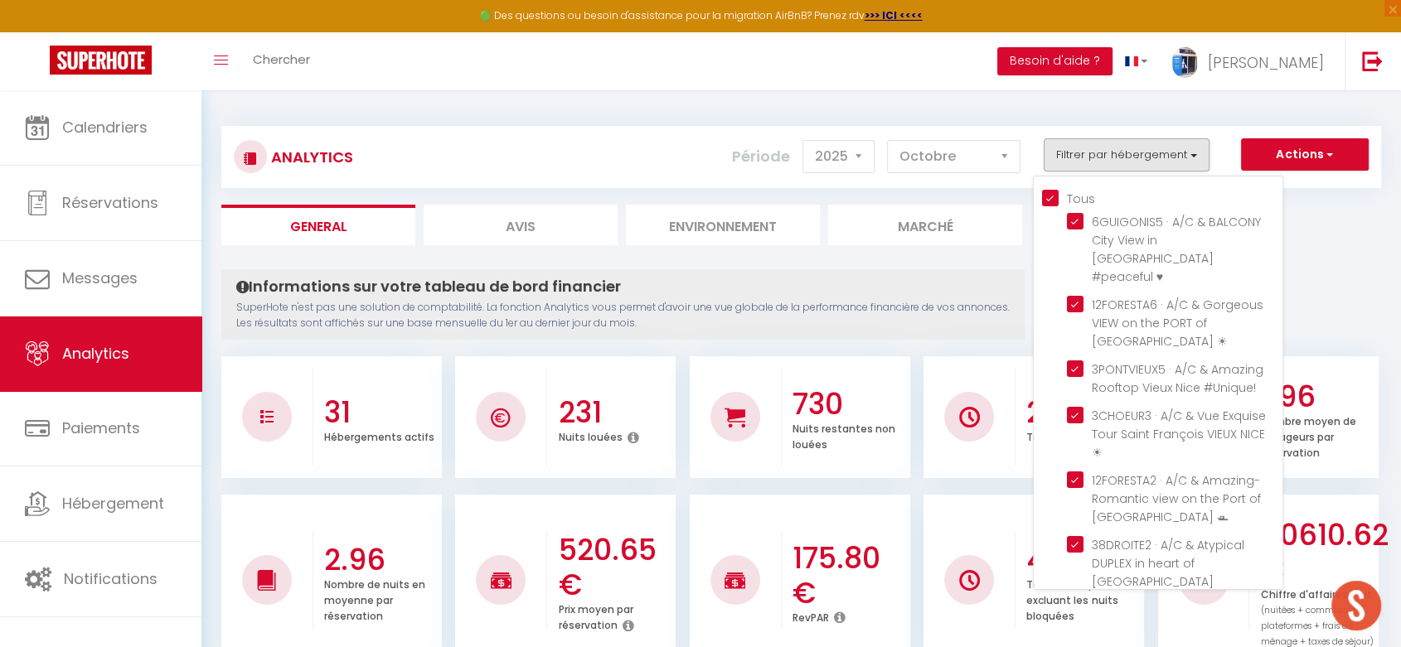
checkbox \ "true"
checkbox NICE "true"
checkbox \ "true"
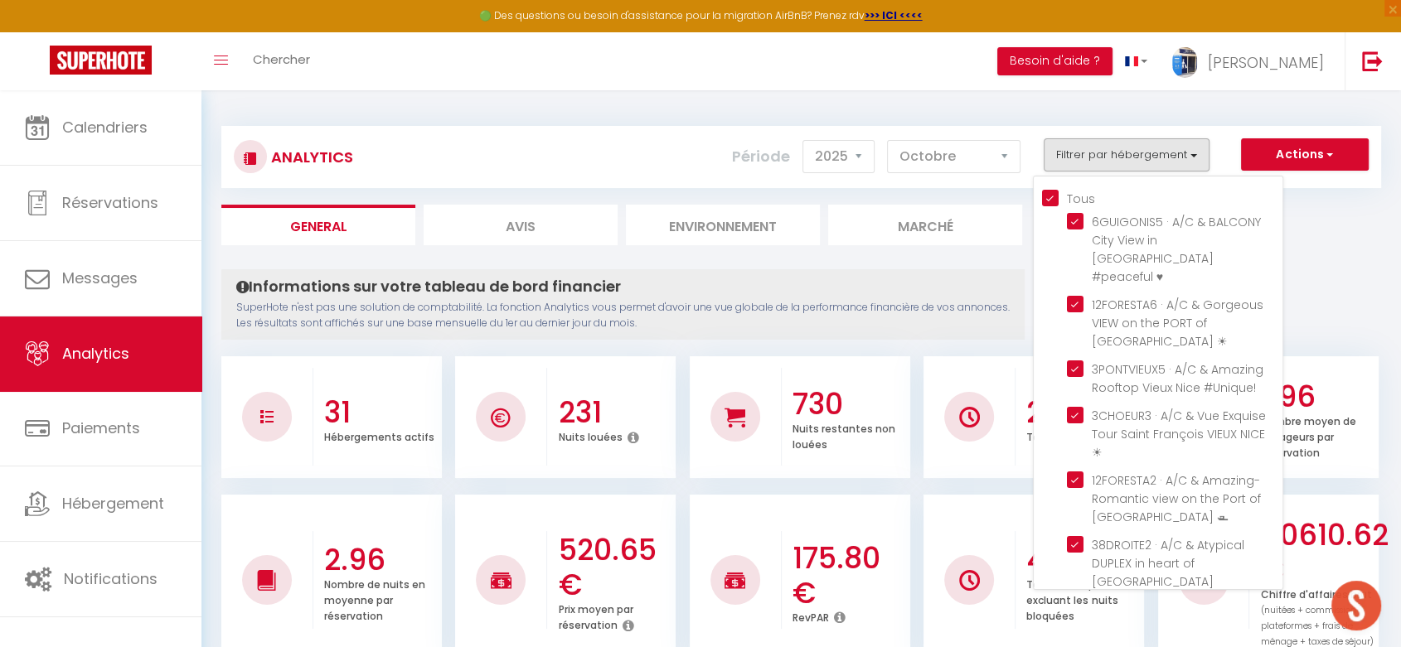
checkbox NICE "true"
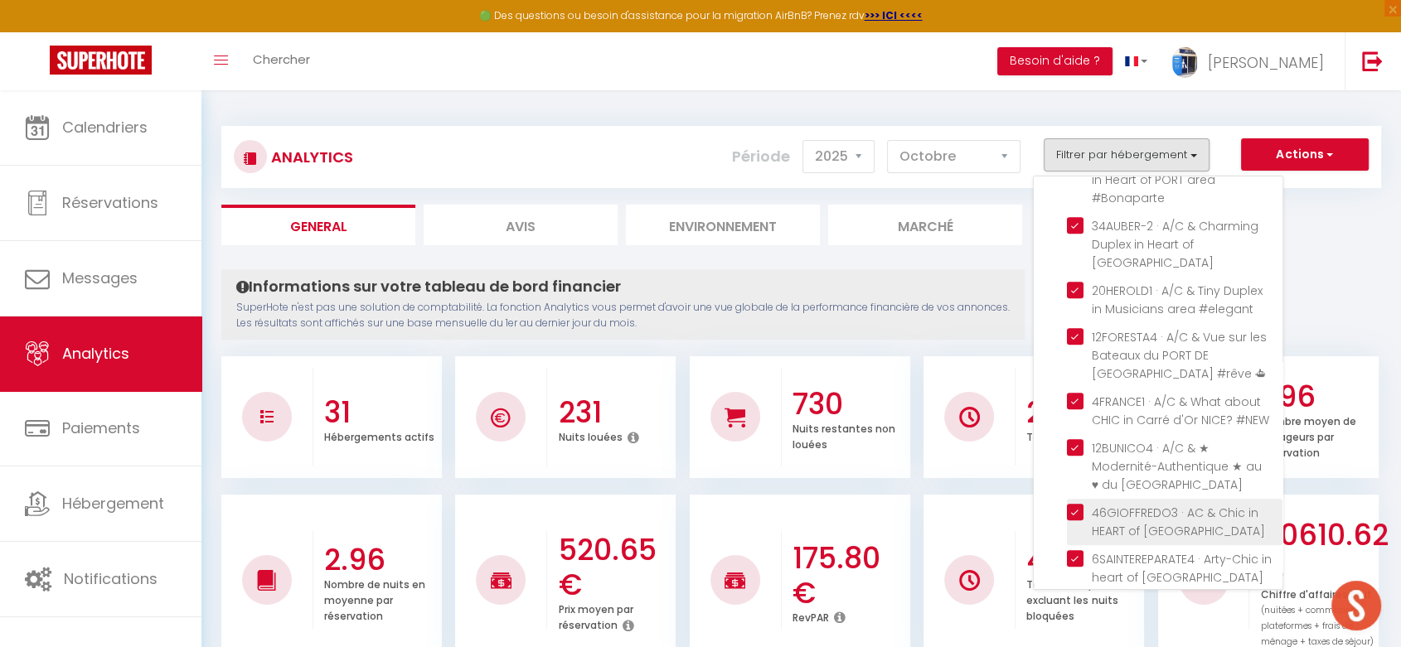
scroll to position [1379, 0]
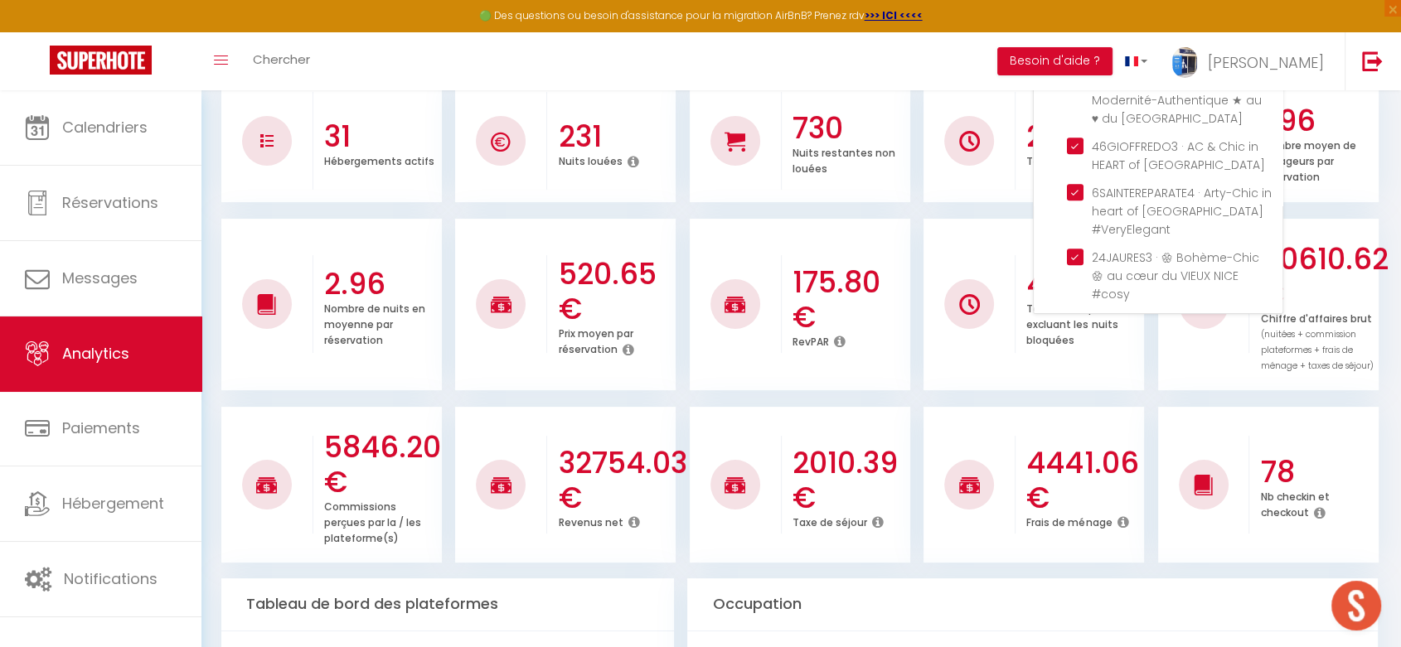
click at [1077, 443] on Saint-Martin-Vésubie "checkbox" at bounding box center [1175, 451] width 216 height 17
checkbox Saint-Martin-Vésubie "false"
checkbox input "false"
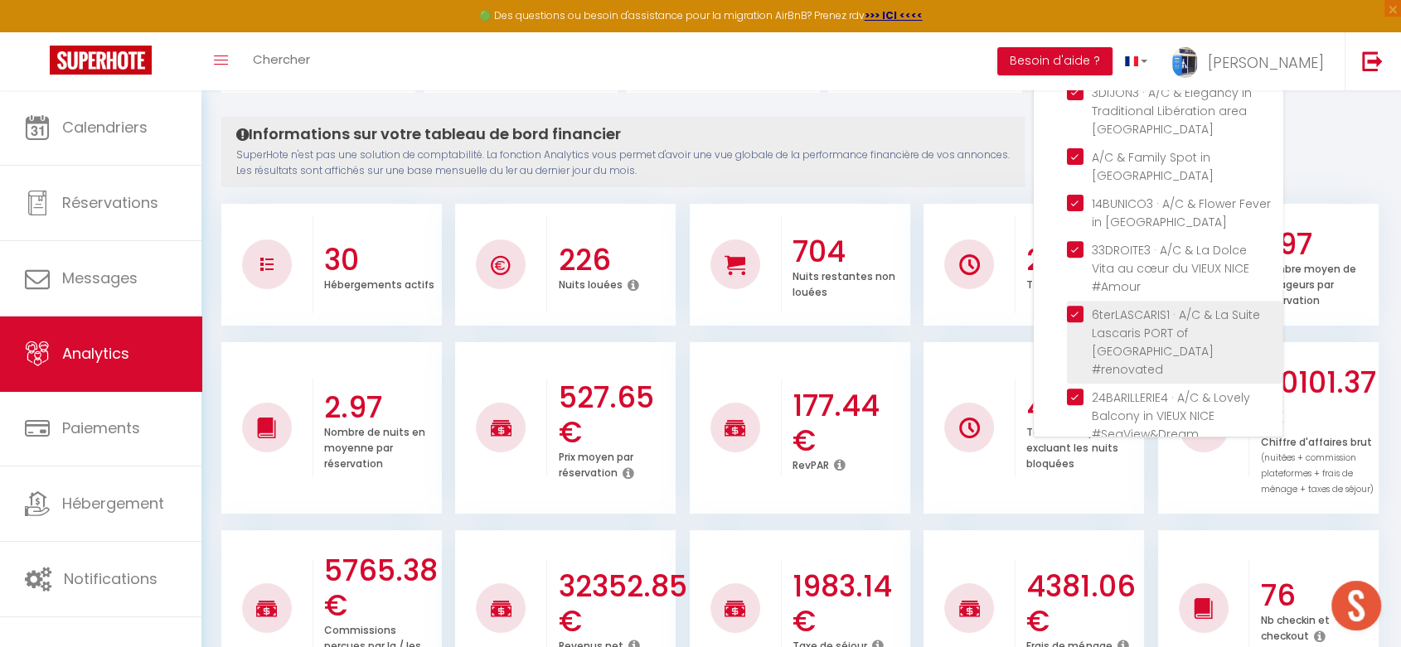
scroll to position [550, 0]
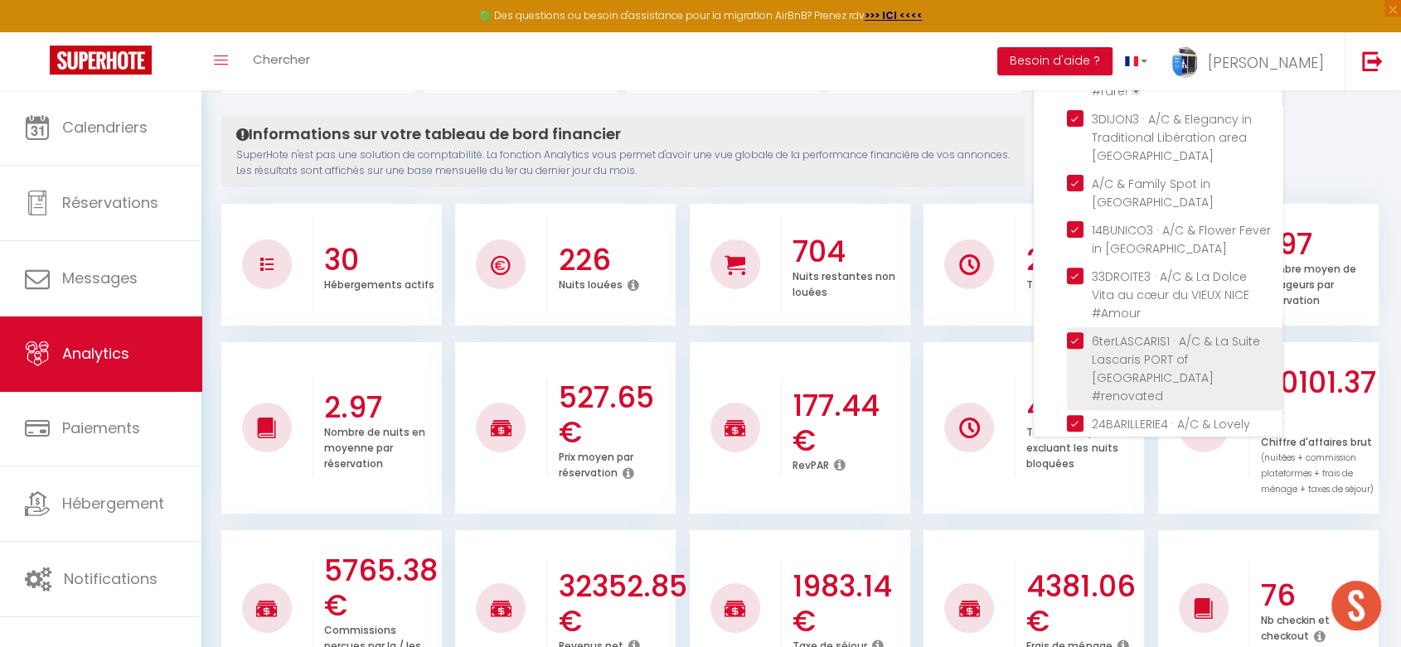
click at [1084, 332] on \ "checkbox" at bounding box center [1175, 340] width 216 height 17
checkbox \ "false"
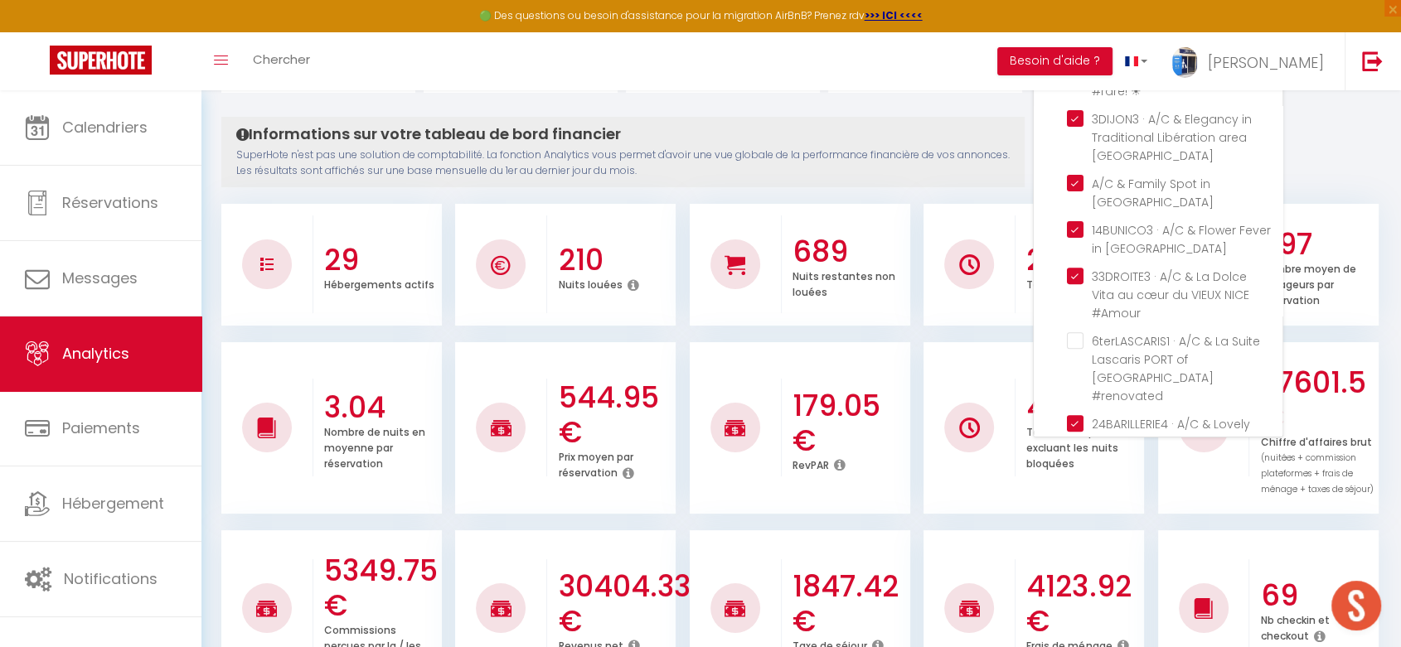
click at [927, 61] on div "Toggle menubar Chercher BUTTON Besoin d'aide ? [PERSON_NAME] Équipe" at bounding box center [754, 61] width 1268 height 58
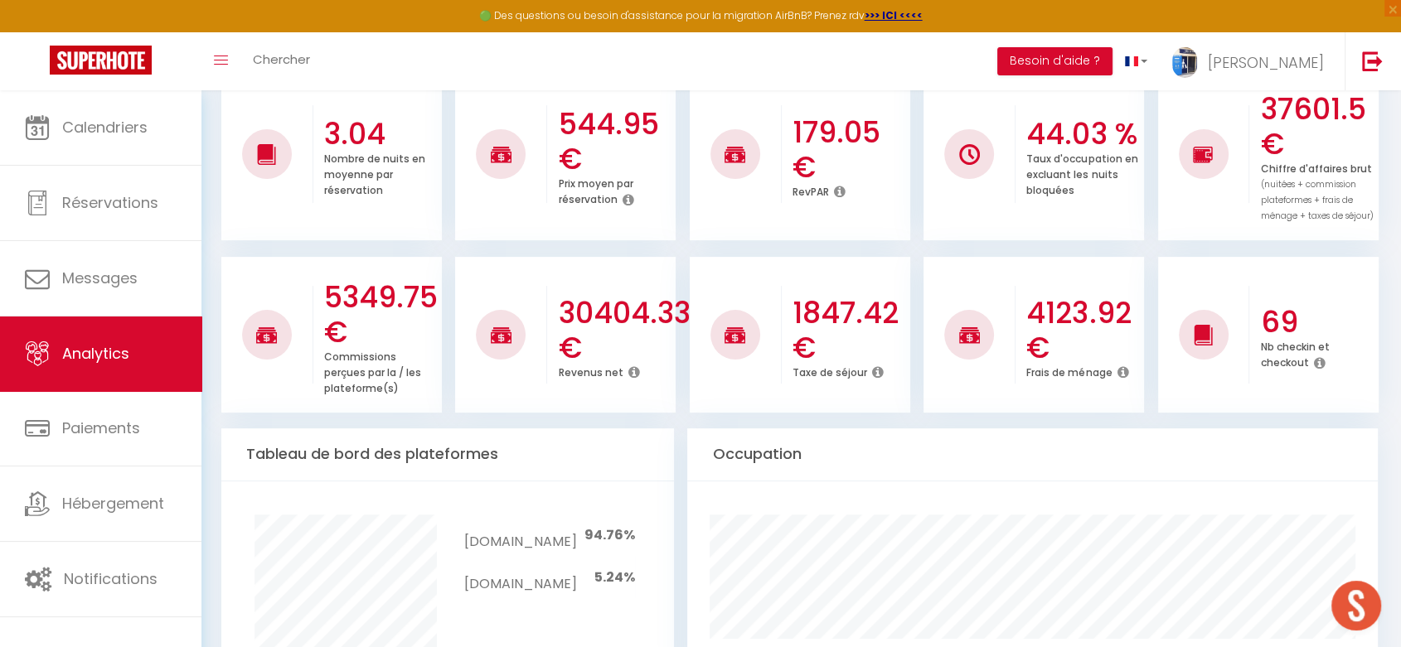
scroll to position [429, 0]
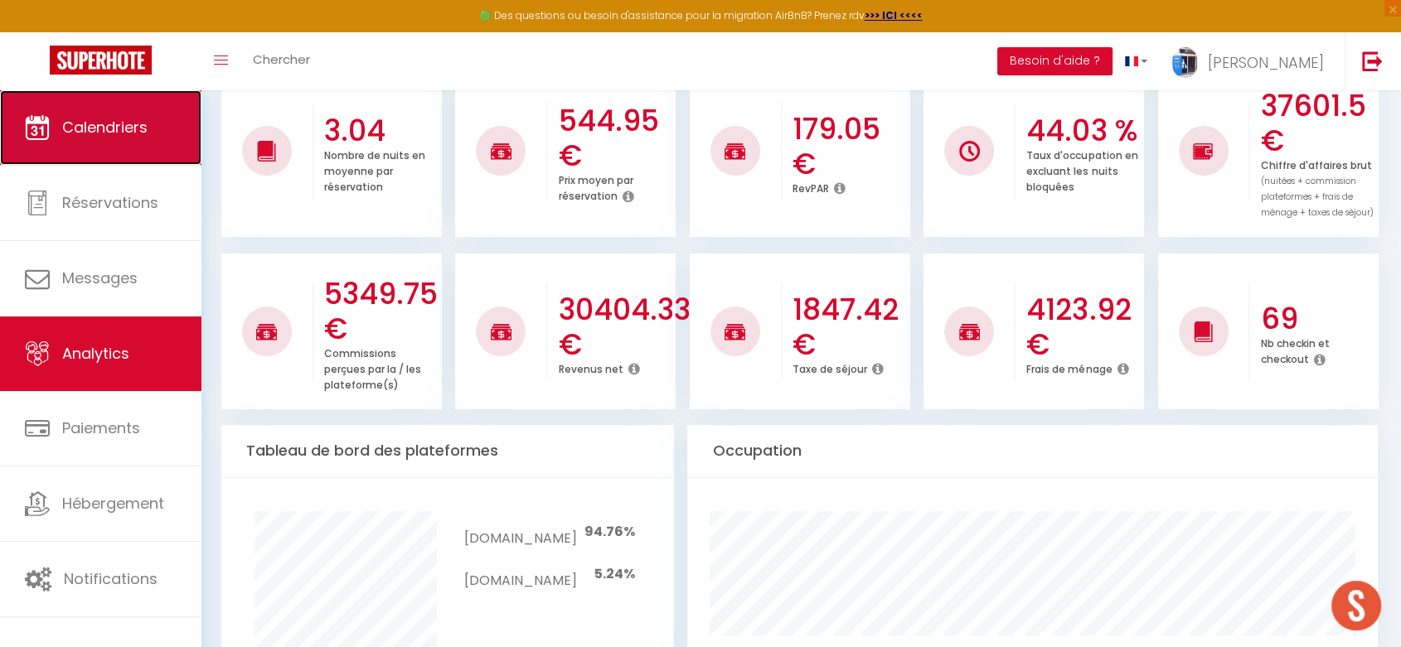
click at [140, 114] on link "Calendriers" at bounding box center [100, 127] width 201 height 75
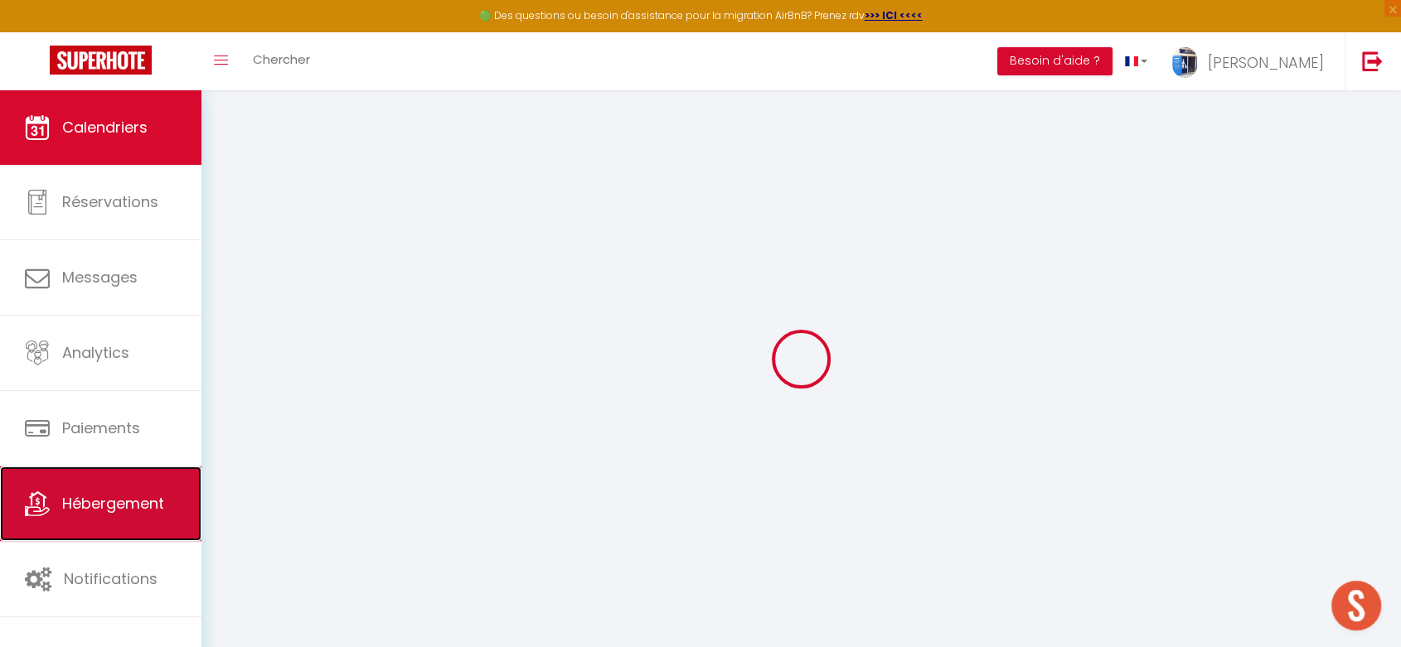
click at [101, 489] on link "Hébergement" at bounding box center [100, 504] width 201 height 75
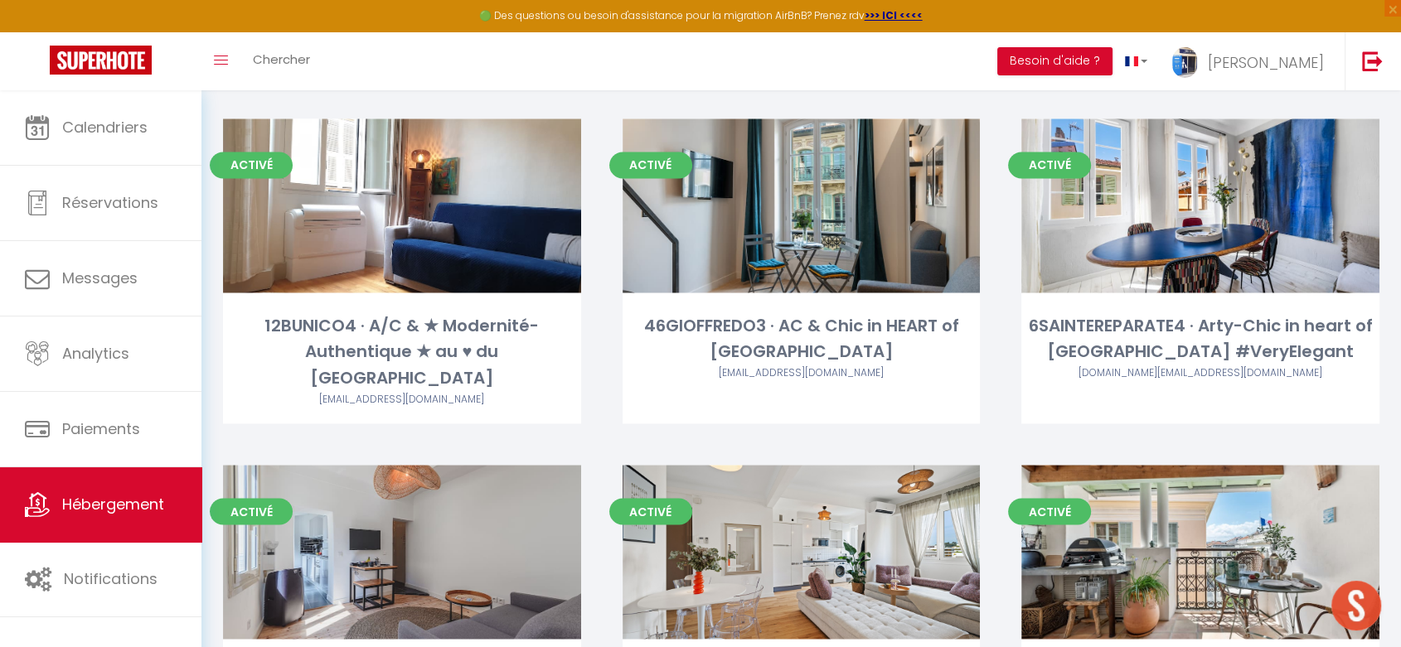
scroll to position [3110, 0]
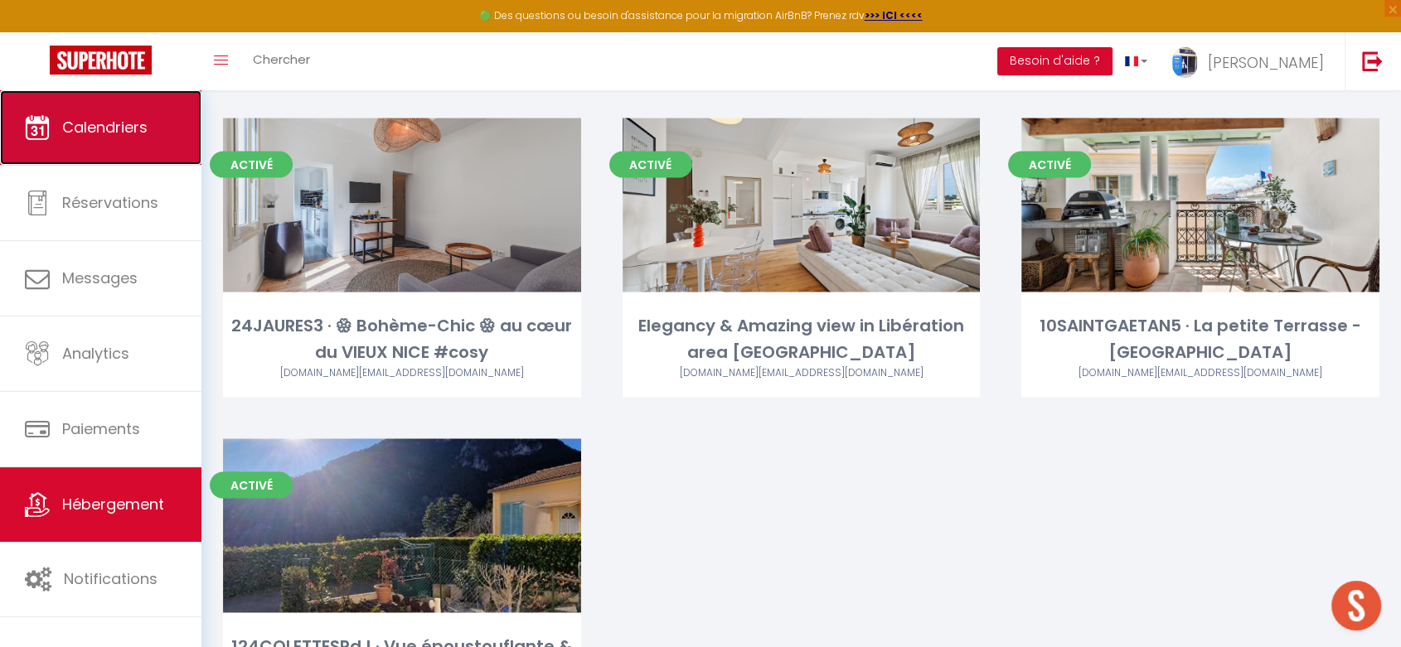
click at [122, 121] on span "Calendriers" at bounding box center [104, 127] width 85 height 21
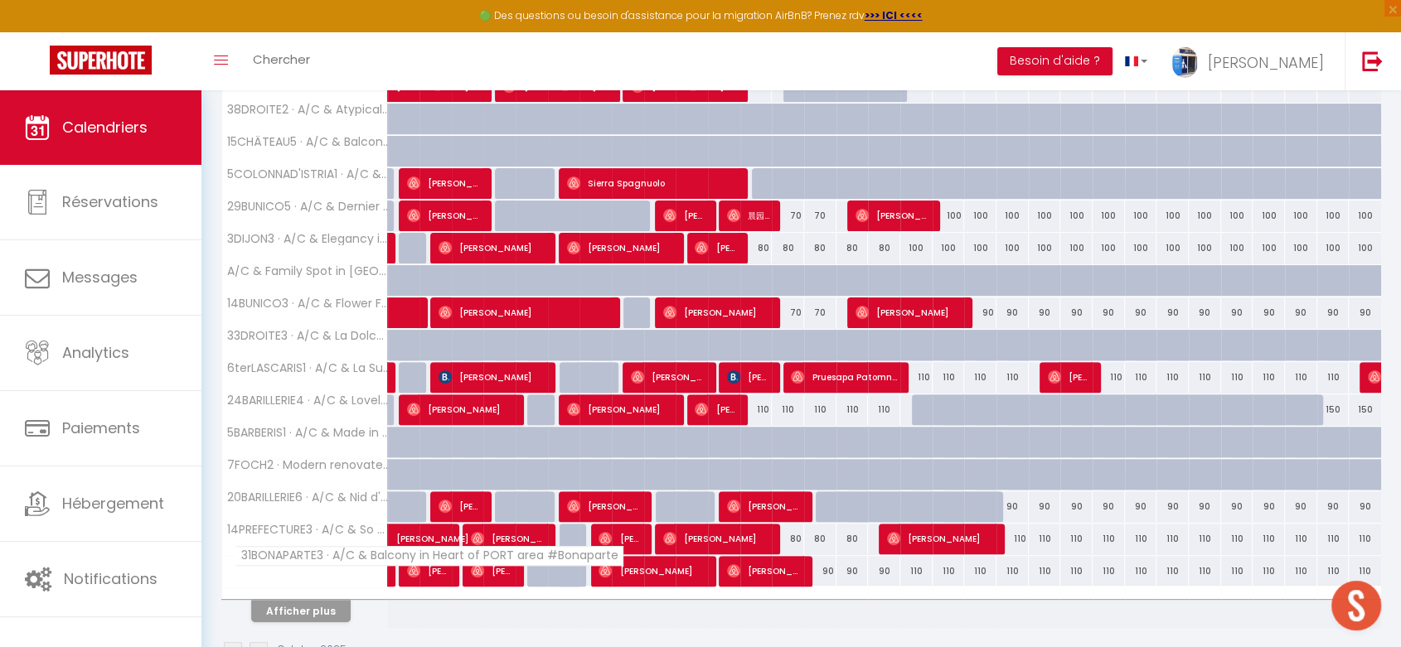
scroll to position [483, 0]
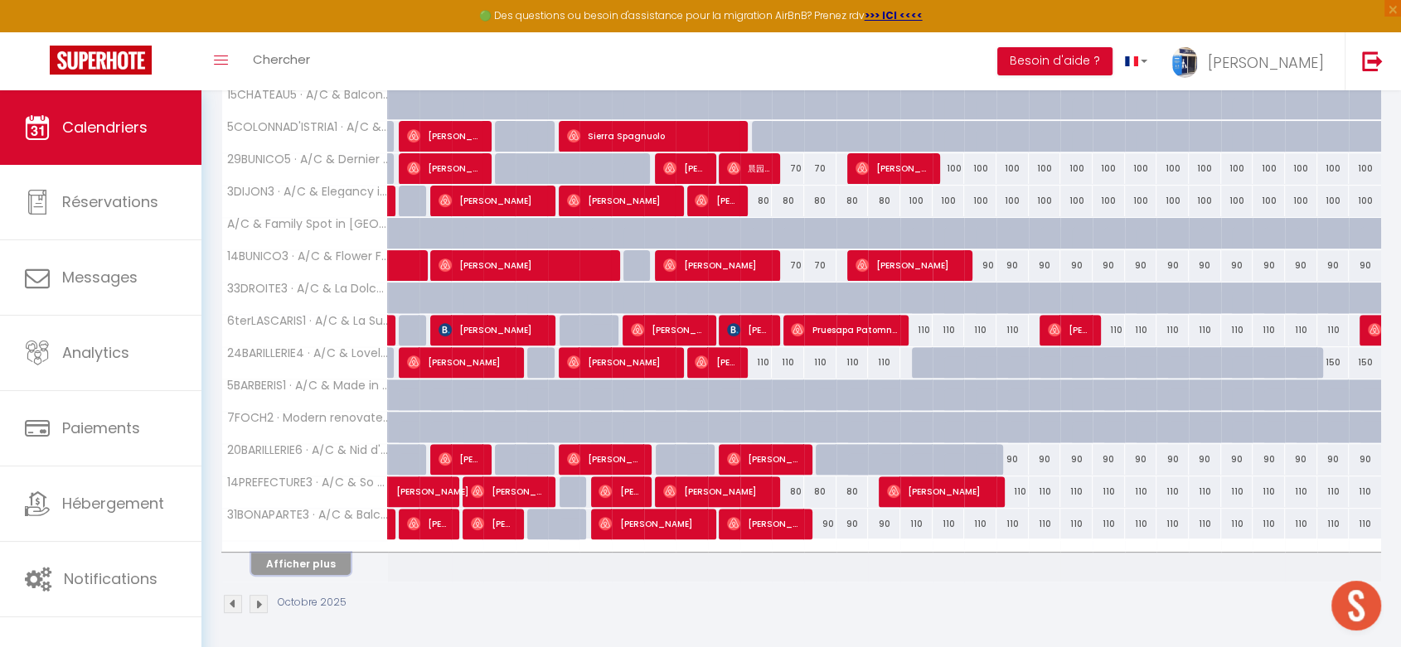
click at [296, 562] on button "Afficher plus" at bounding box center [300, 564] width 99 height 22
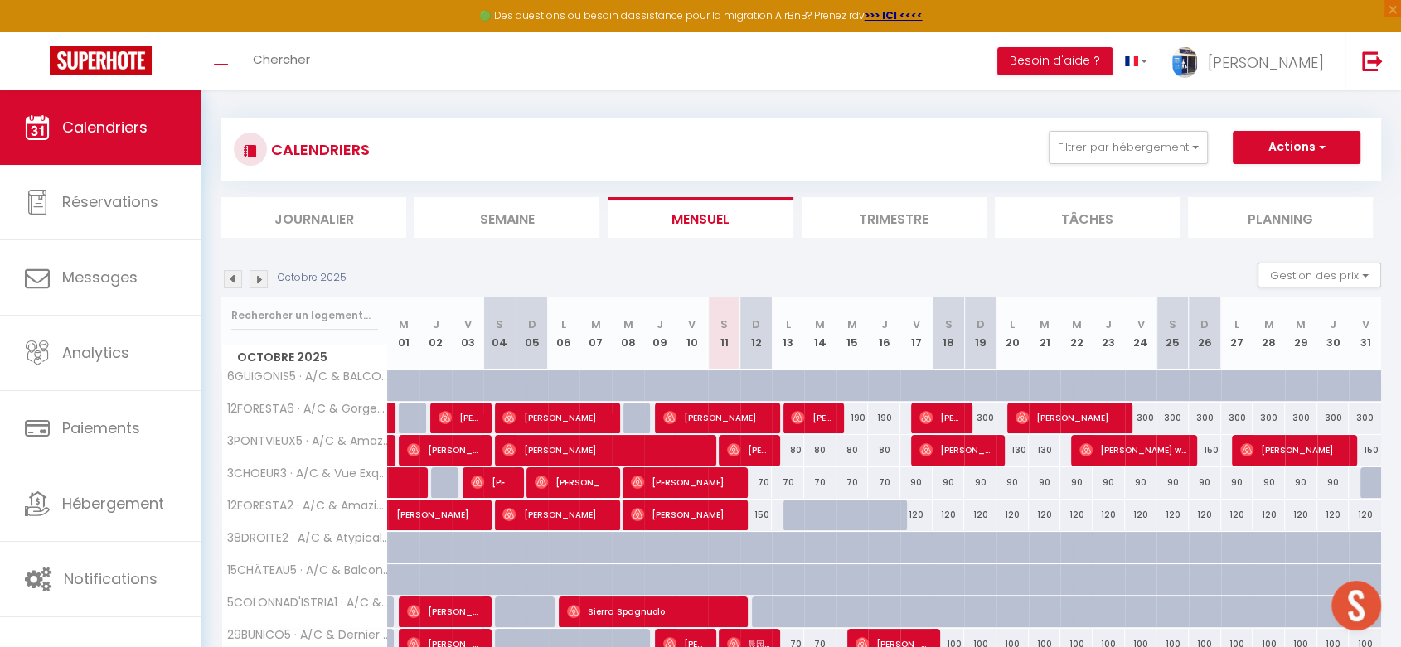
scroll to position [0, 0]
